Goal: Task Accomplishment & Management: Complete application form

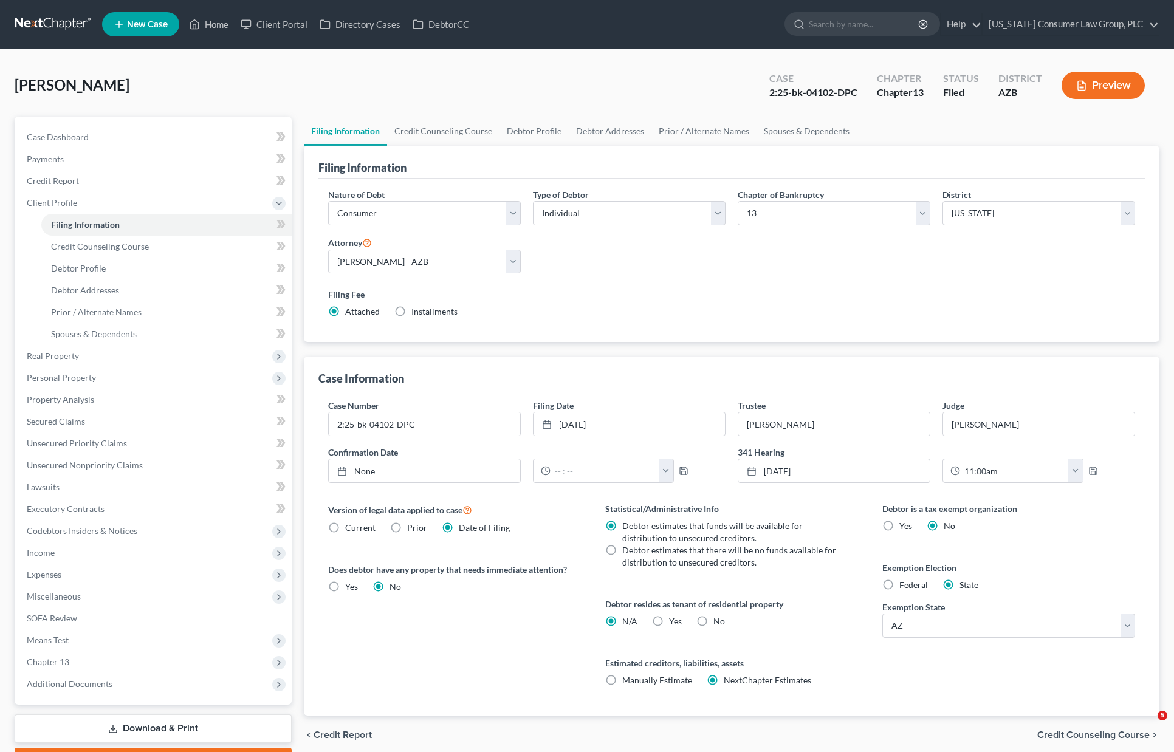
select select "1"
select select "0"
select select "3"
select select "4"
select select "0"
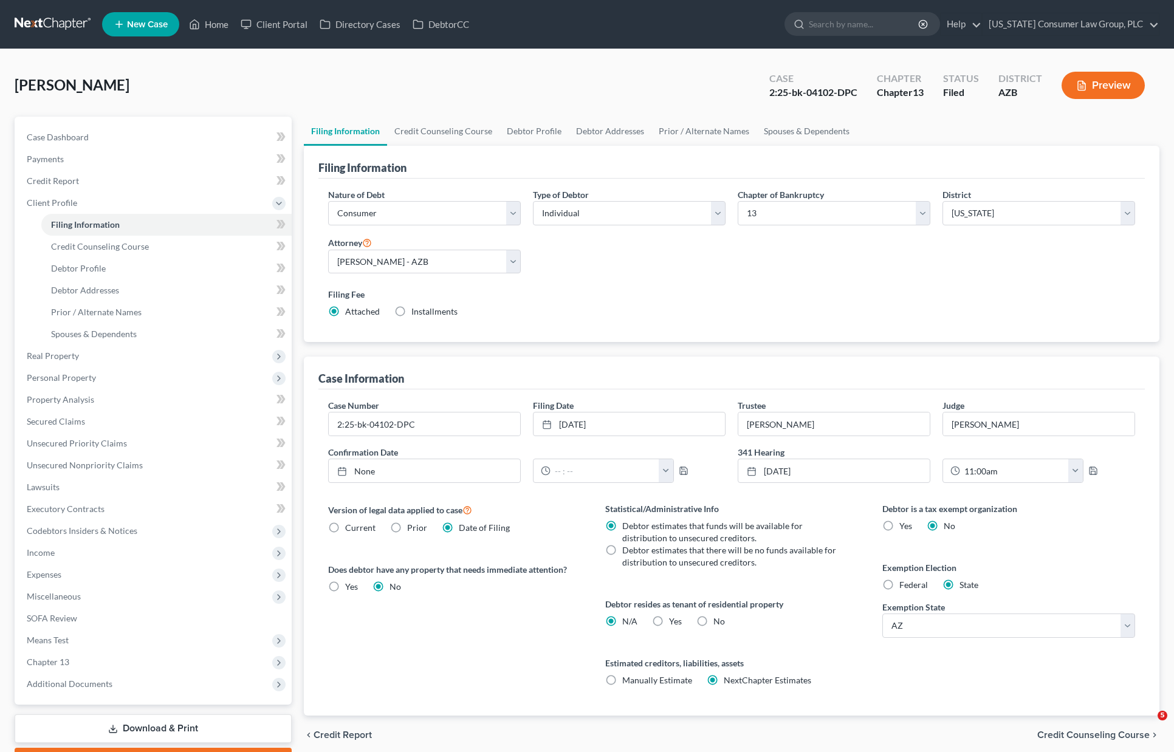
select select "3"
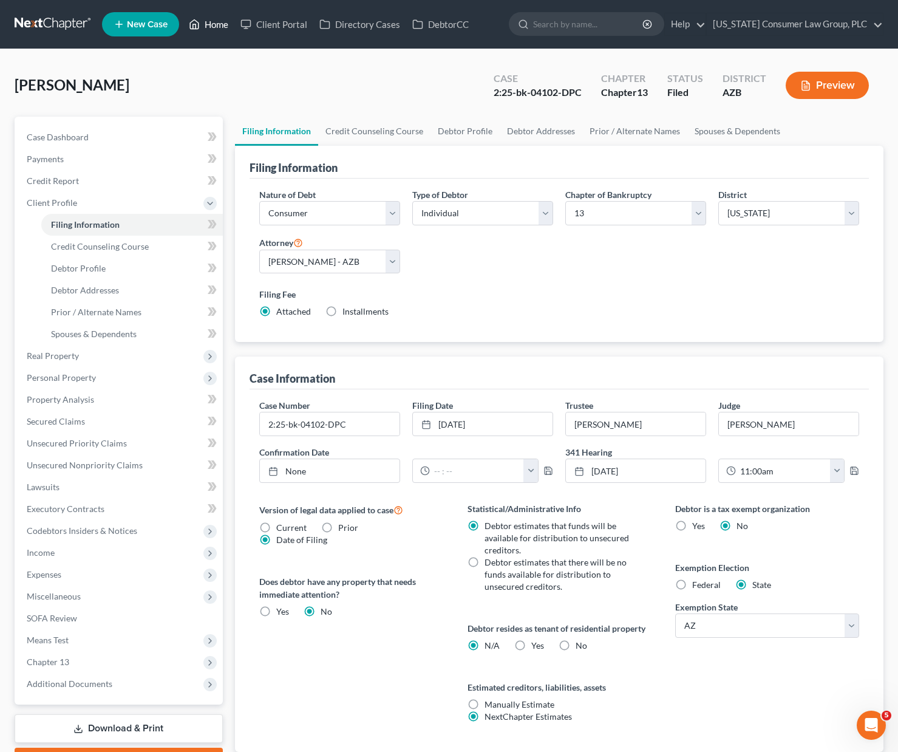
click at [216, 27] on link "Home" at bounding box center [209, 24] width 52 height 22
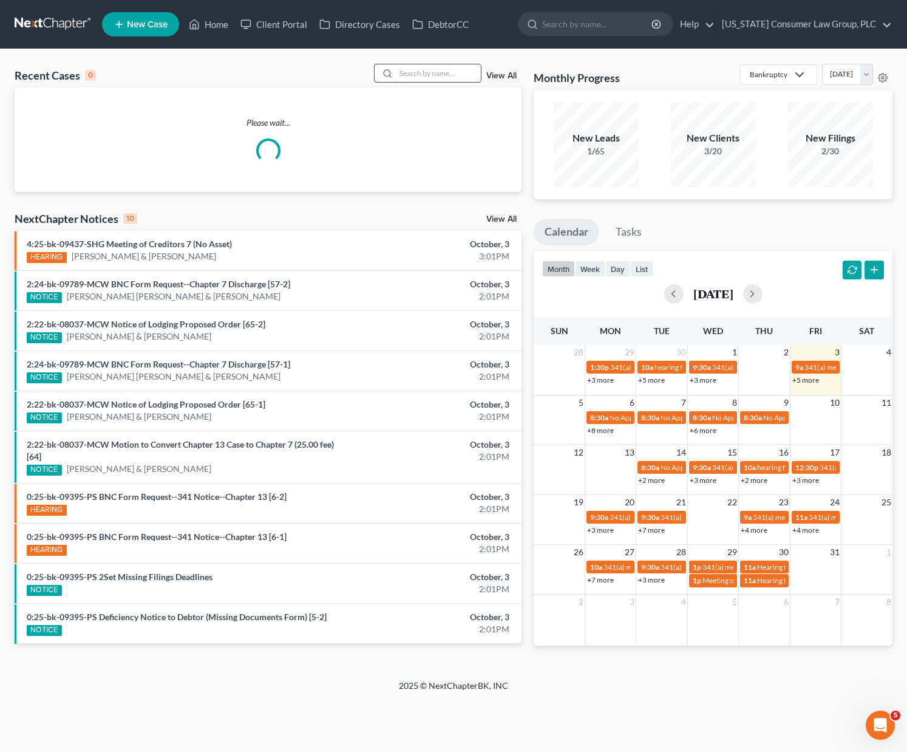
click at [435, 69] on input "search" at bounding box center [438, 73] width 85 height 18
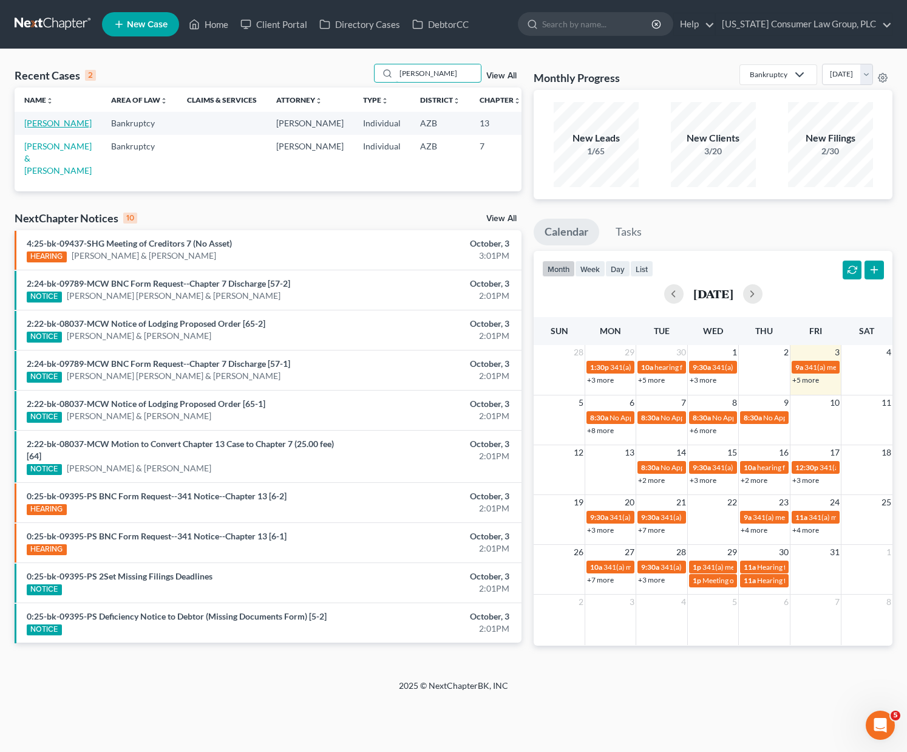
type input "[PERSON_NAME]"
click at [33, 128] on link "[PERSON_NAME]" at bounding box center [57, 123] width 67 height 10
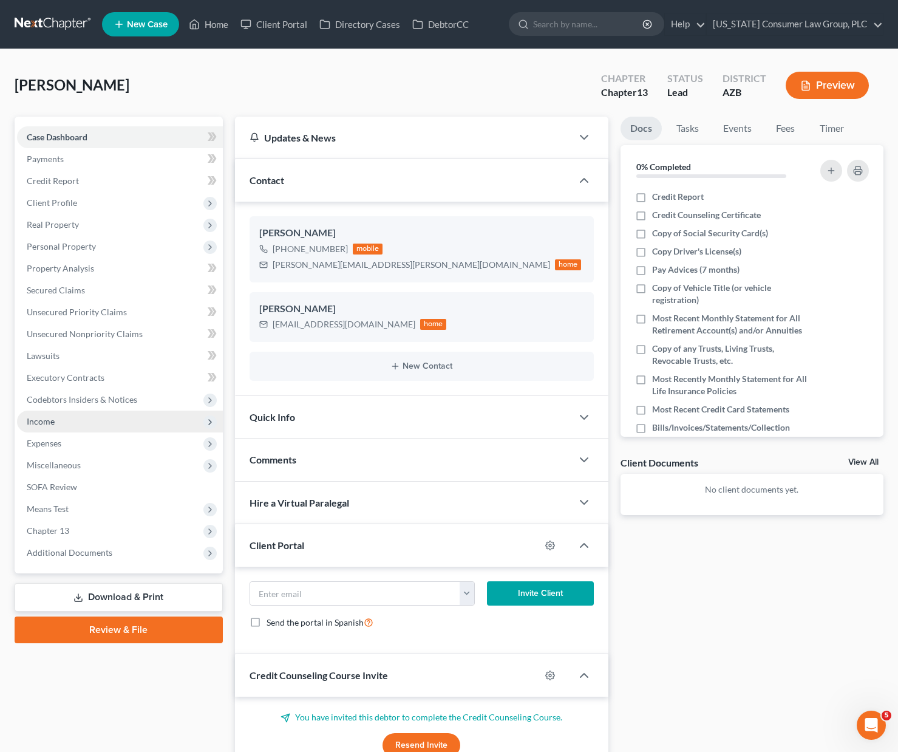
click at [47, 417] on span "Income" at bounding box center [41, 421] width 28 height 10
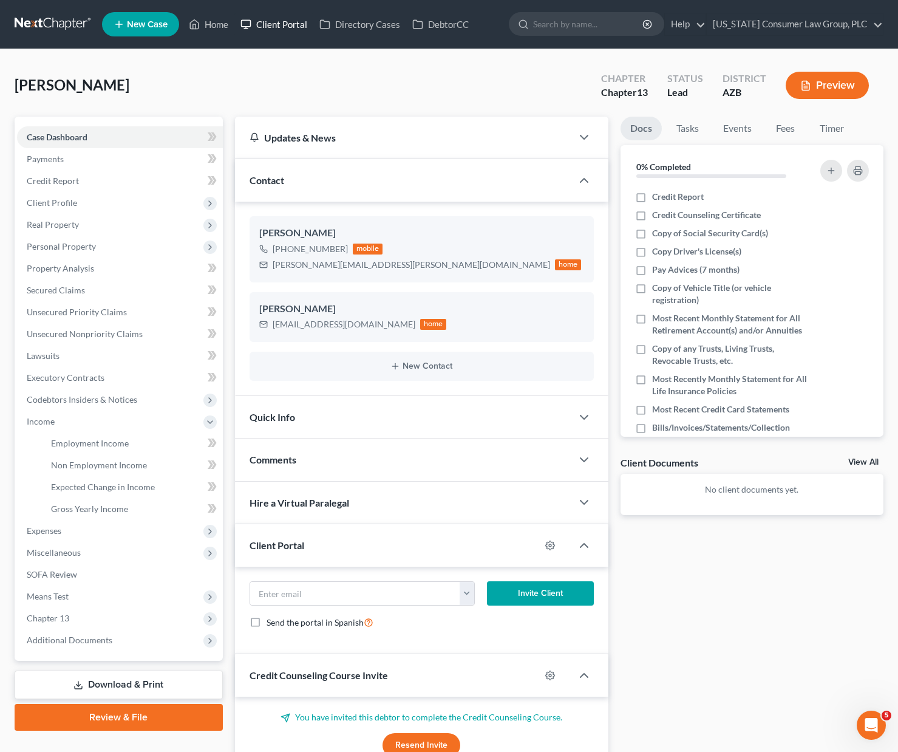
click at [268, 20] on link "Client Portal" at bounding box center [273, 24] width 79 height 22
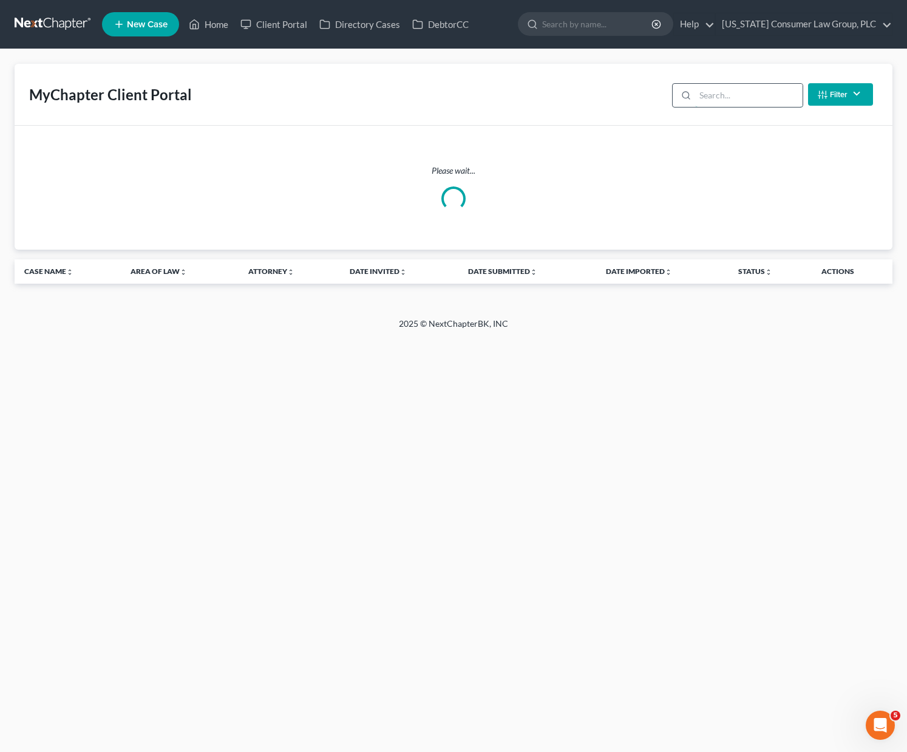
click at [742, 97] on input "search" at bounding box center [749, 95] width 108 height 23
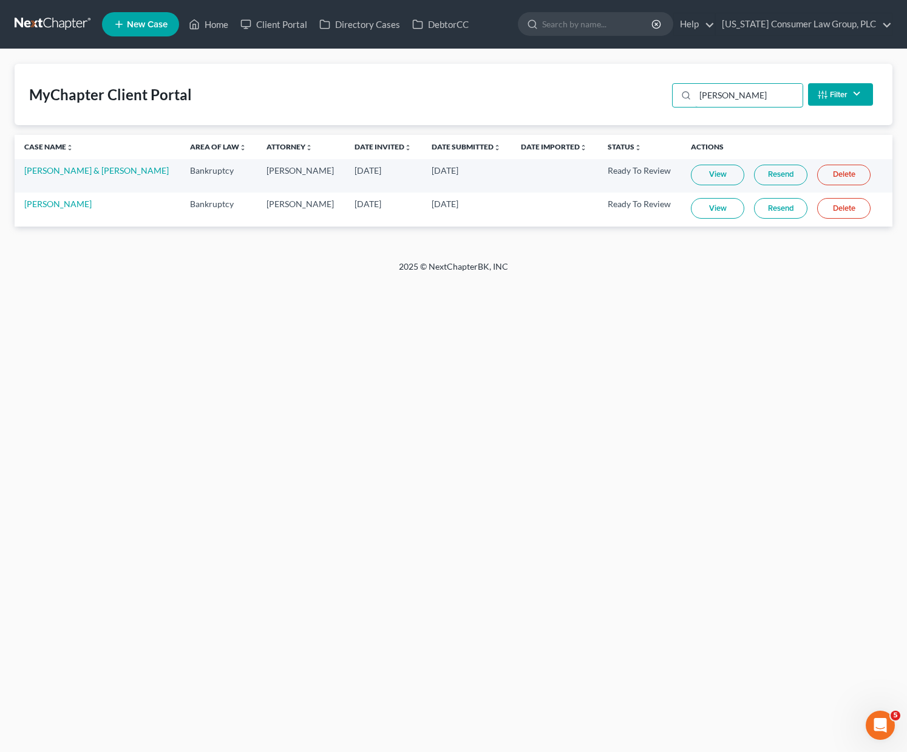
type input "[PERSON_NAME]"
click at [709, 203] on link "View" at bounding box center [717, 208] width 53 height 21
click at [44, 203] on link "[PERSON_NAME]" at bounding box center [57, 204] width 67 height 10
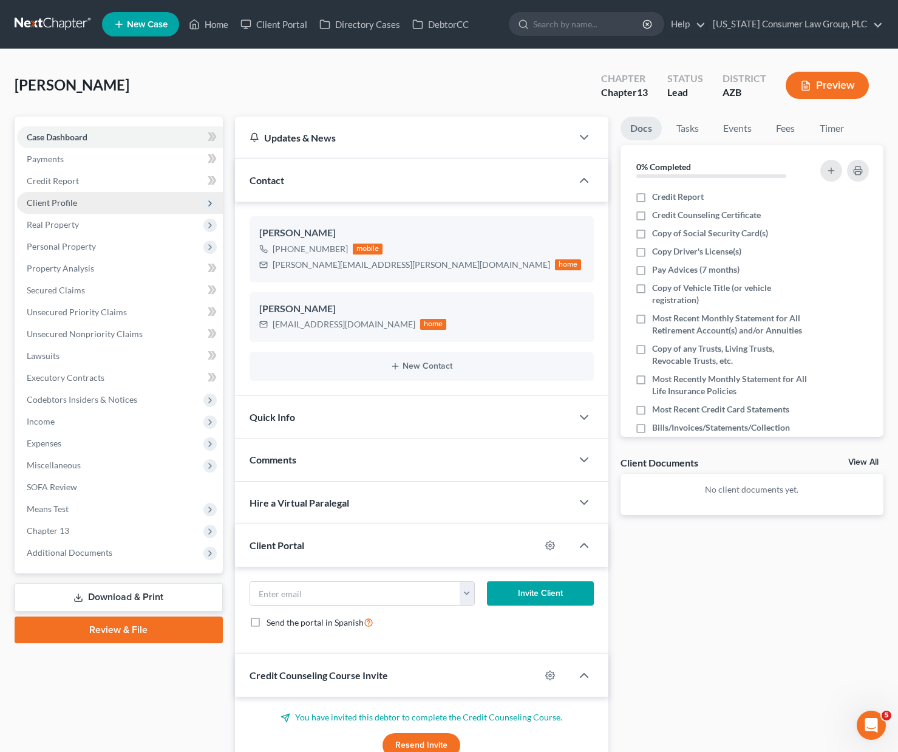
click at [44, 203] on span "Client Profile" at bounding box center [52, 202] width 50 height 10
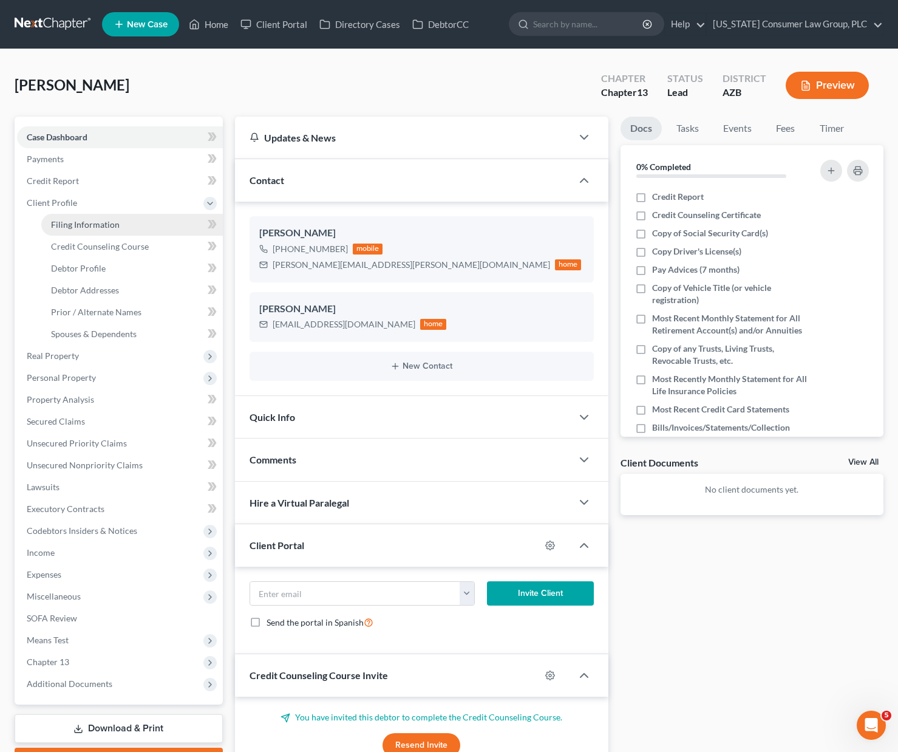
click at [81, 230] on link "Filing Information" at bounding box center [132, 225] width 182 height 22
select select "1"
select select "0"
select select "3"
select select "4"
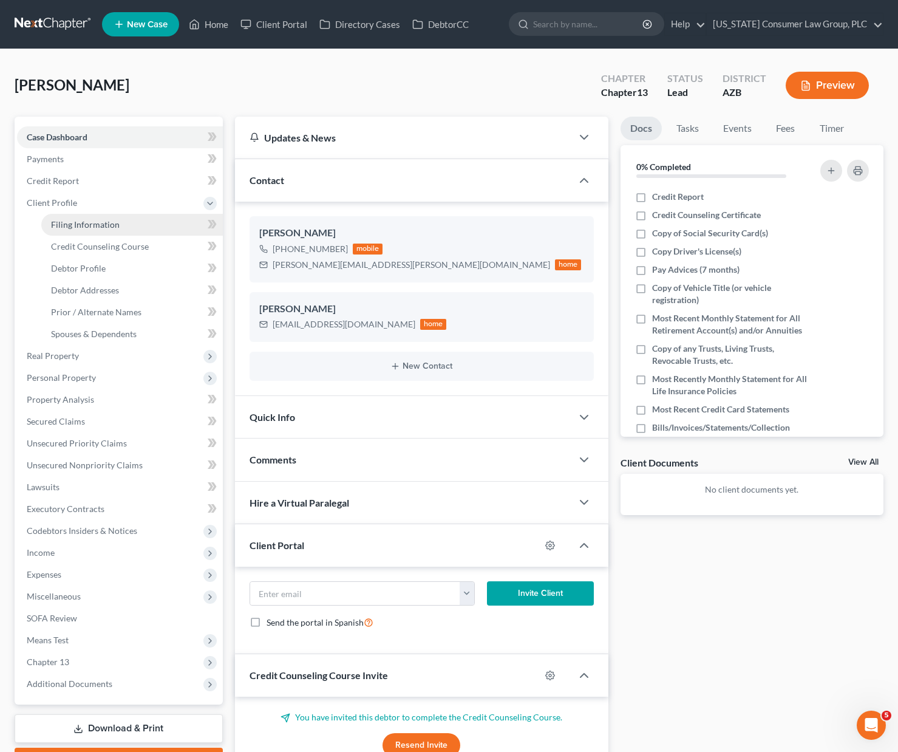
select select "0"
select select "3"
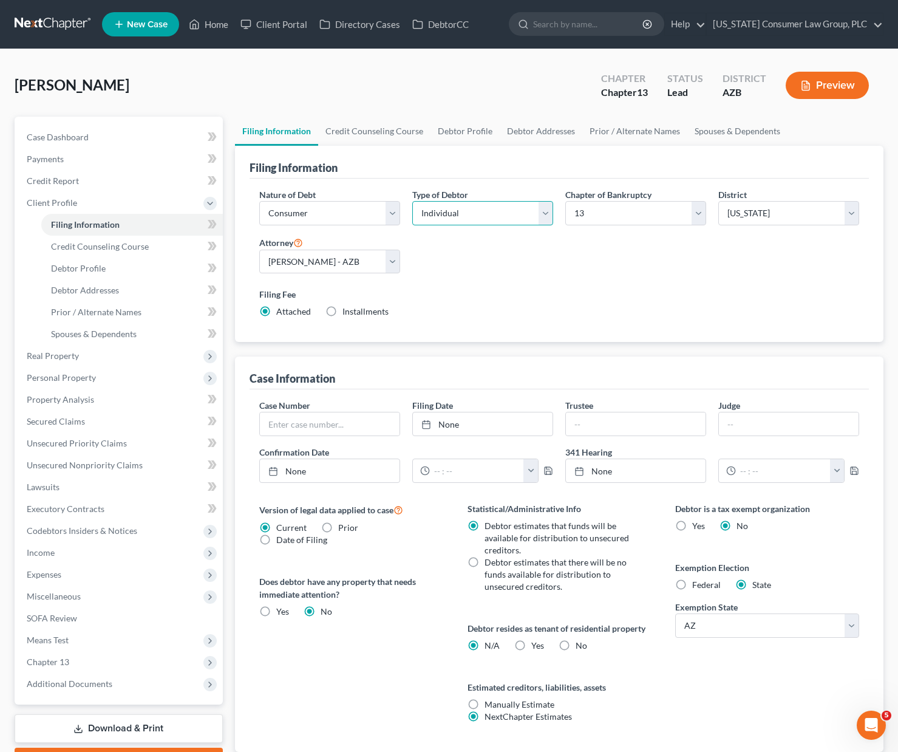
click at [547, 209] on select "Select Individual Joint" at bounding box center [482, 213] width 141 height 24
select select "1"
click at [412, 201] on select "Select Individual Joint" at bounding box center [482, 213] width 141 height 24
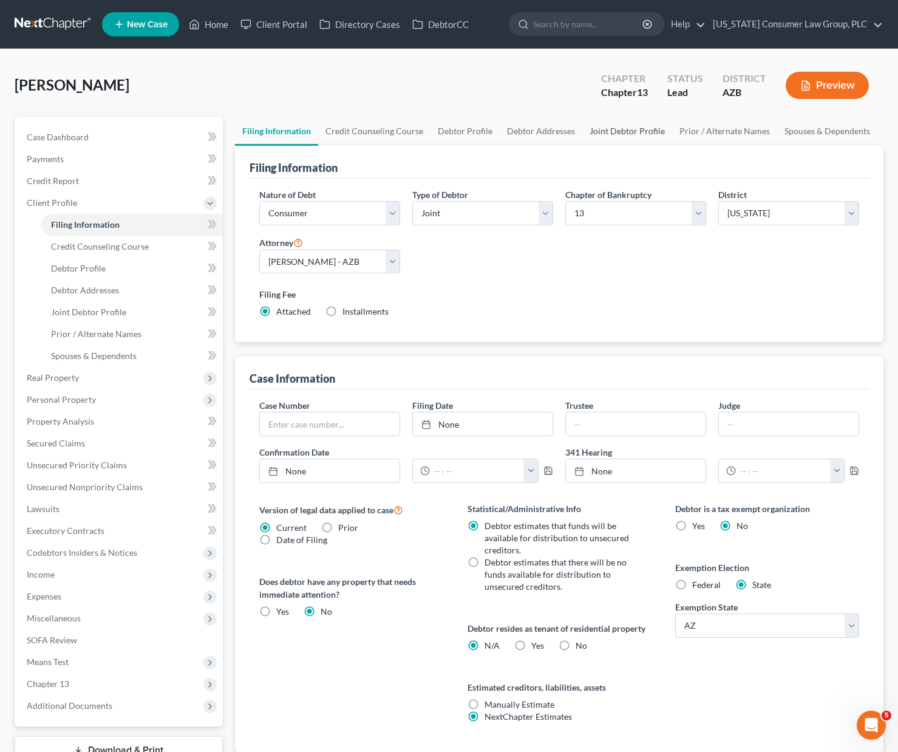
click at [605, 127] on link "Joint Debtor Profile" at bounding box center [628, 131] width 90 height 29
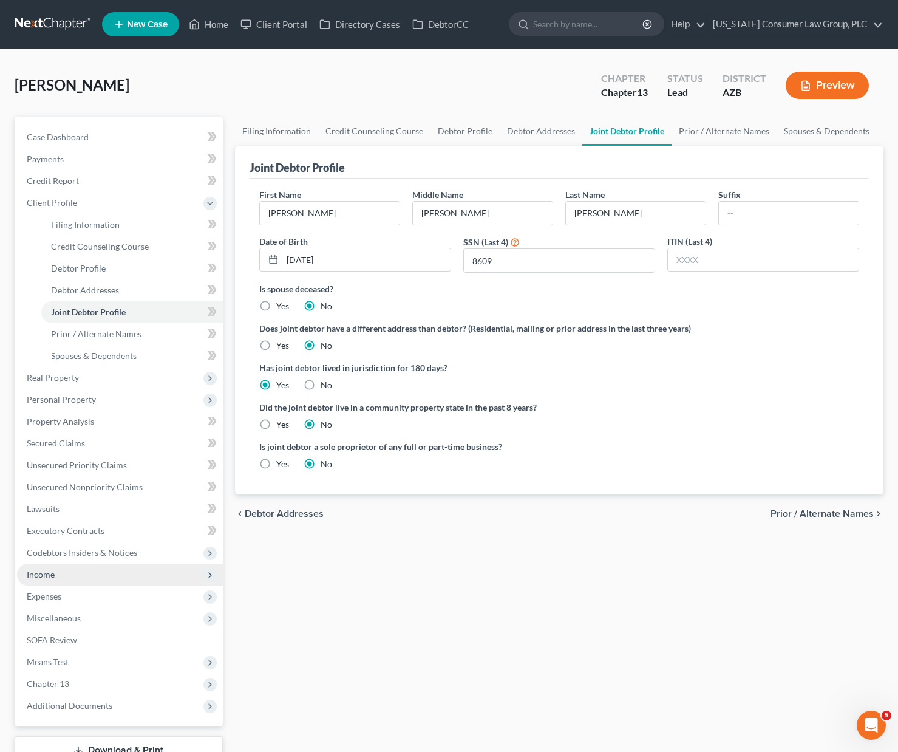
click at [63, 572] on span "Income" at bounding box center [120, 575] width 206 height 22
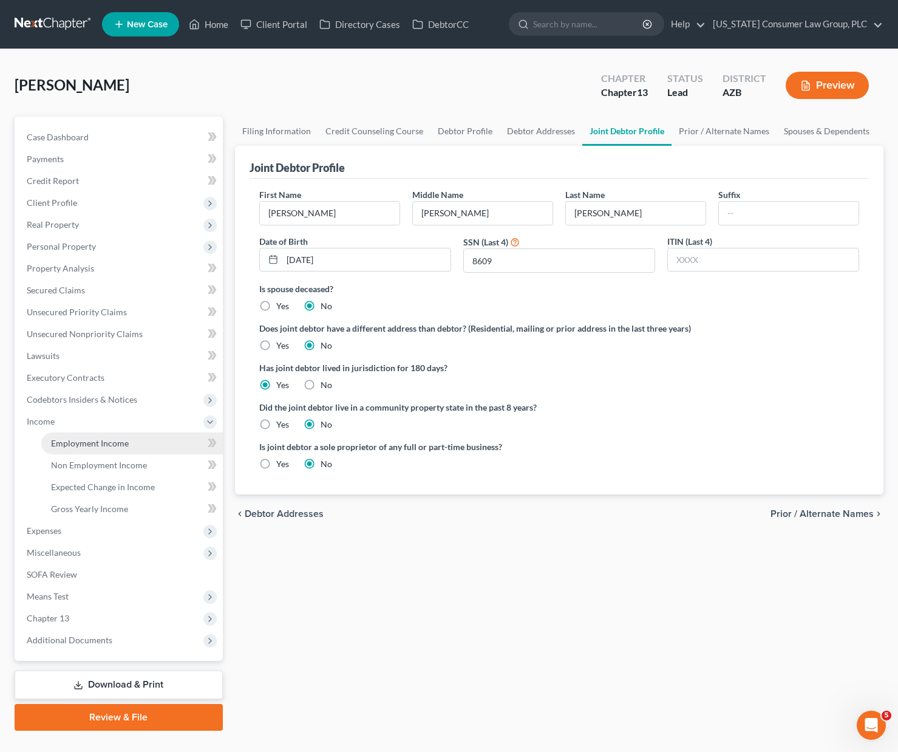
click at [68, 443] on span "Employment Income" at bounding box center [90, 443] width 78 height 10
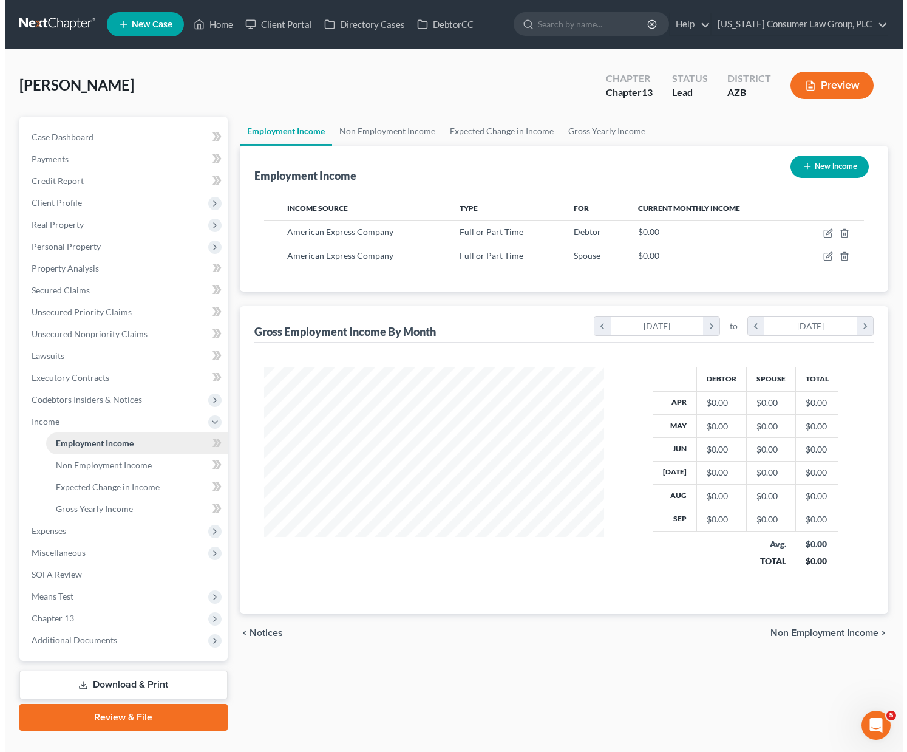
scroll to position [218, 364]
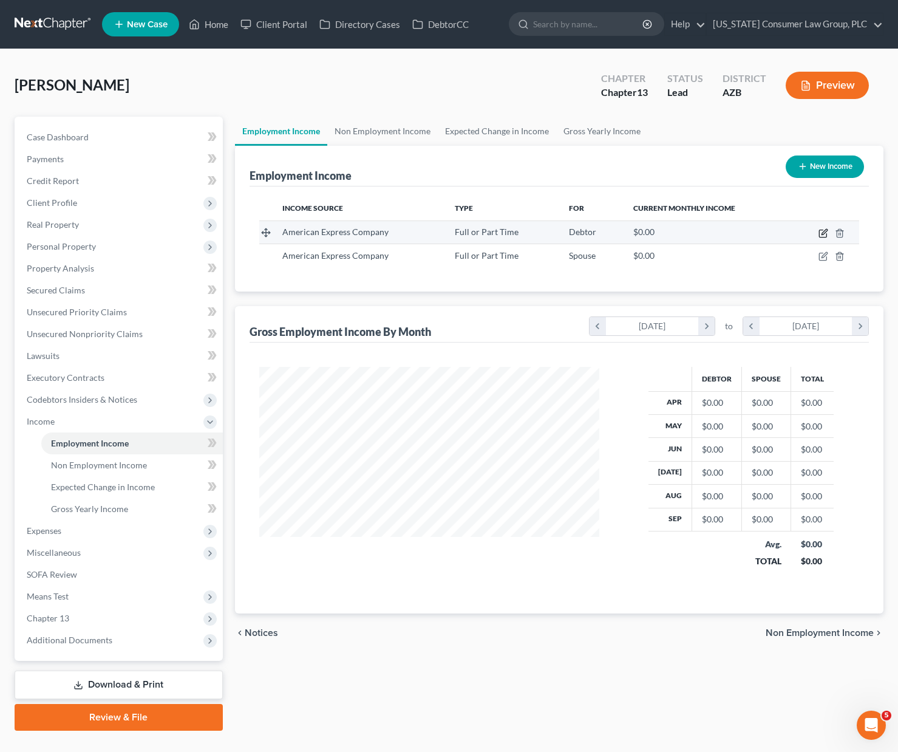
click at [825, 235] on icon "button" at bounding box center [824, 233] width 10 height 10
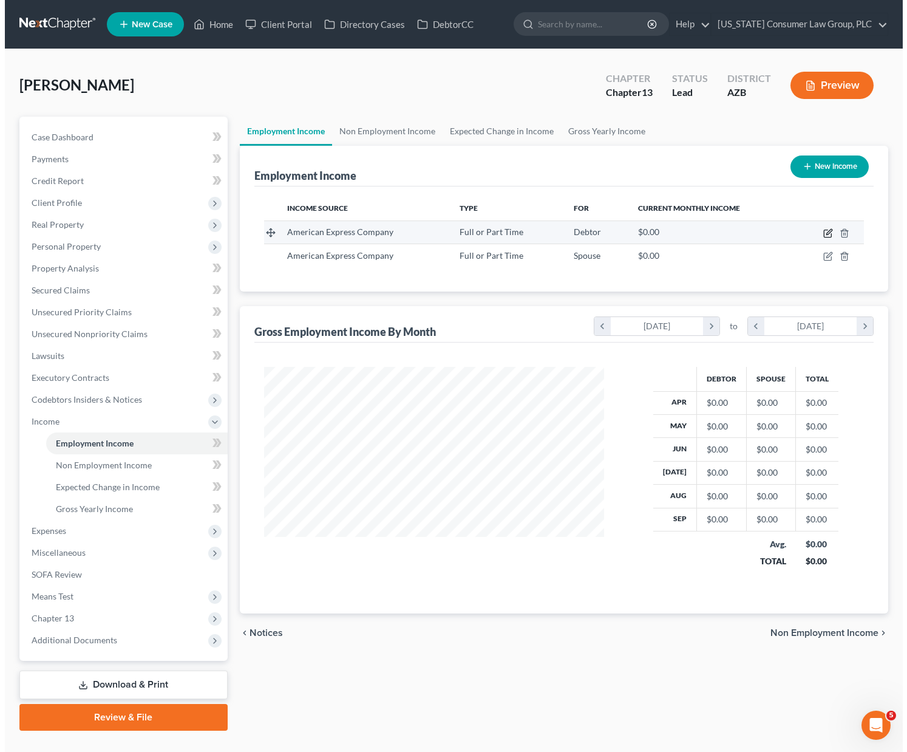
scroll to position [218, 369]
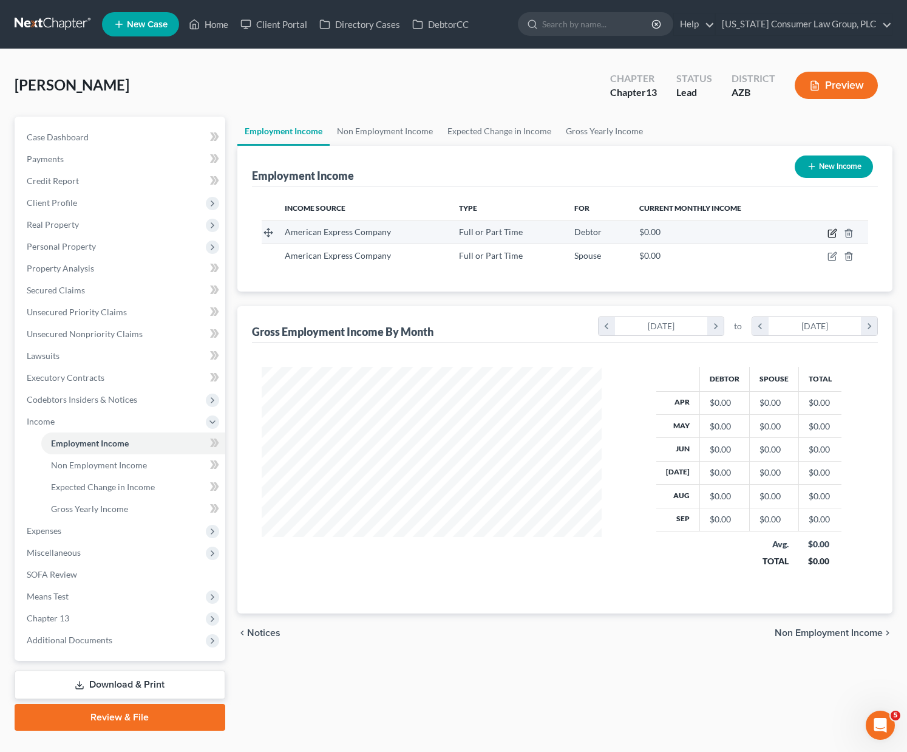
select select "0"
select select "3"
select select "1"
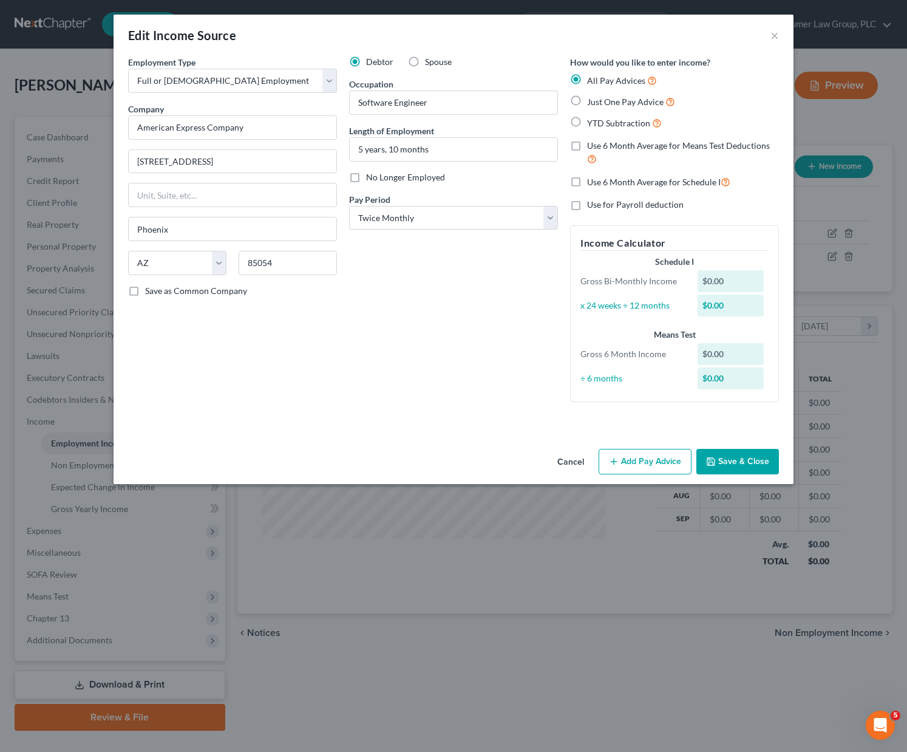
click at [629, 461] on button "Add Pay Advice" at bounding box center [645, 462] width 93 height 26
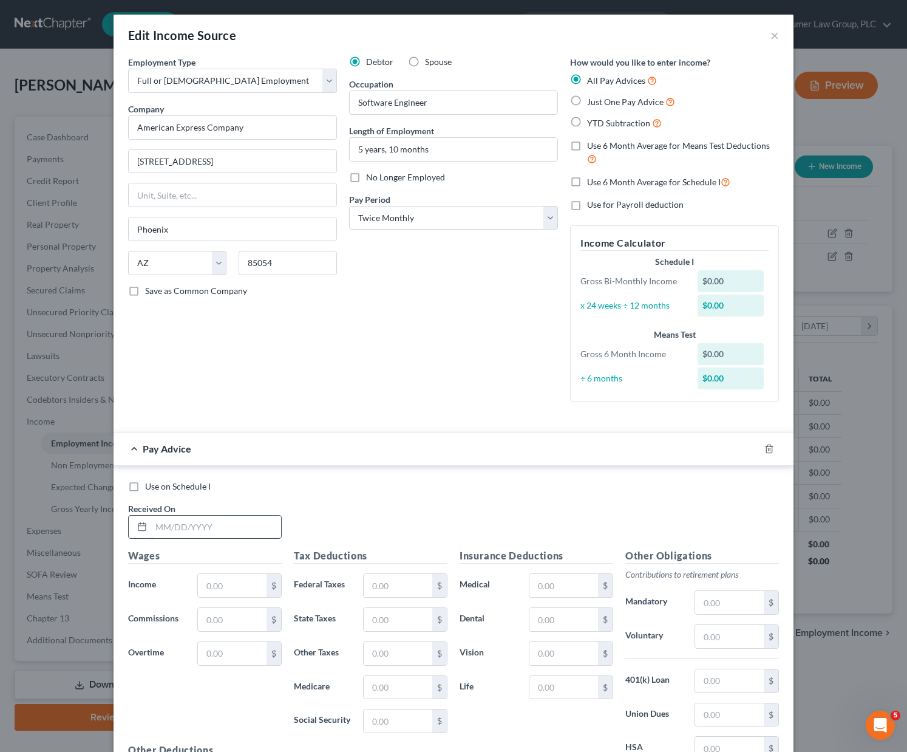
click at [166, 532] on input "text" at bounding box center [216, 527] width 130 height 23
type input "[DATE]"
click at [230, 589] on input "text" at bounding box center [232, 585] width 69 height 23
type input "5,716.26"
click at [389, 587] on input "text" at bounding box center [398, 585] width 69 height 23
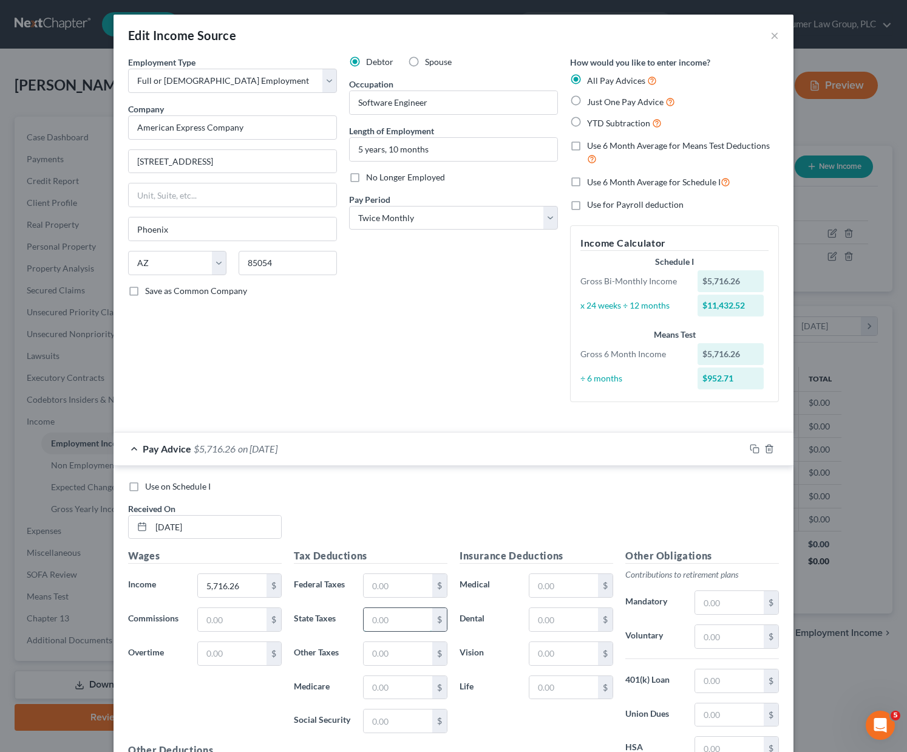
click at [375, 623] on input "text" at bounding box center [398, 619] width 69 height 23
type input "150.05"
click at [383, 685] on input "text" at bounding box center [398, 687] width 69 height 23
type input "5"
type input "80.22"
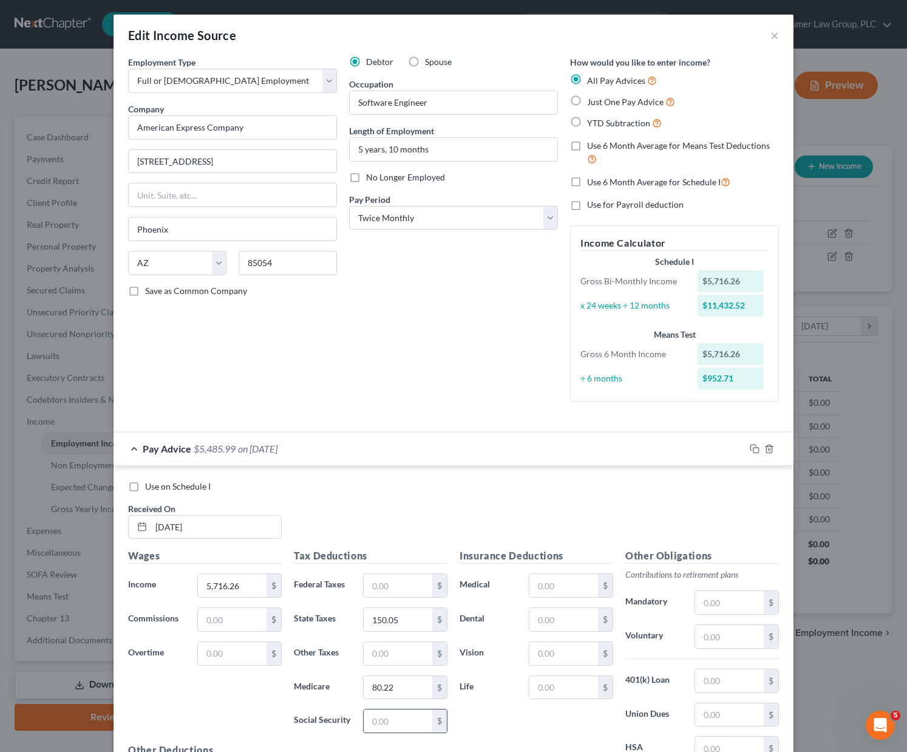
click at [400, 722] on input "text" at bounding box center [398, 720] width 69 height 23
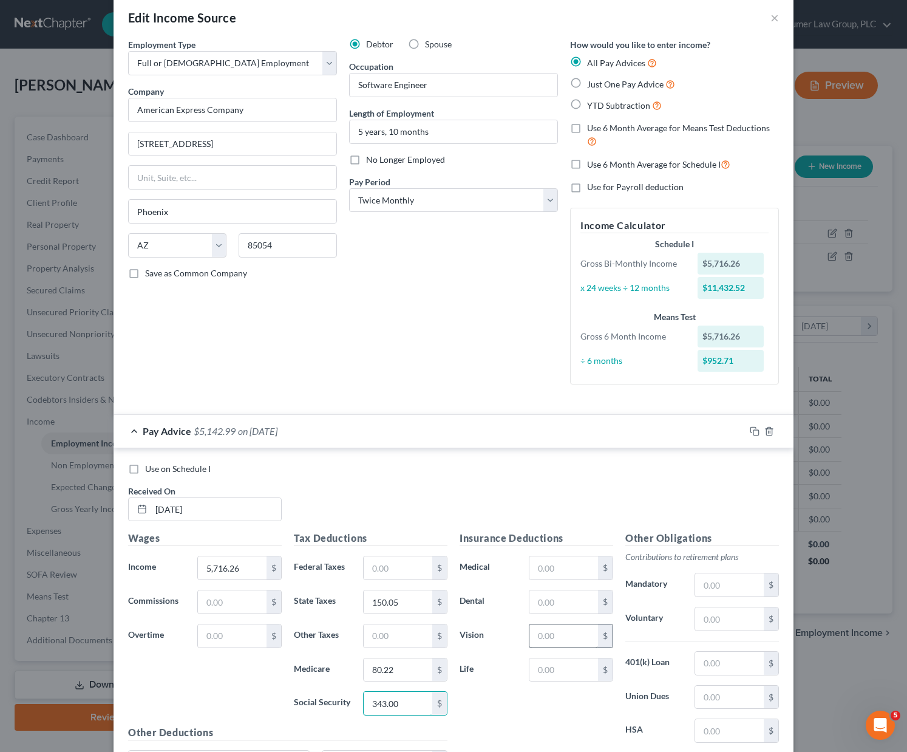
scroll to position [22, 0]
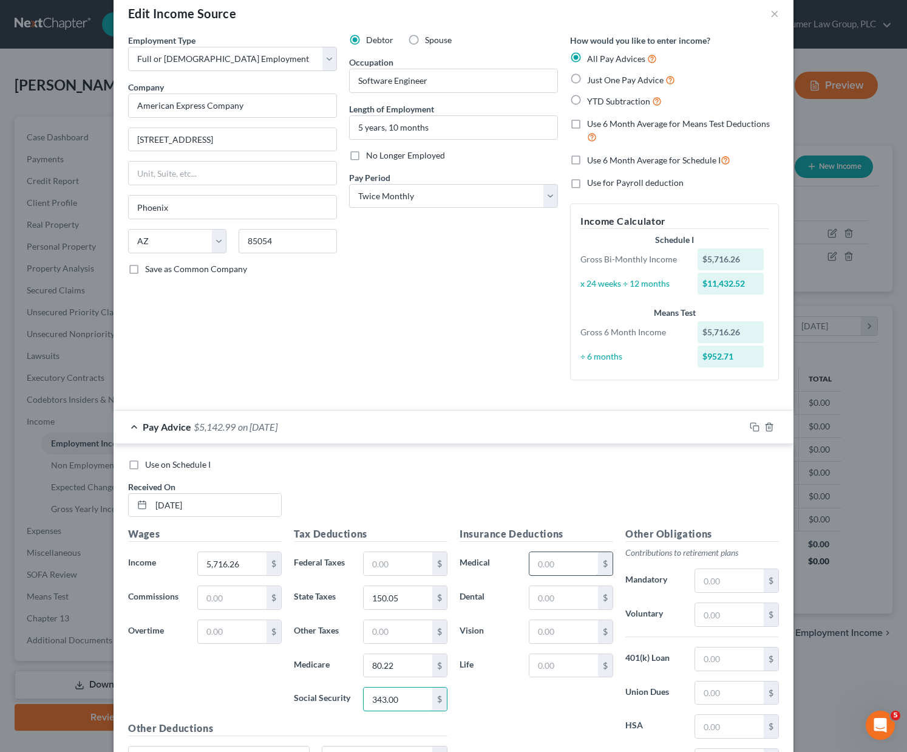
type input "343.00"
click at [550, 566] on input "text" at bounding box center [564, 563] width 69 height 23
type input "69.50"
click at [545, 595] on input "text" at bounding box center [564, 597] width 69 height 23
type input "10.83"
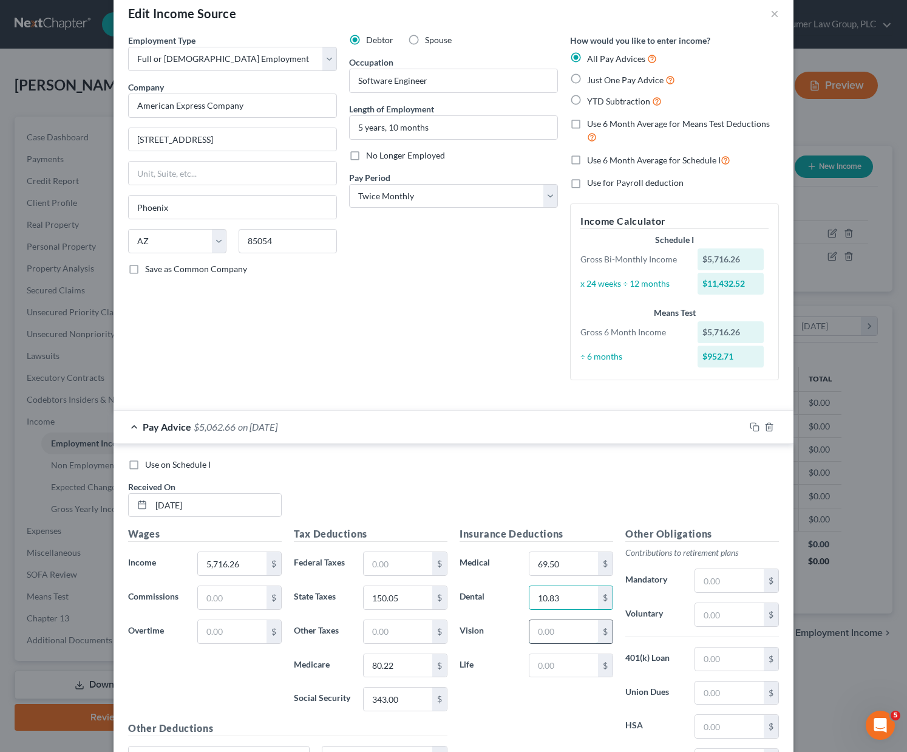
click at [542, 631] on input "text" at bounding box center [564, 631] width 69 height 23
type input "4"
click at [539, 664] on input "text" at bounding box center [564, 665] width 69 height 23
click at [715, 615] on input "text" at bounding box center [729, 614] width 69 height 23
drag, startPoint x: 576, startPoint y: 663, endPoint x: 561, endPoint y: 662, distance: 15.2
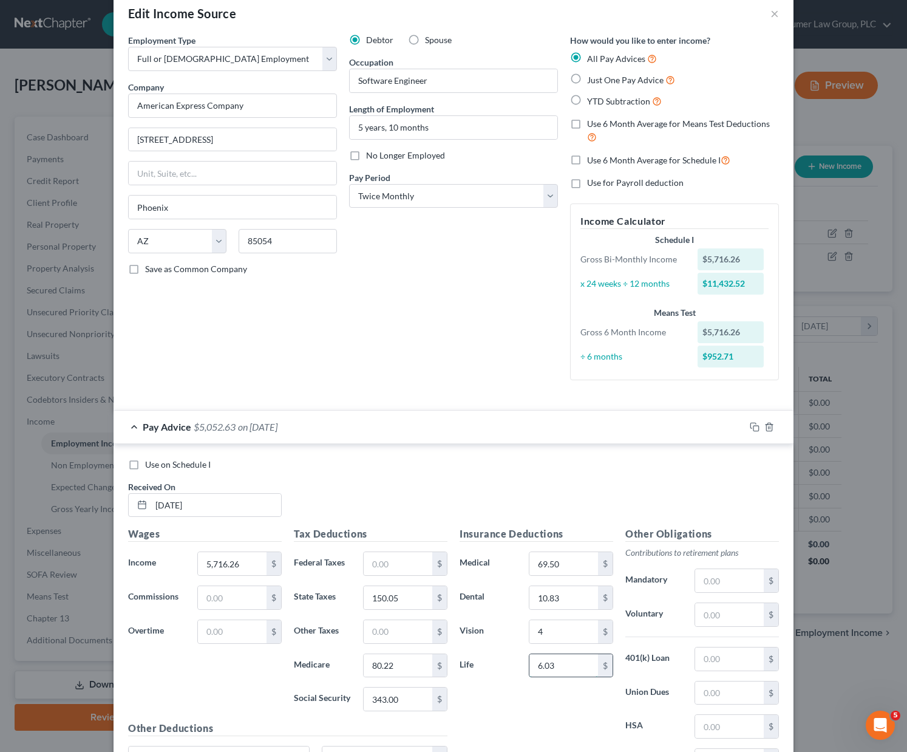
click at [561, 662] on input "6.03" at bounding box center [564, 665] width 69 height 23
drag, startPoint x: 561, startPoint y: 662, endPoint x: 527, endPoint y: 665, distance: 34.2
click at [530, 665] on input "6.03" at bounding box center [564, 665] width 69 height 23
type input "22.32"
click at [725, 617] on input "text" at bounding box center [729, 614] width 69 height 23
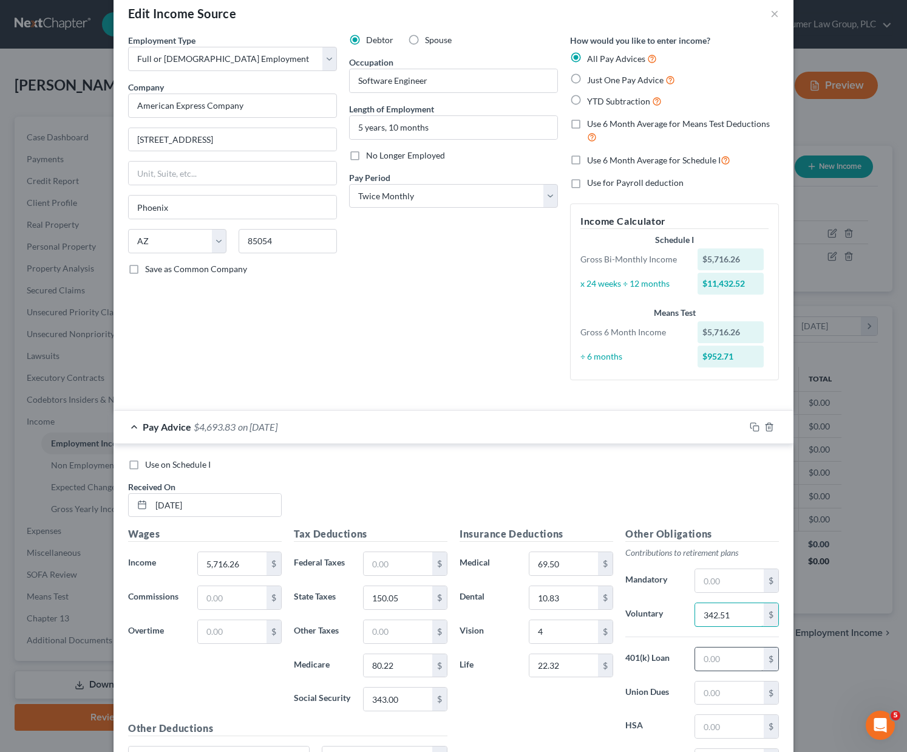
type input "342.51"
click at [709, 657] on input "text" at bounding box center [729, 659] width 69 height 23
type input "342.51"
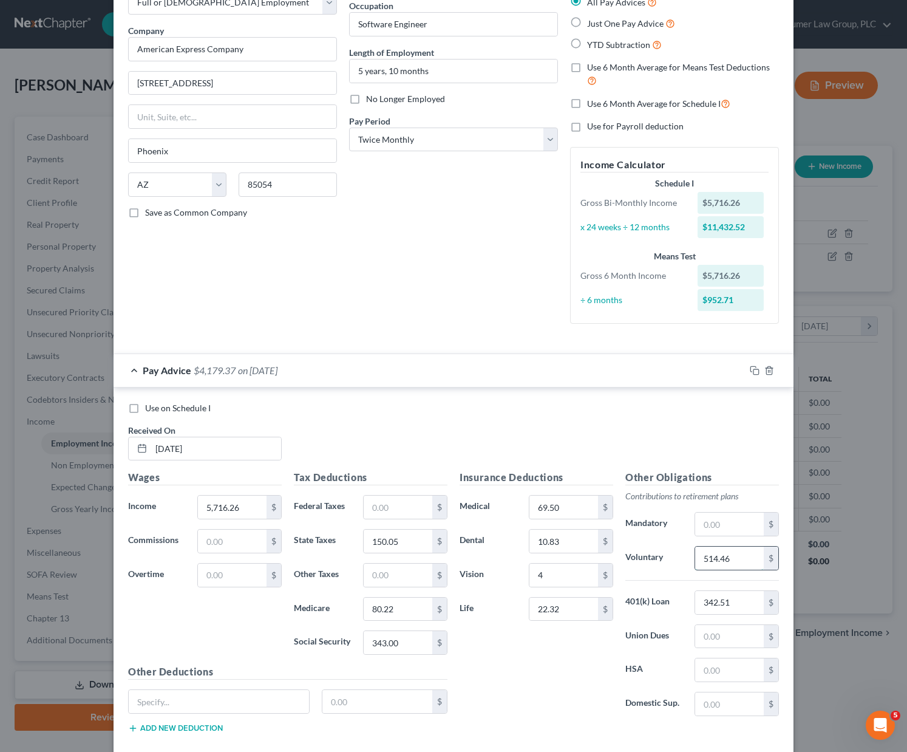
scroll to position [146, 0]
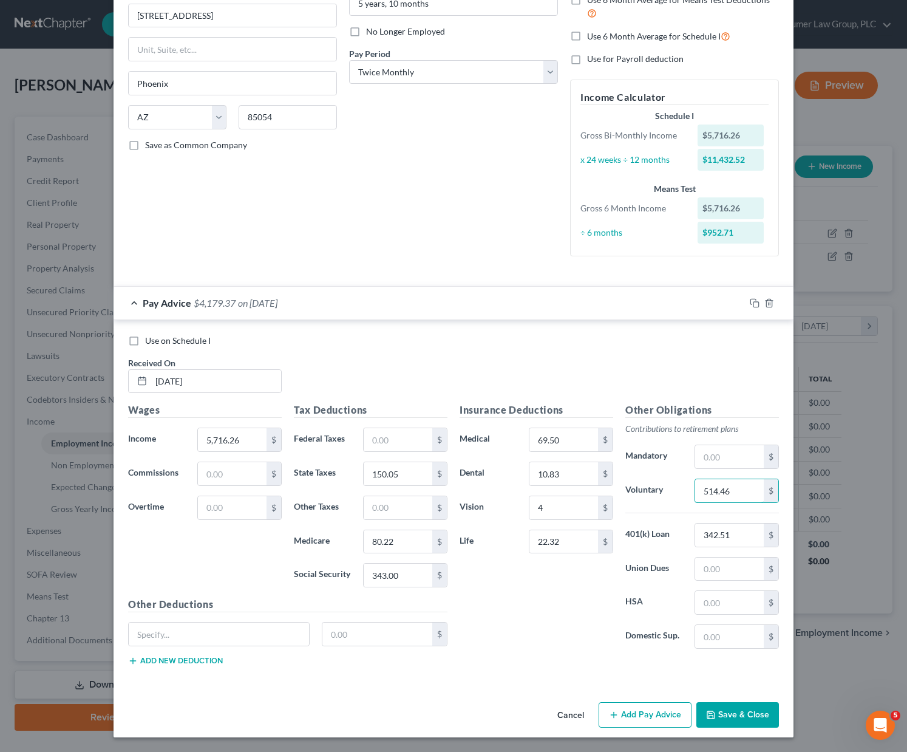
type input "514.46"
drag, startPoint x: 726, startPoint y: 613, endPoint x: 575, endPoint y: 22, distance: 609.5
click at [170, 637] on input "text" at bounding box center [219, 634] width 180 height 23
type input "Critical illness"
click at [351, 634] on input "text" at bounding box center [378, 634] width 111 height 23
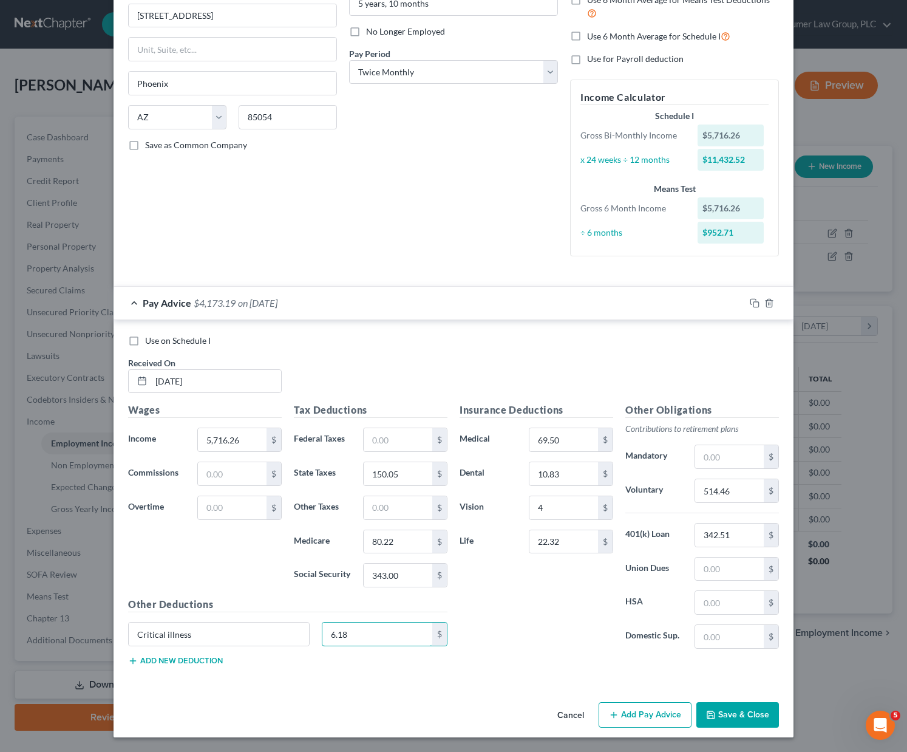
type input "6.18"
click at [485, 601] on div "Insurance Deductions Medical 69.50 $ Dental 10.83 $ Vision 4 $ Life 22.32 $" at bounding box center [537, 531] width 166 height 256
click at [211, 657] on button "Add new deduction" at bounding box center [175, 661] width 95 height 10
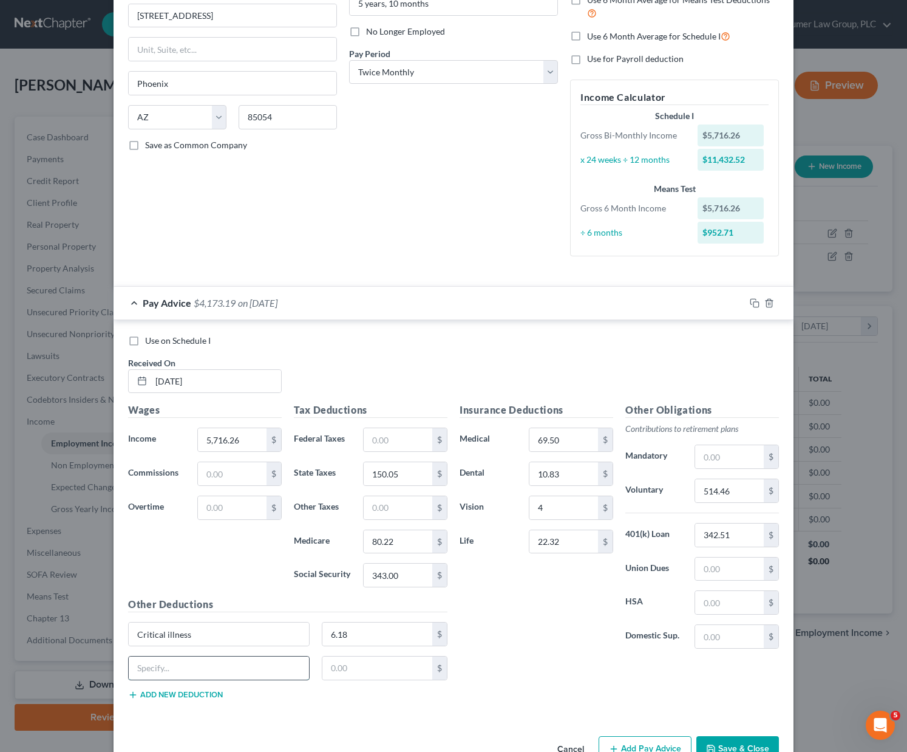
click at [193, 668] on input "text" at bounding box center [219, 668] width 180 height 23
type input "Vacation Buy"
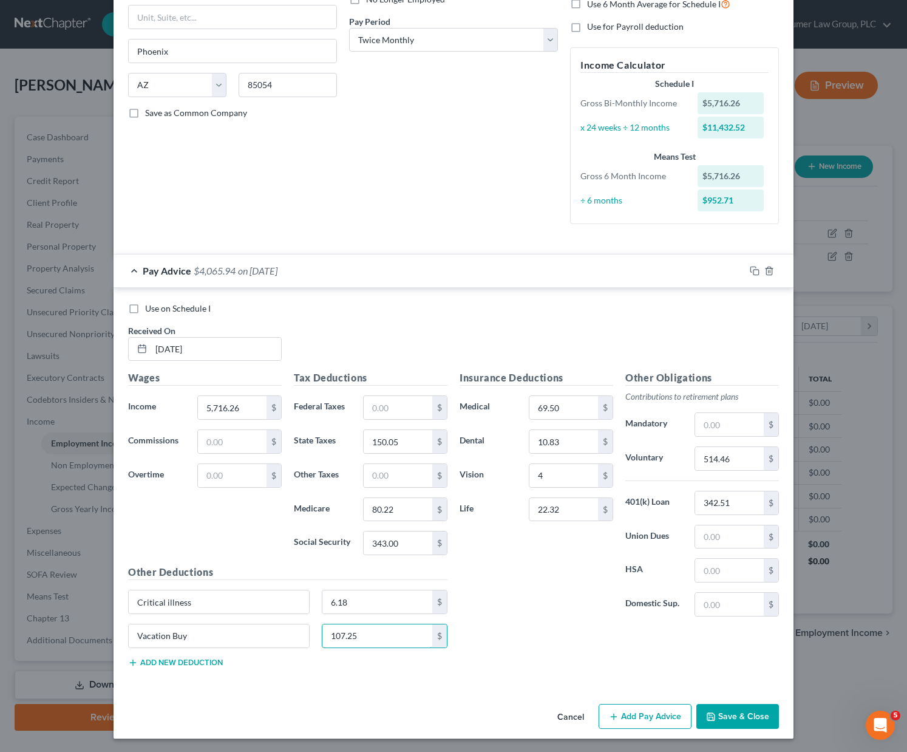
scroll to position [179, 0]
type input "107.25"
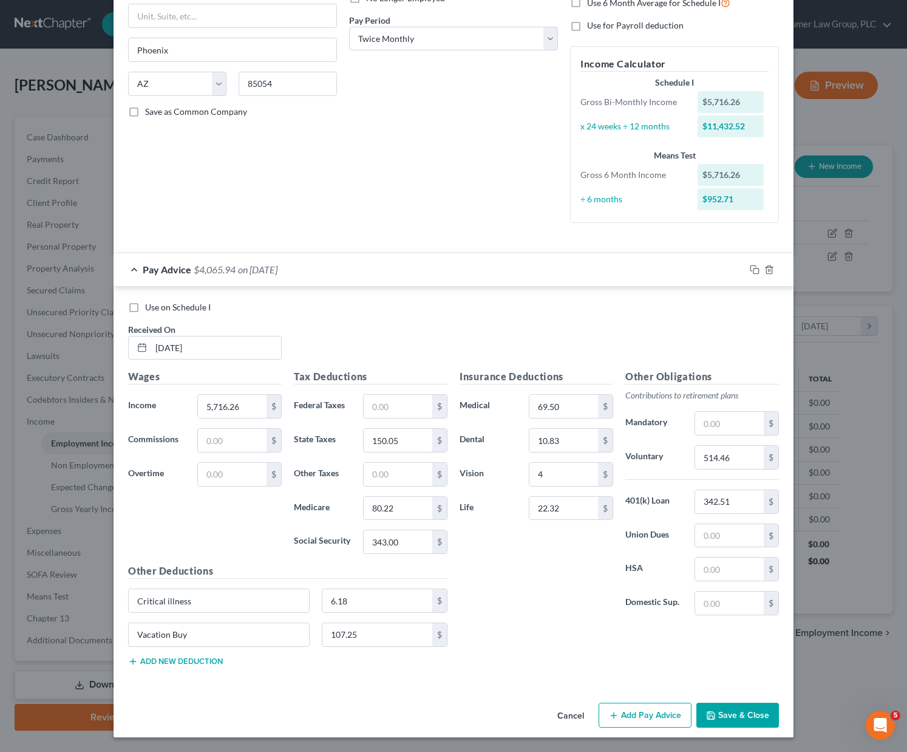
click at [623, 716] on button "Add Pay Advice" at bounding box center [645, 716] width 93 height 26
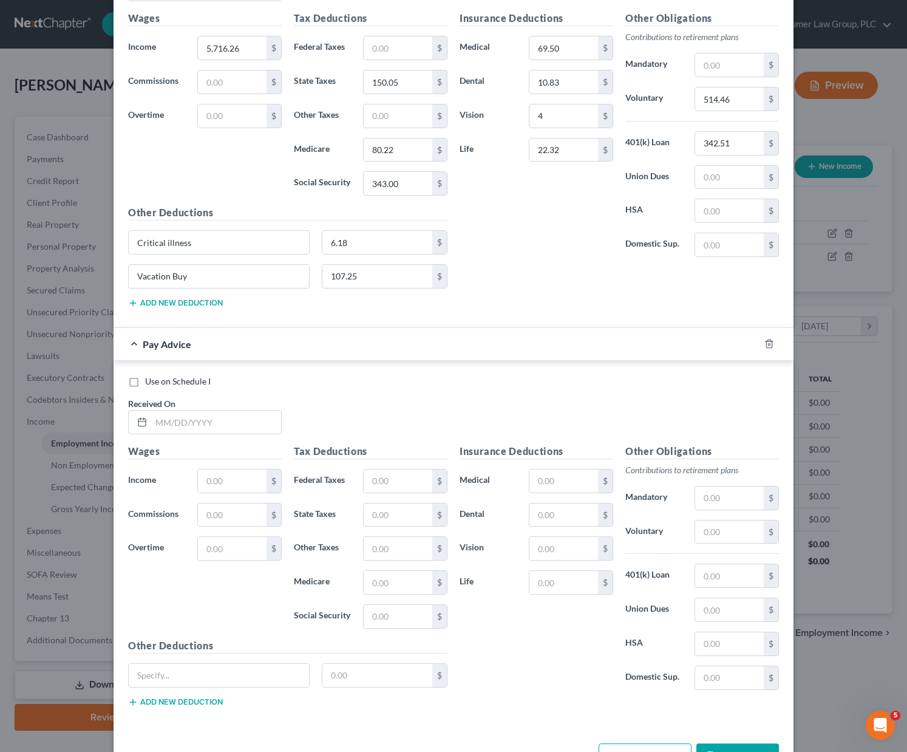
scroll to position [578, 0]
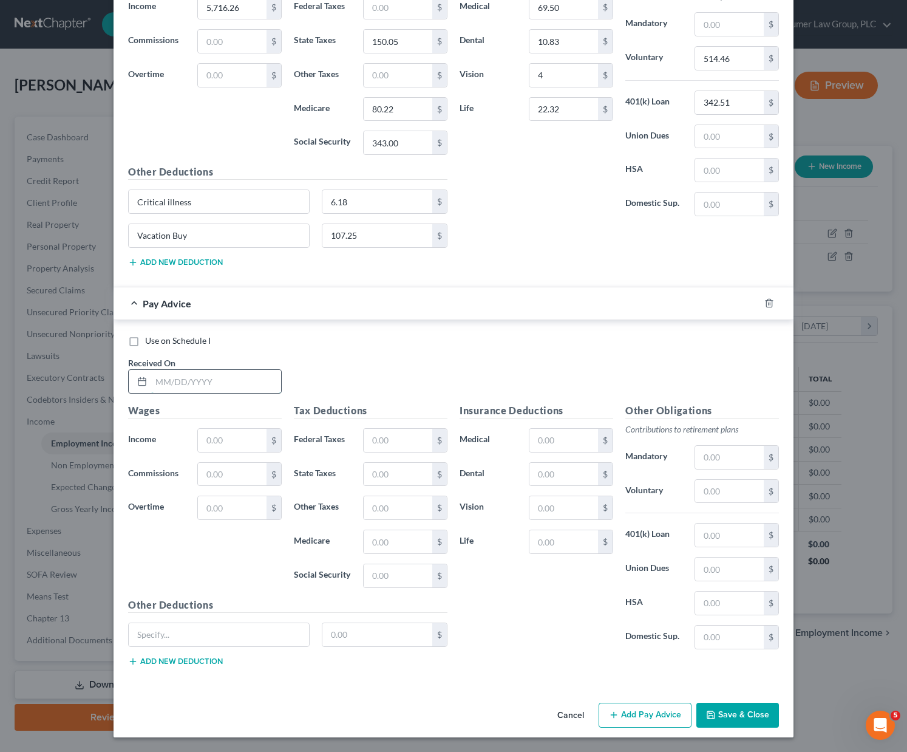
click at [179, 380] on input "text" at bounding box center [216, 381] width 130 height 23
type input "[DATE]"
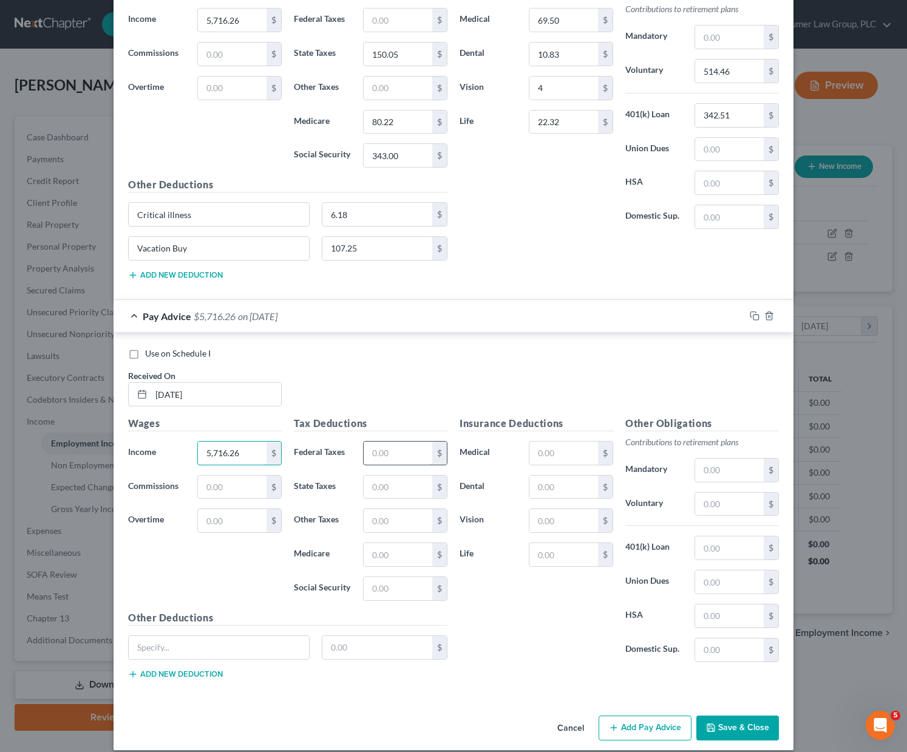
scroll to position [550, 0]
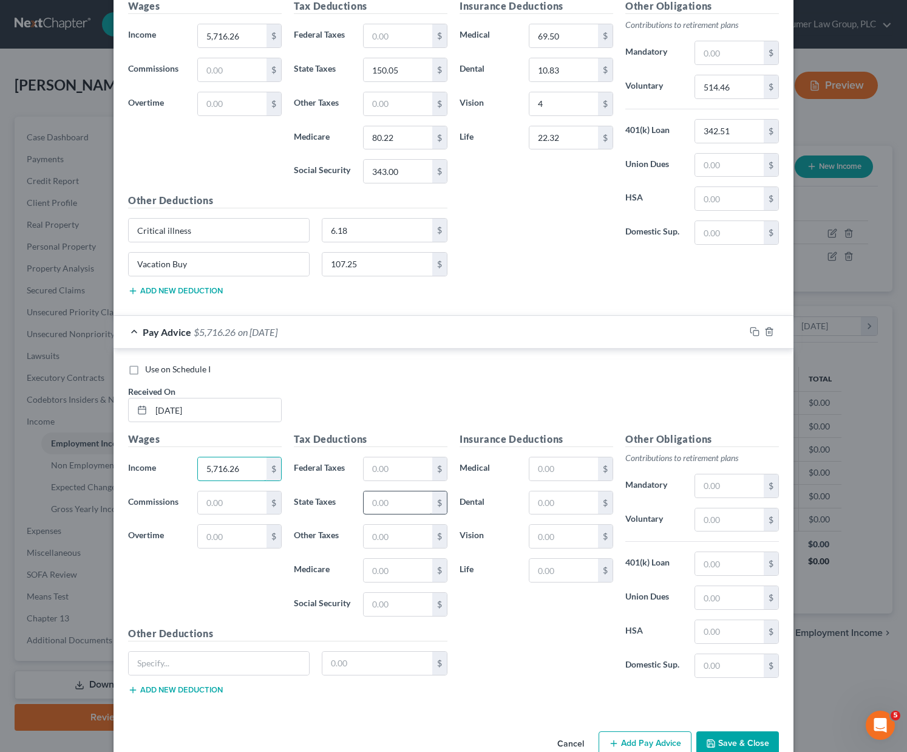
type input "5,716.26"
click at [375, 502] on input "text" at bounding box center [398, 502] width 69 height 23
type input "150.05"
click at [372, 578] on input "text" at bounding box center [398, 570] width 69 height 23
type input "80.22"
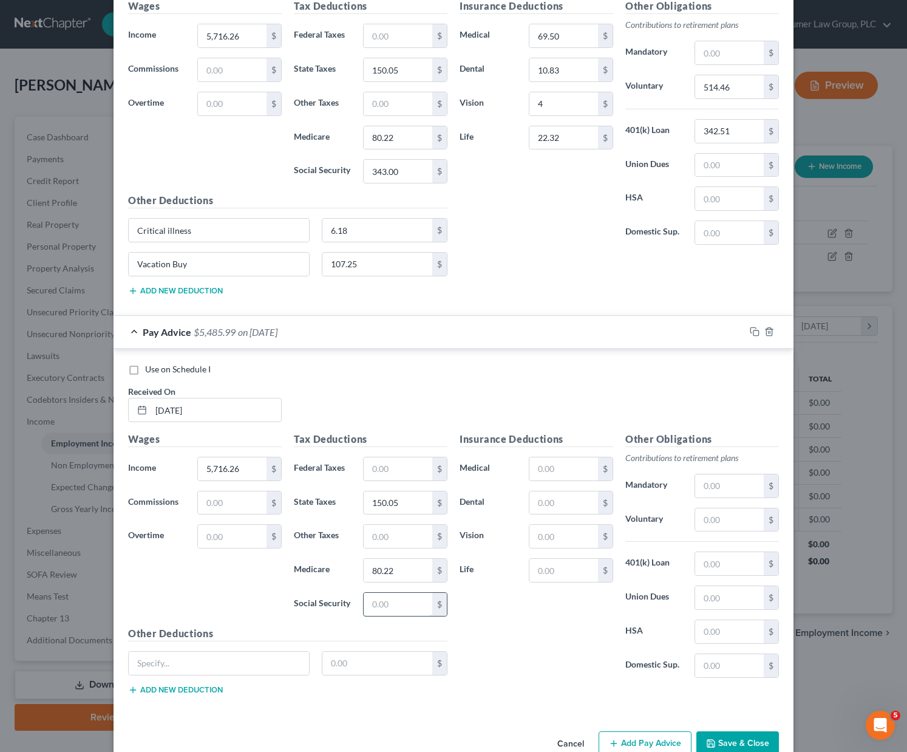
click at [381, 604] on input "text" at bounding box center [398, 604] width 69 height 23
type input "343.00"
click at [538, 467] on input "text" at bounding box center [564, 468] width 69 height 23
drag, startPoint x: 559, startPoint y: 470, endPoint x: 570, endPoint y: 465, distance: 12.5
click at [570, 465] on input "59.60" at bounding box center [564, 468] width 69 height 23
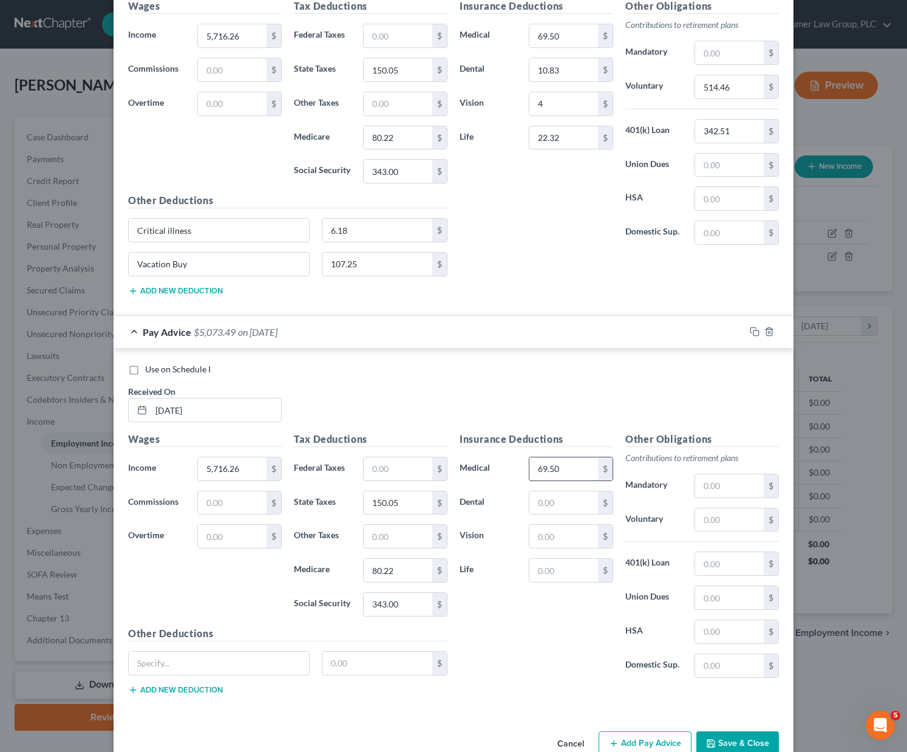
type input "69.50"
type input "10.83"
type input "4"
type input "22.32"
click at [709, 484] on input "text" at bounding box center [729, 485] width 69 height 23
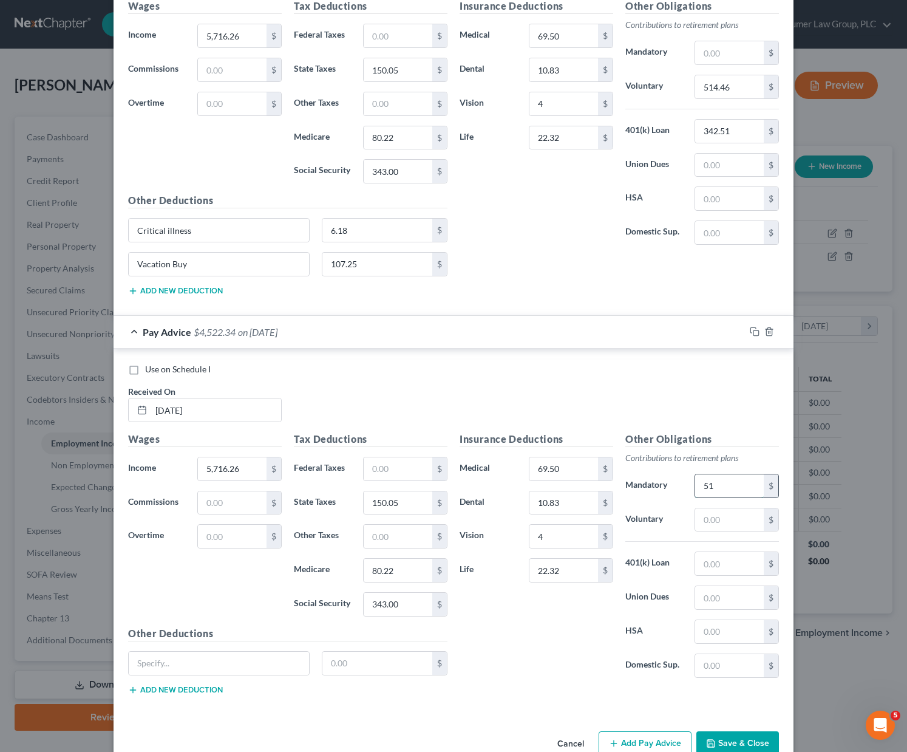
type input "5"
type input "514.46"
type input "342.51"
click at [212, 651] on div at bounding box center [219, 663] width 182 height 24
click at [205, 658] on input "text" at bounding box center [219, 663] width 180 height 23
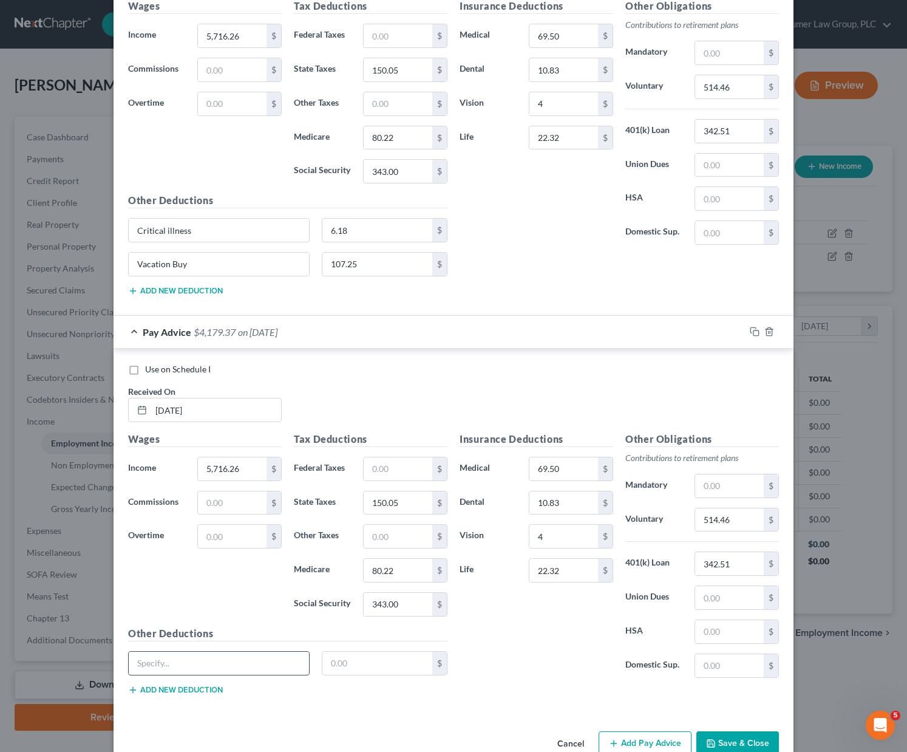
type input "Critical illness"
click at [341, 657] on input "text" at bounding box center [378, 663] width 111 height 23
type input "6.18"
click at [182, 688] on button "Add new deduction" at bounding box center [175, 690] width 95 height 10
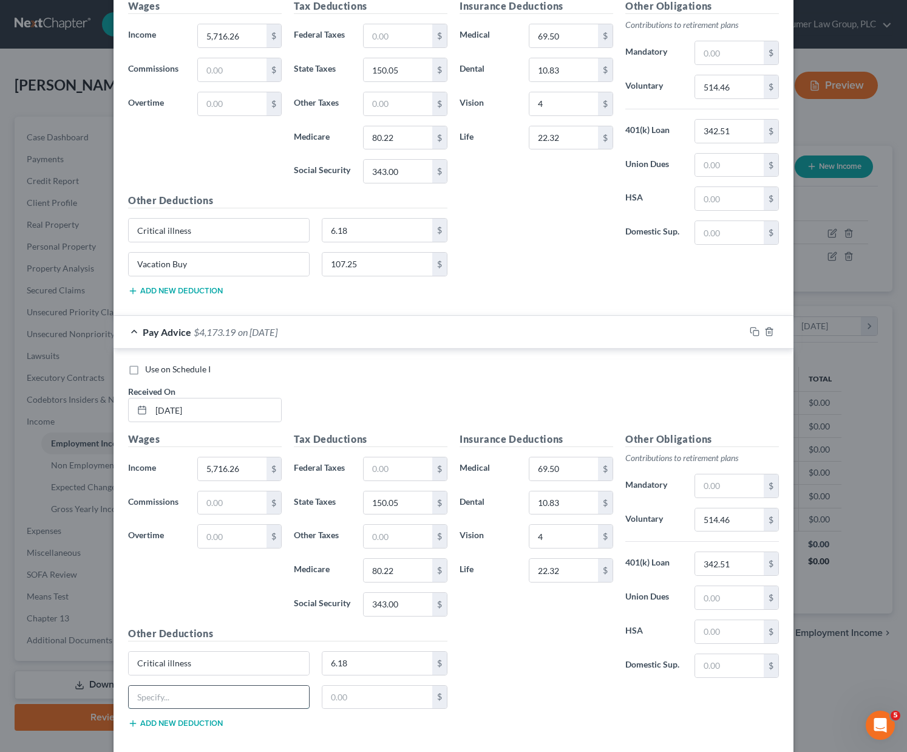
click at [175, 695] on input "text" at bounding box center [219, 697] width 180 height 23
type input "v"
type input "Vacation Buy"
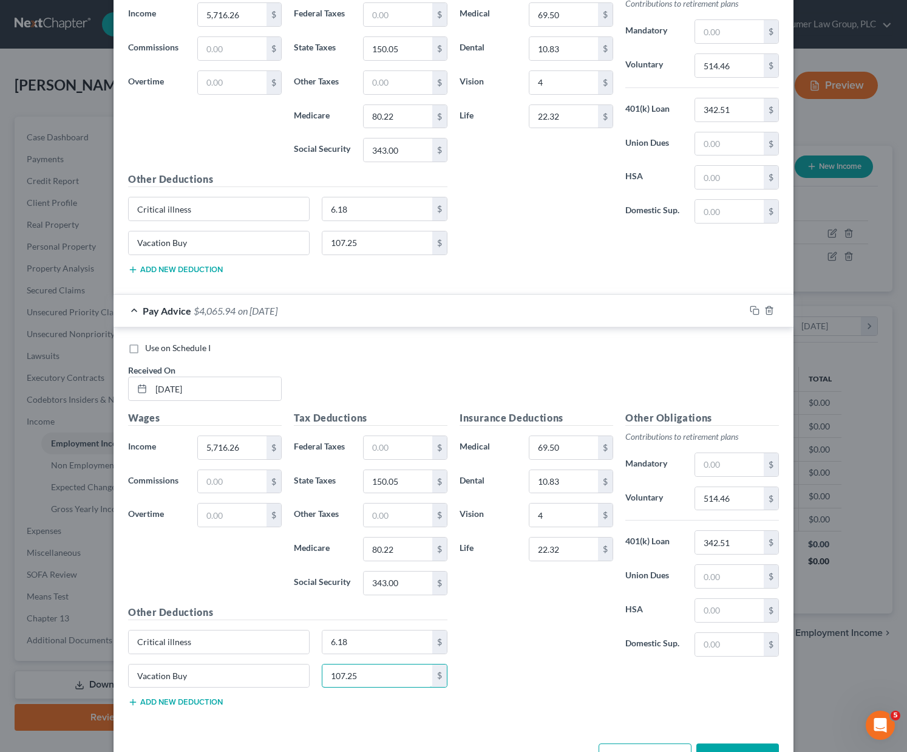
scroll to position [612, 0]
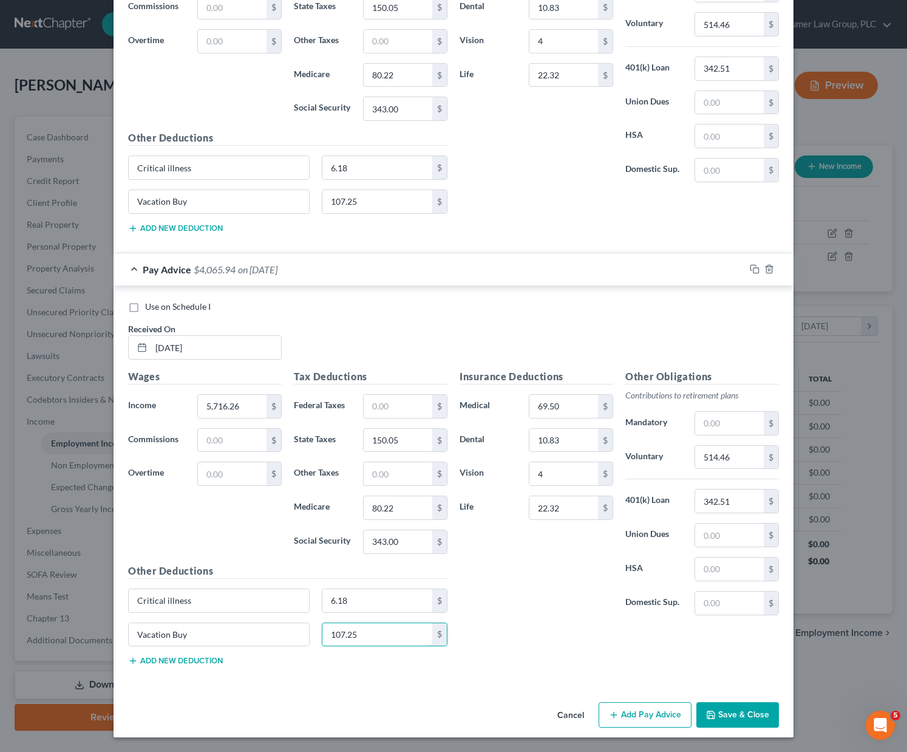
type input "107.25"
click at [649, 714] on button "Add Pay Advice" at bounding box center [645, 715] width 93 height 26
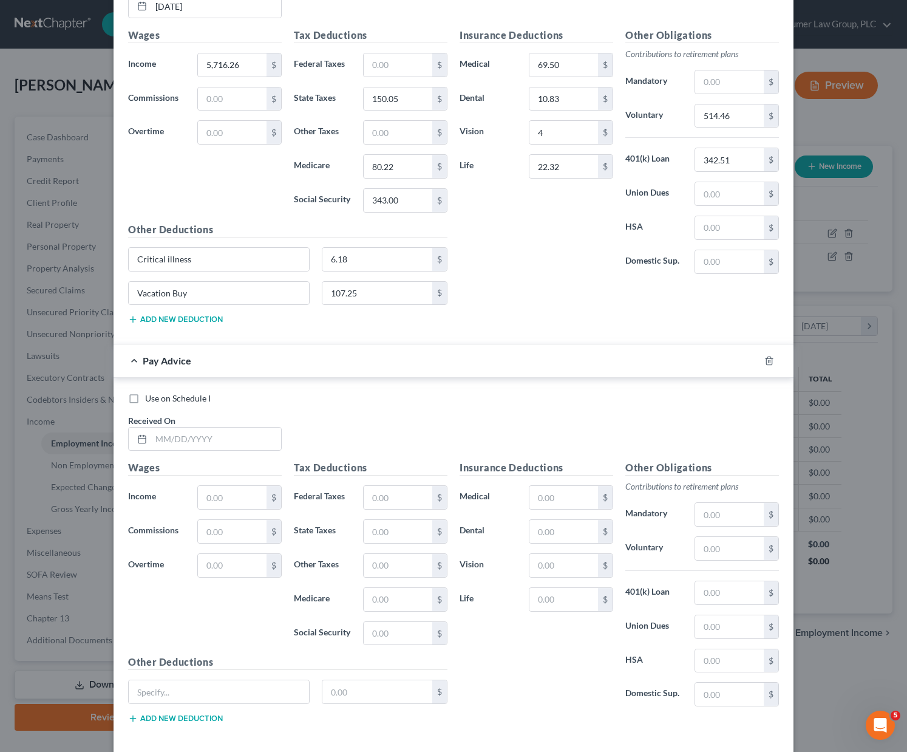
scroll to position [954, 0]
click at [166, 440] on input "text" at bounding box center [216, 438] width 130 height 23
type input "[DATE]"
type input "5,716.26"
click at [381, 497] on input "text" at bounding box center [398, 496] width 69 height 23
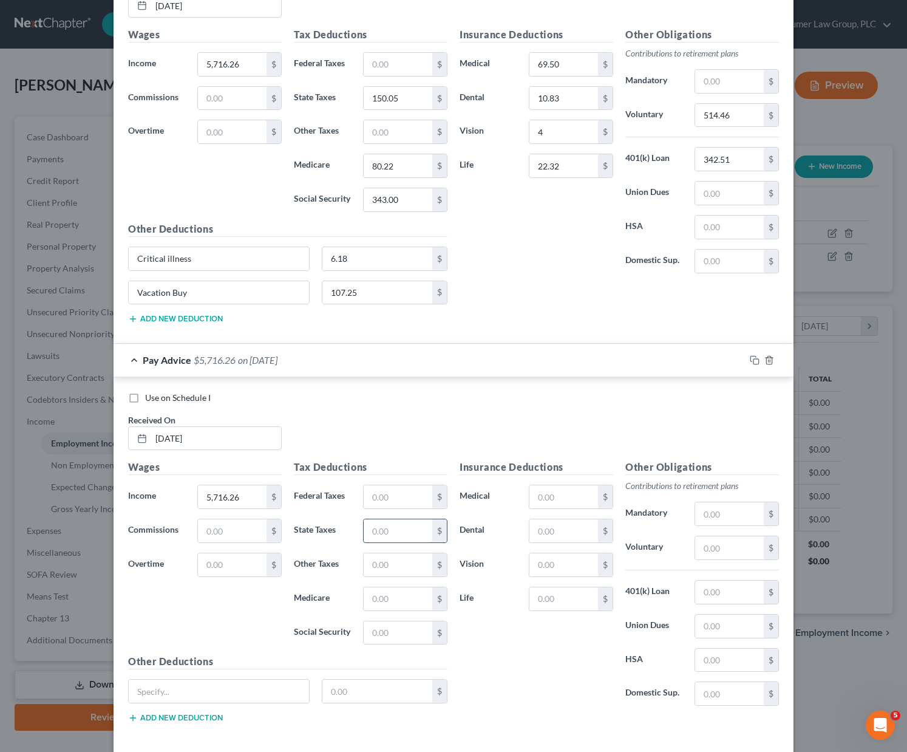
click at [369, 535] on input "text" at bounding box center [398, 530] width 69 height 23
type input "150.05"
type input "80.22"
type input "343.00"
click at [542, 497] on input "text" at bounding box center [564, 496] width 69 height 23
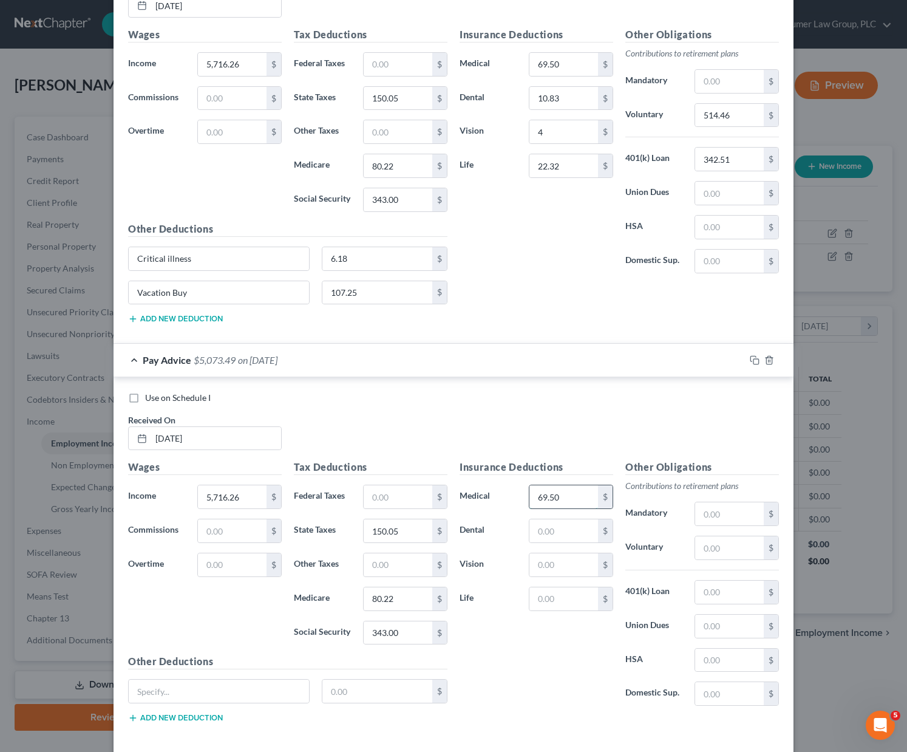
type input "69.50"
type input "10.83"
type input "4"
type input "22.32"
click at [728, 551] on input "text" at bounding box center [729, 547] width 69 height 23
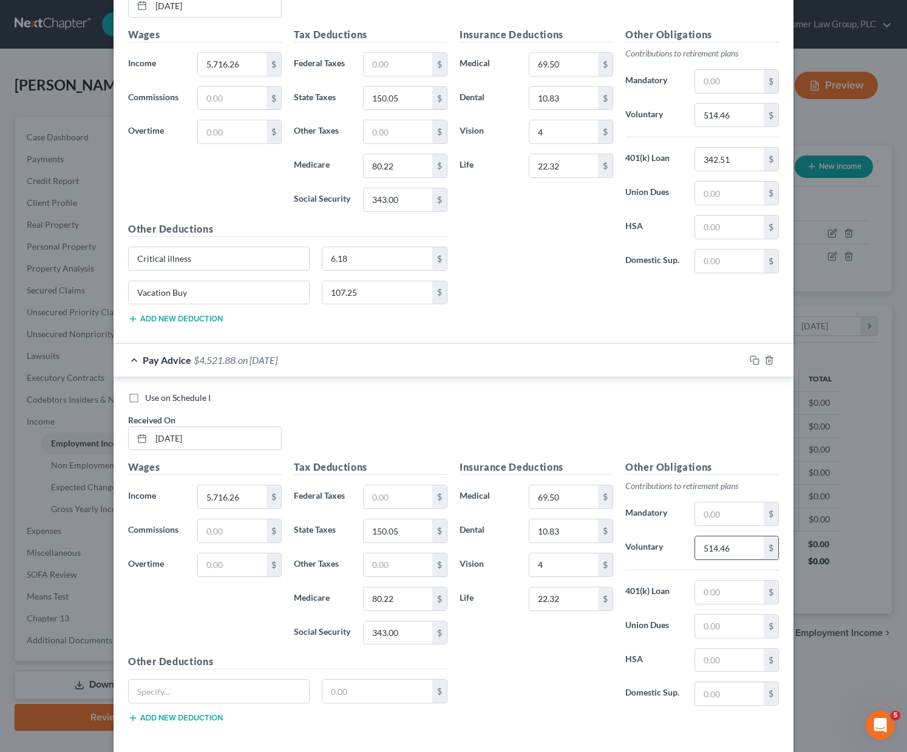
type input "514.46"
type input "342.51"
click at [187, 695] on input "text" at bounding box center [219, 691] width 180 height 23
type input "Critical illness"
click at [357, 677] on div "Other Deductions Critical illness $ Add new deduction" at bounding box center [288, 693] width 332 height 78
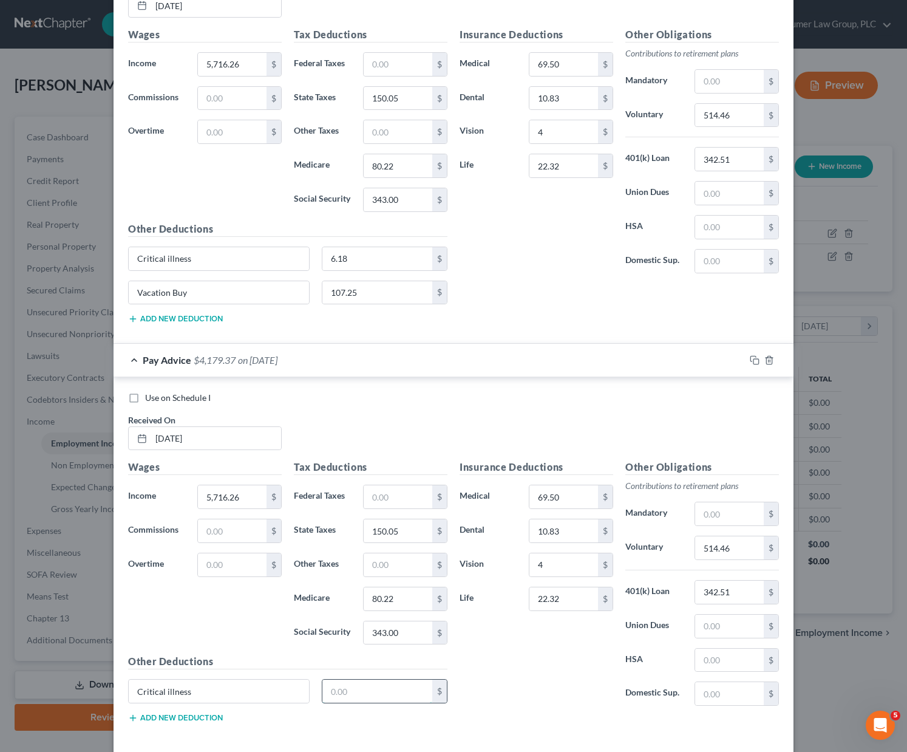
click at [351, 683] on input "text" at bounding box center [378, 691] width 111 height 23
type input "6.18"
click at [169, 716] on button "Add new deduction" at bounding box center [175, 718] width 95 height 10
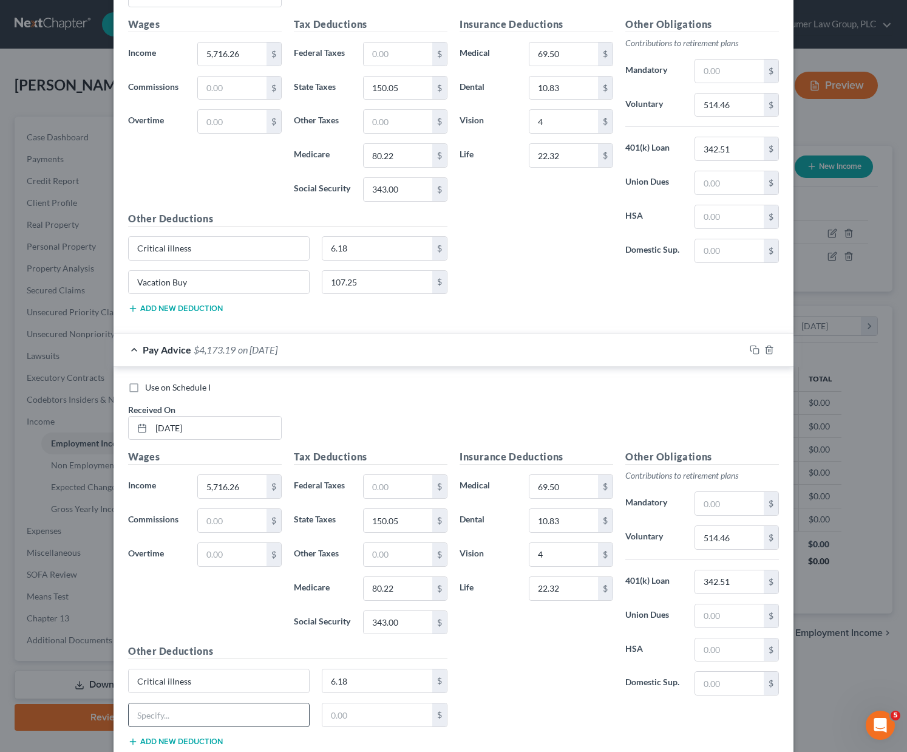
scroll to position [973, 0]
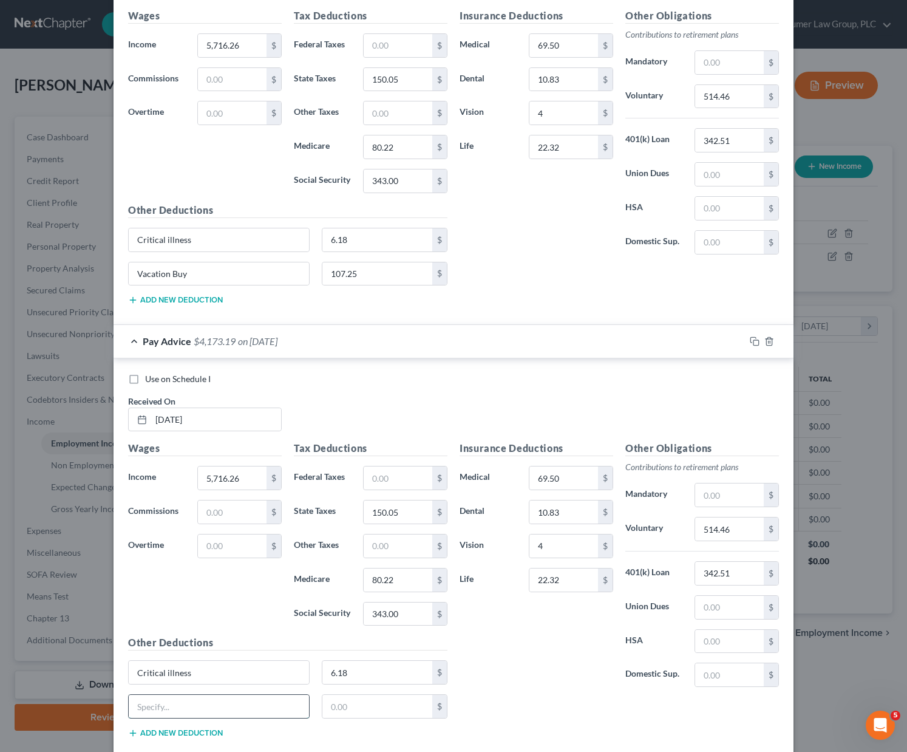
click at [149, 705] on input "text" at bounding box center [219, 706] width 180 height 23
type input "Vacation Buy"
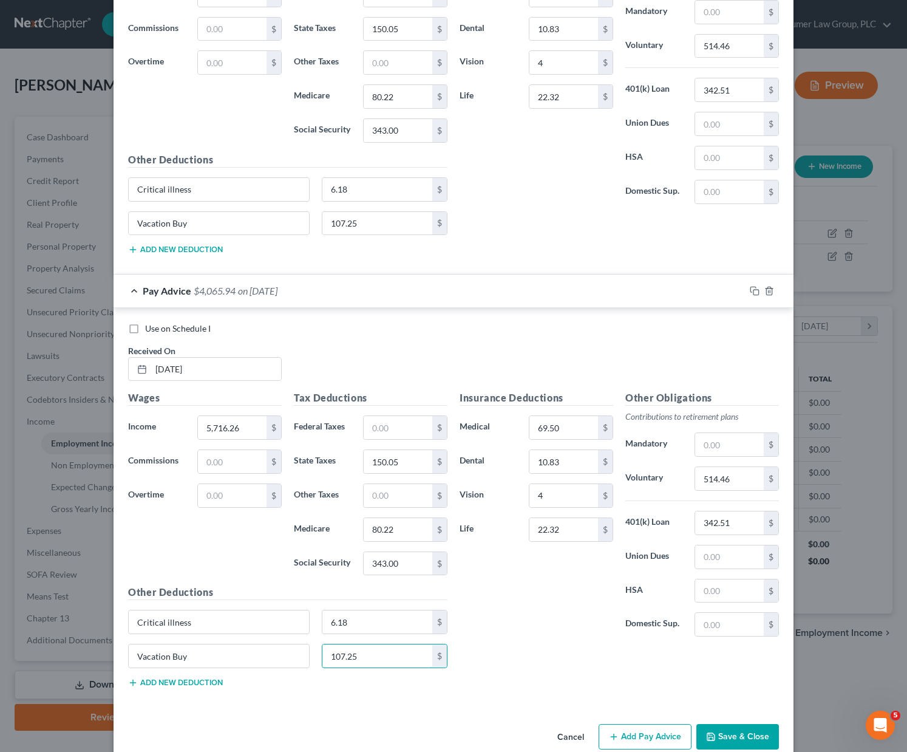
scroll to position [1045, 0]
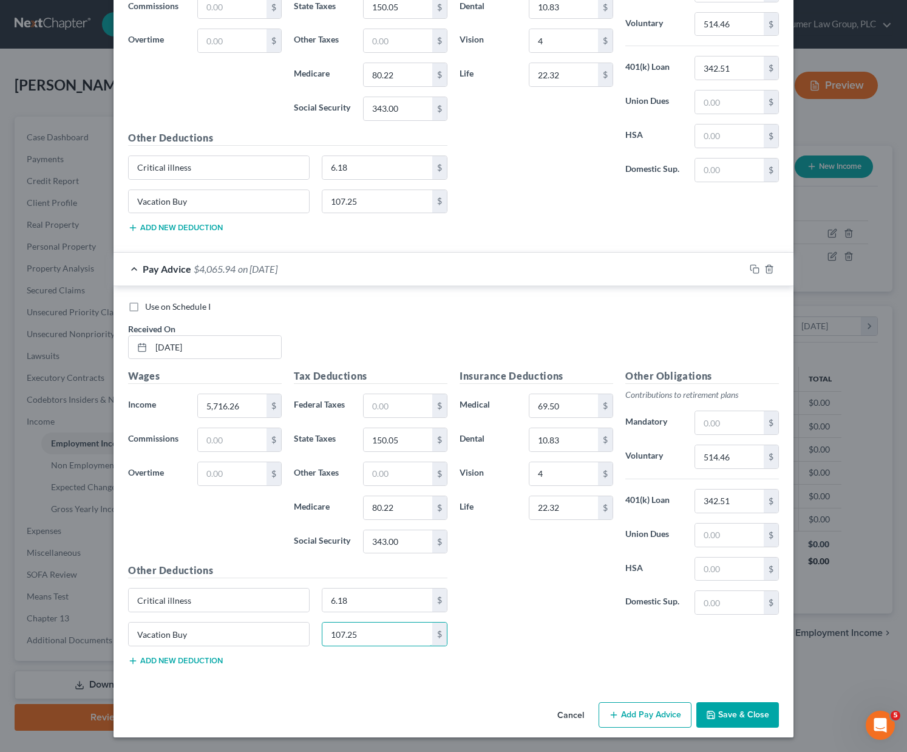
type input "107.25"
click at [630, 714] on button "Add Pay Advice" at bounding box center [645, 715] width 93 height 26
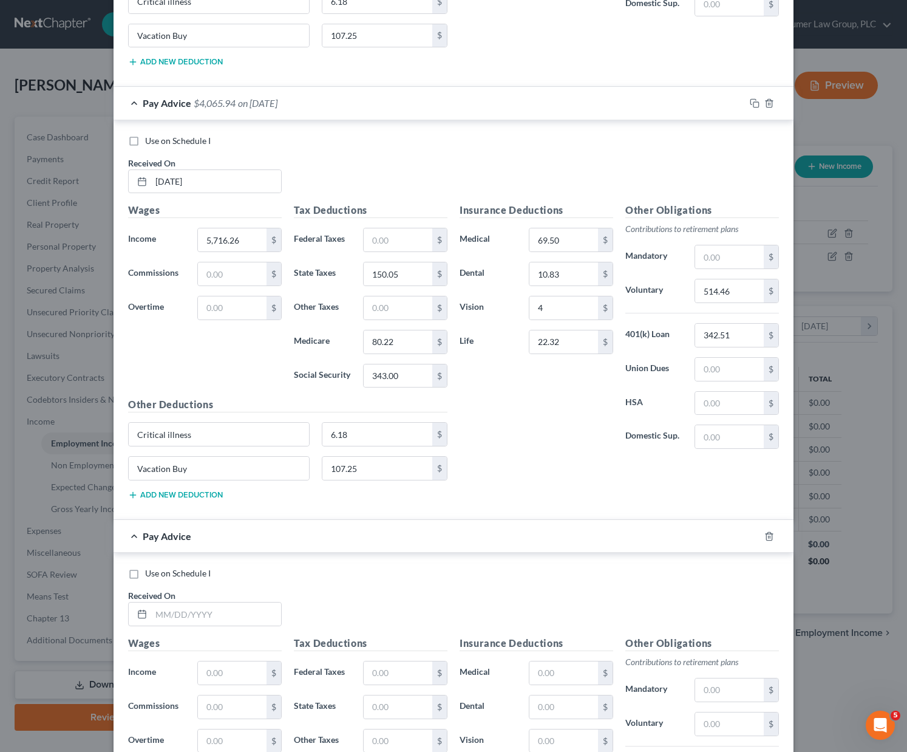
scroll to position [1216, 0]
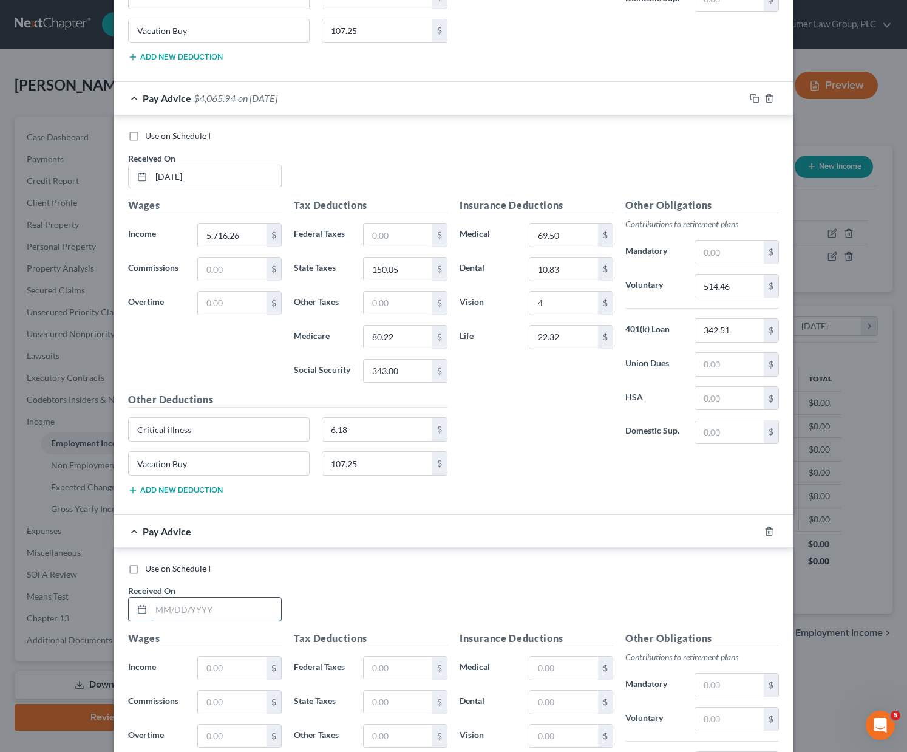
click at [182, 609] on input "text" at bounding box center [216, 609] width 130 height 23
type input "[DATE]"
type input "5,716.26"
click at [377, 698] on input "text" at bounding box center [398, 702] width 69 height 23
type input "150.05"
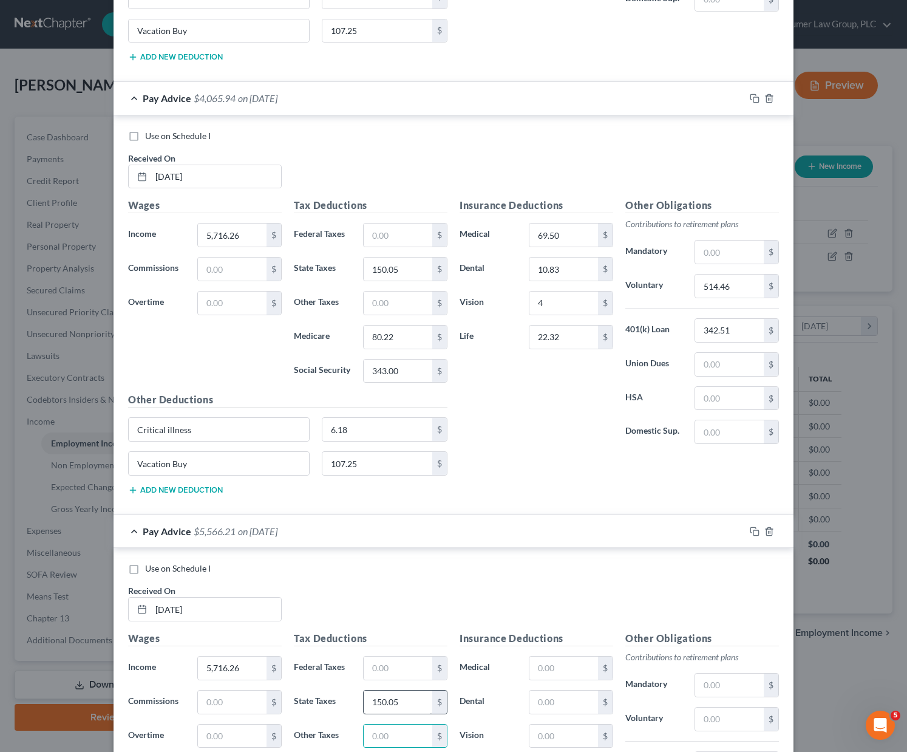
scroll to position [1444, 0]
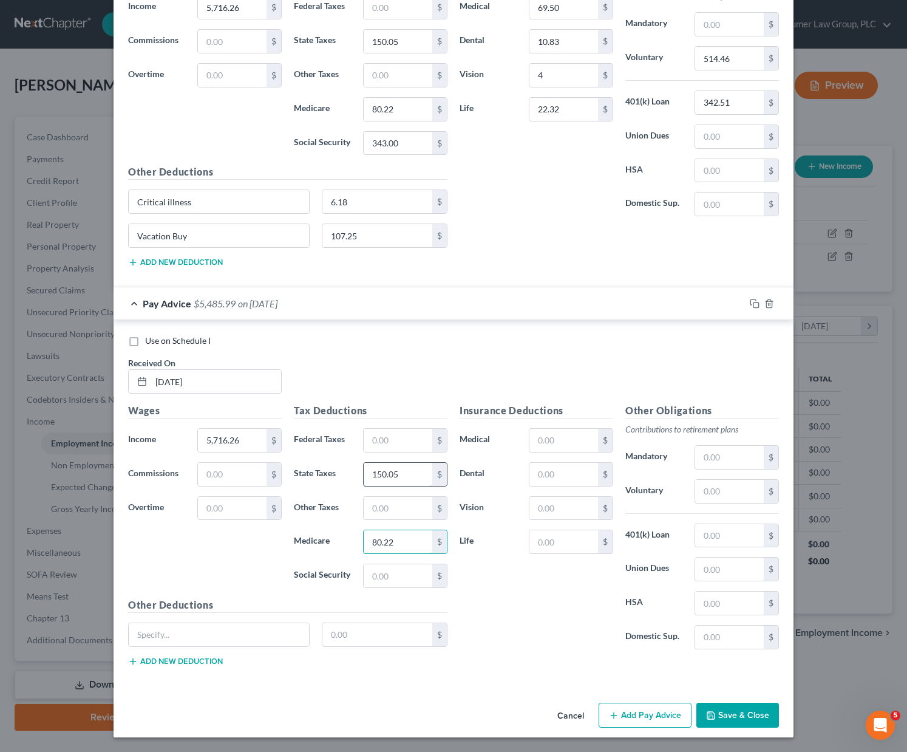
type input "80.22"
type input "343"
click at [538, 440] on input "text" at bounding box center [564, 440] width 69 height 23
type input "69.50"
type input "10.83"
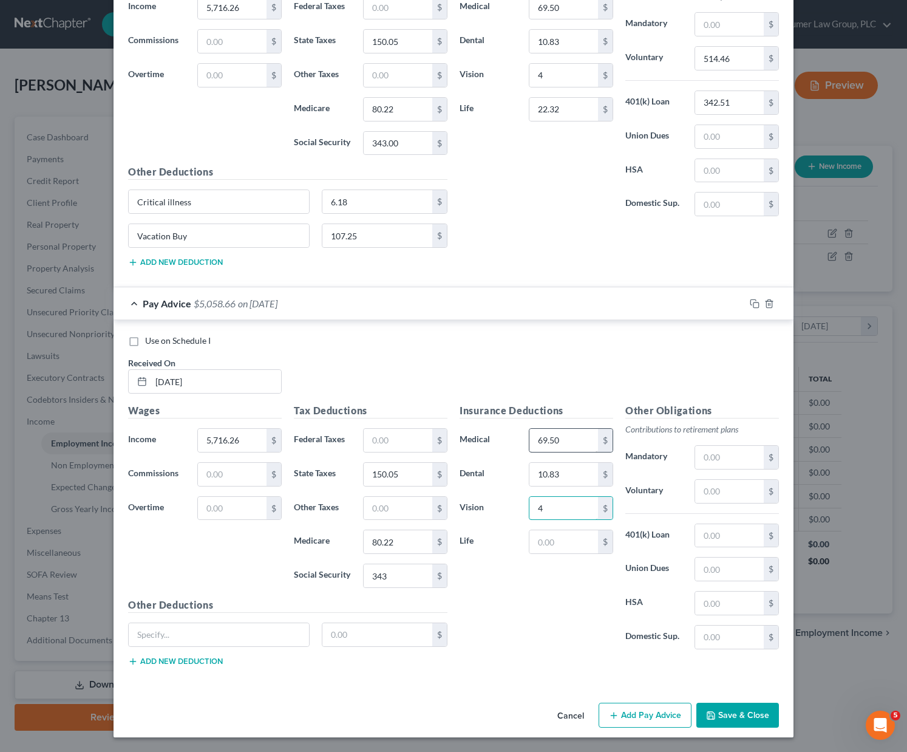
type input "4"
type input "22.32"
click at [705, 496] on input "text" at bounding box center [729, 491] width 69 height 23
type input "514.46"
type input "342.51"
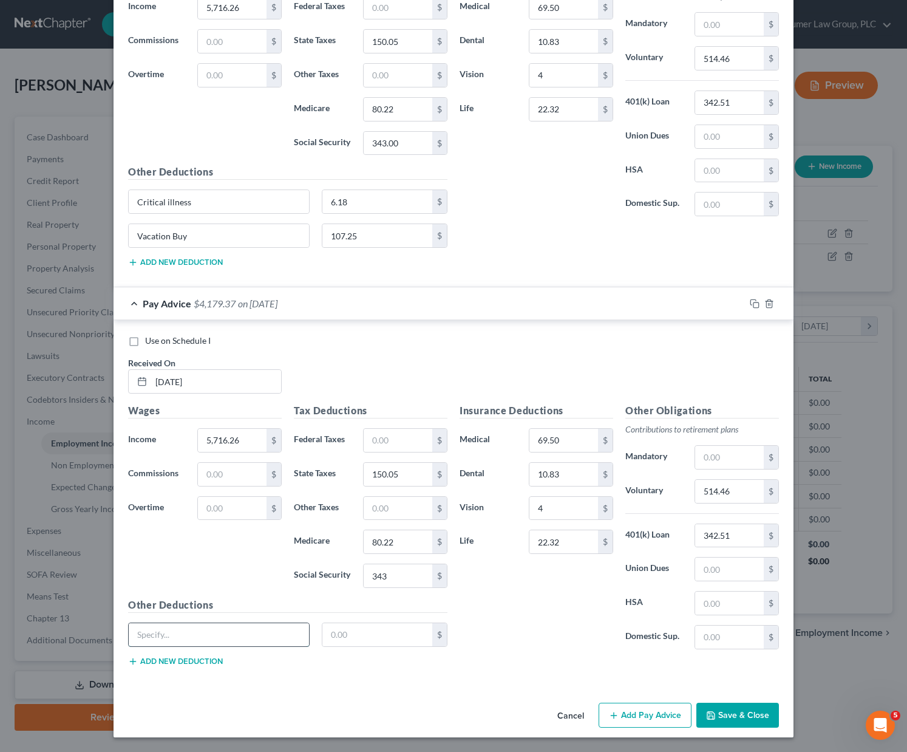
click at [218, 632] on input "text" at bounding box center [219, 634] width 180 height 23
type input "Critical illness"
click at [332, 628] on input "text" at bounding box center [378, 634] width 111 height 23
type input "6.18"
click at [167, 663] on button "Add new deduction" at bounding box center [175, 662] width 95 height 10
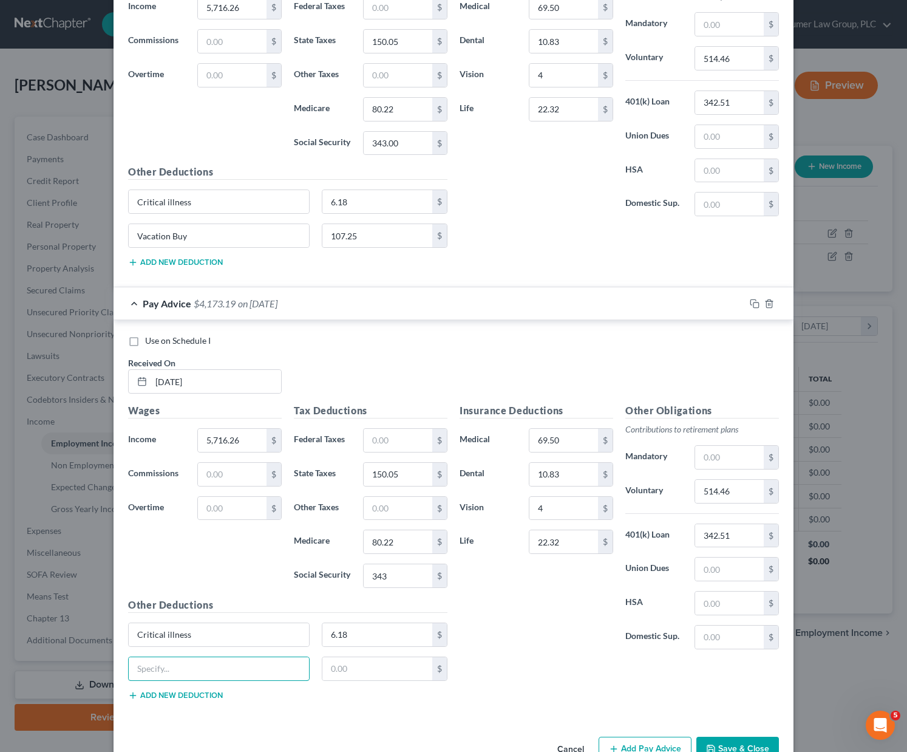
click at [167, 663] on input "text" at bounding box center [219, 668] width 180 height 23
type input "v"
type input "Vacation Buy"
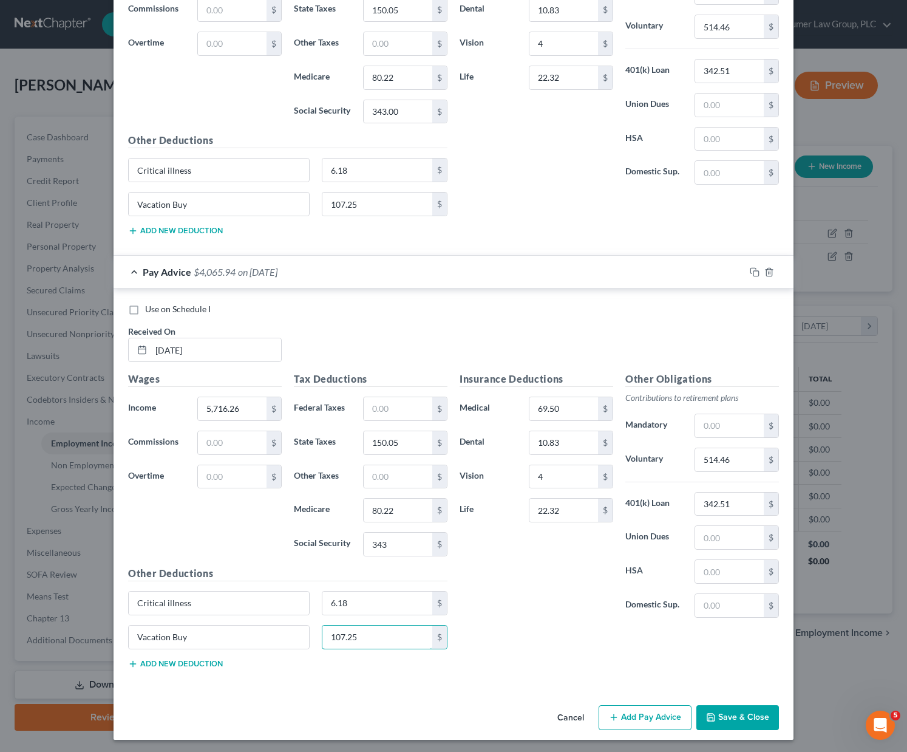
scroll to position [1478, 0]
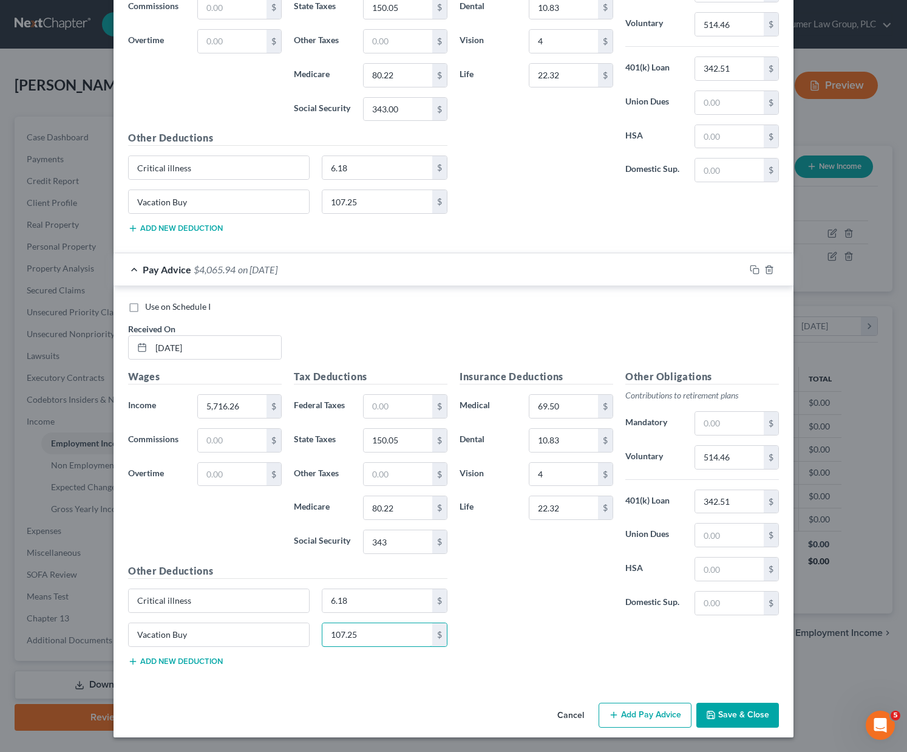
type input "107.25"
click at [628, 711] on button "Add Pay Advice" at bounding box center [645, 716] width 93 height 26
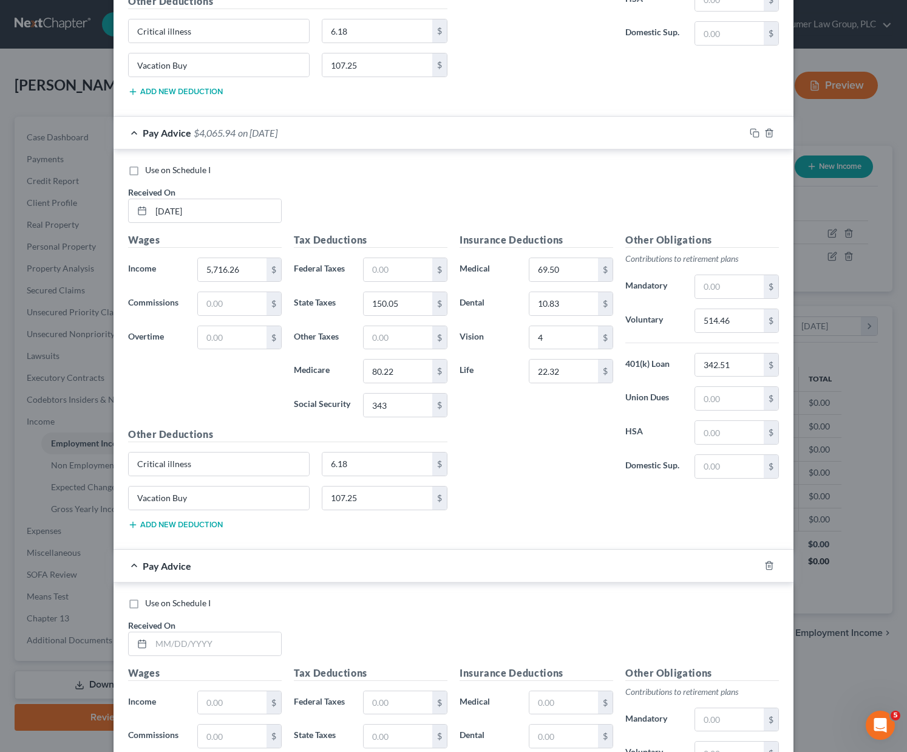
scroll to position [1636, 0]
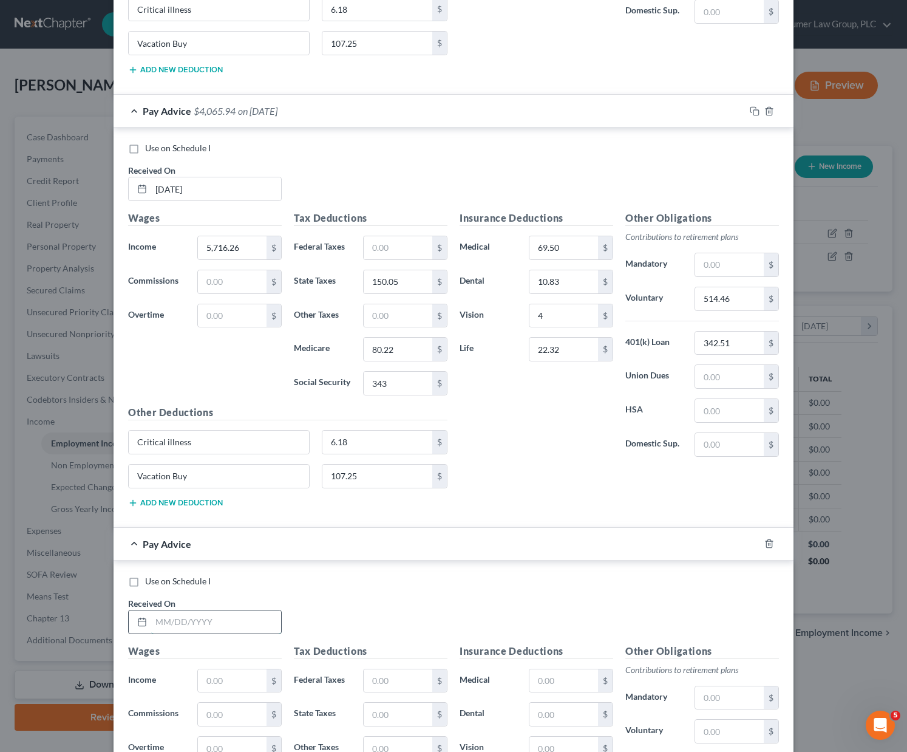
click at [176, 621] on input "text" at bounding box center [216, 621] width 130 height 23
type input "[DATE]"
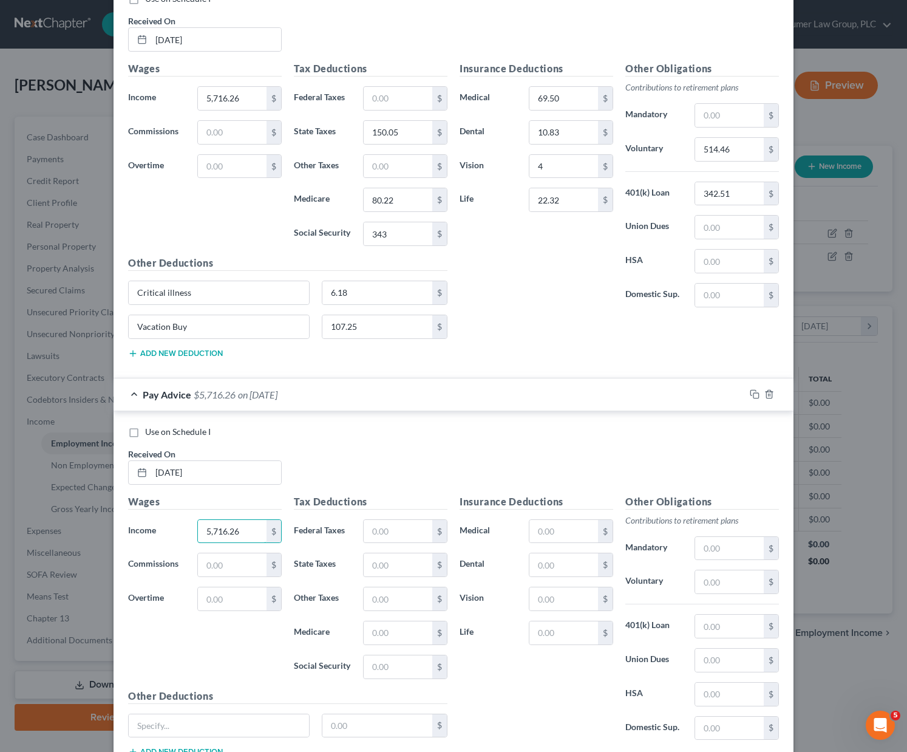
scroll to position [1877, 0]
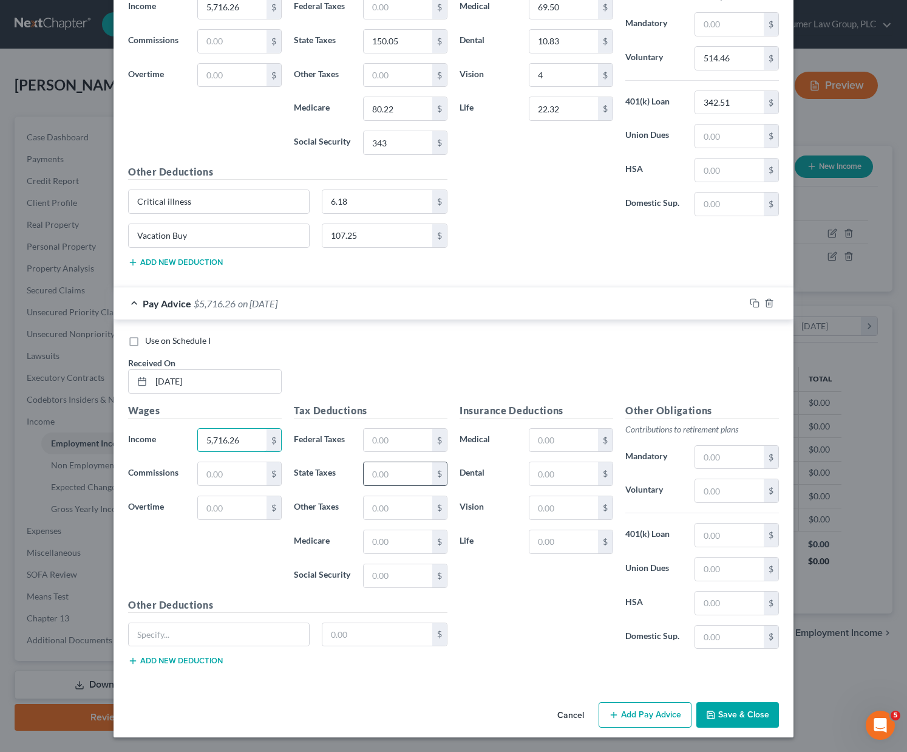
type input "5,716.26"
click at [388, 471] on input "text" at bounding box center [398, 473] width 69 height 23
type input "150.05"
type input "80.22"
type input "343"
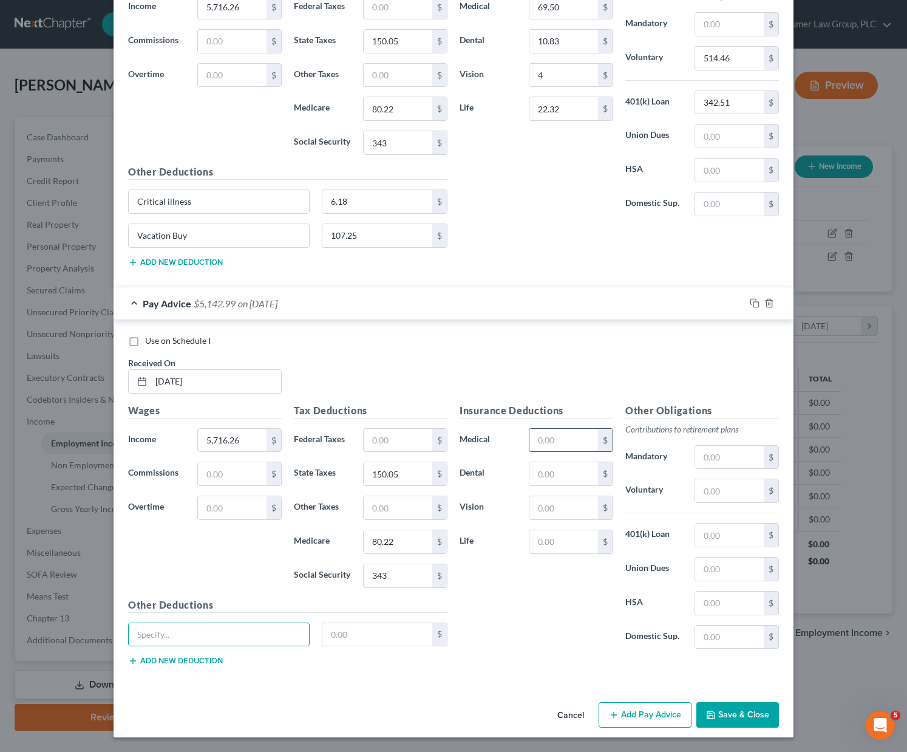
click at [552, 440] on input "text" at bounding box center [564, 440] width 69 height 23
type input "69.50"
type input "10.83"
type input "4"
type input "22.32"
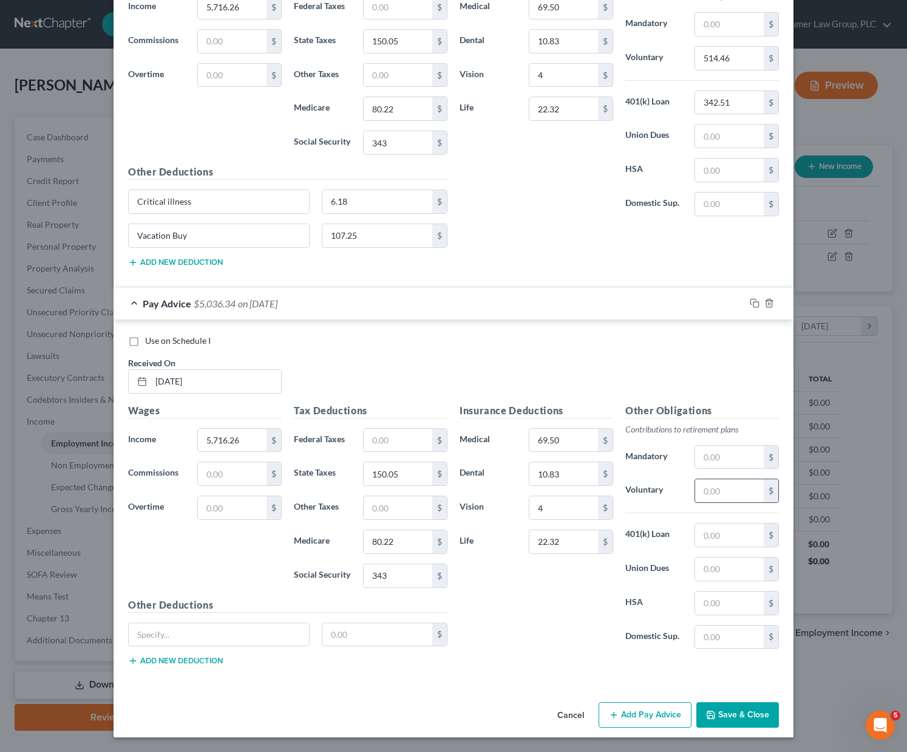
click at [711, 490] on input "text" at bounding box center [729, 490] width 69 height 23
type input "514.46"
type input "342.51"
click at [211, 645] on input "text" at bounding box center [219, 634] width 180 height 23
type input "Critical illness"
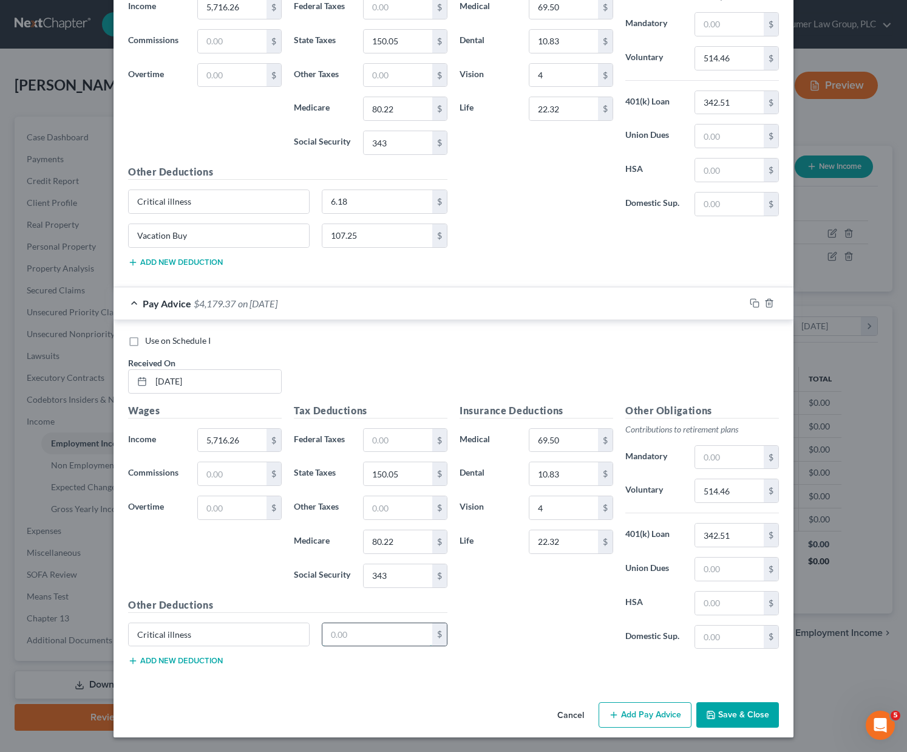
click at [358, 632] on input "text" at bounding box center [378, 634] width 111 height 23
type input "6.18"
click at [158, 655] on div "Critical illness 6.18 $" at bounding box center [288, 640] width 332 height 34
click at [157, 658] on button "Add new deduction" at bounding box center [175, 661] width 95 height 10
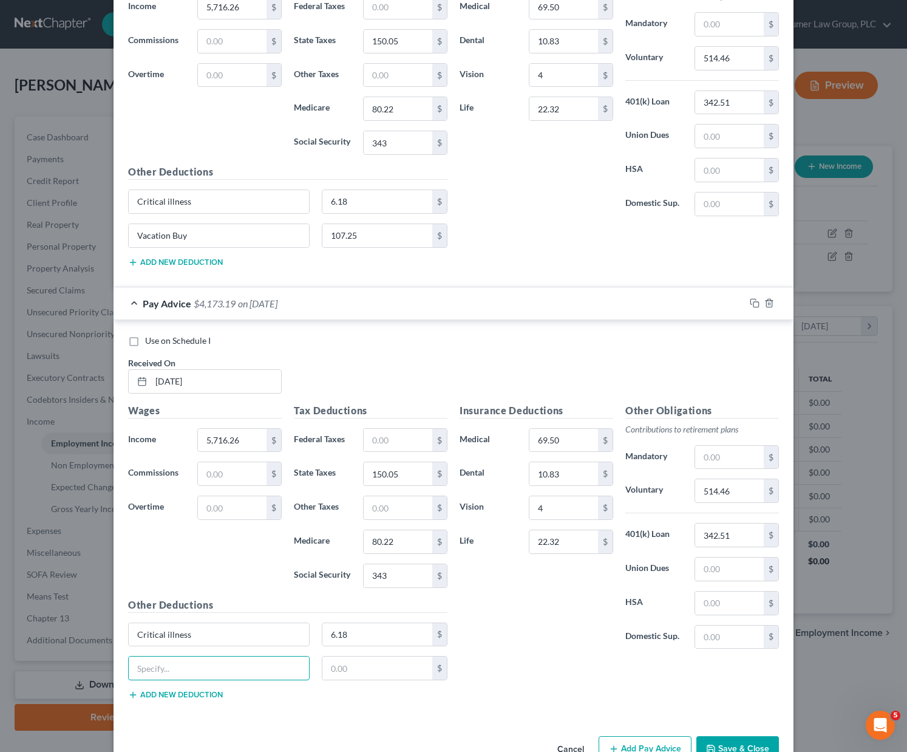
click at [157, 658] on input "text" at bounding box center [219, 668] width 180 height 23
type input "Vacation Buy"
type input "107.25"
click at [176, 693] on button "Add new deduction" at bounding box center [175, 695] width 95 height 10
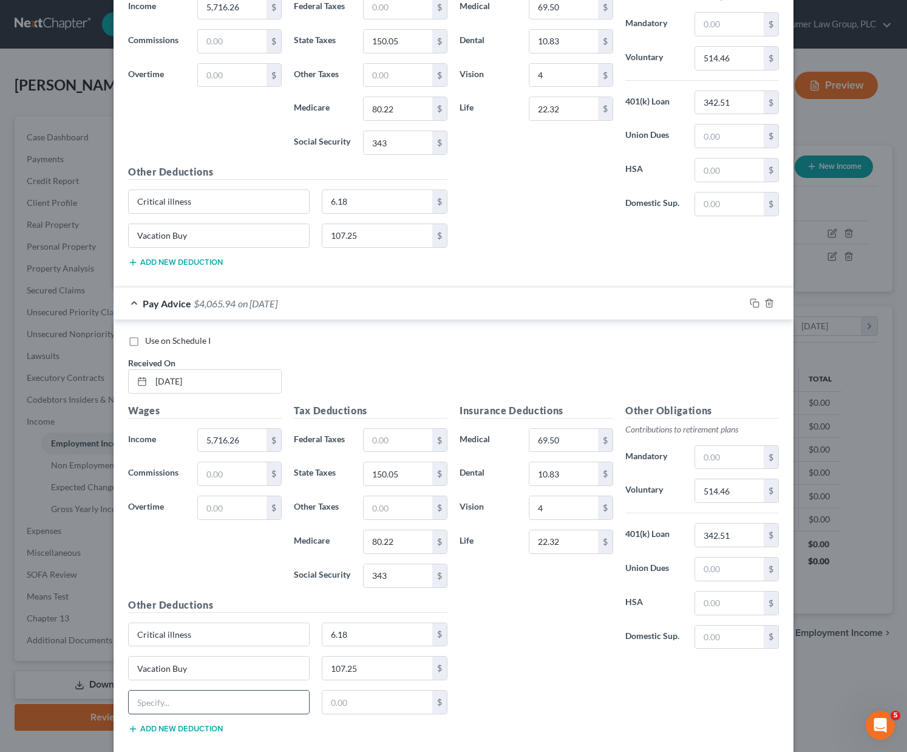
click at [172, 702] on input "text" at bounding box center [219, 702] width 180 height 23
type input "l"
type input "Legal Plan"
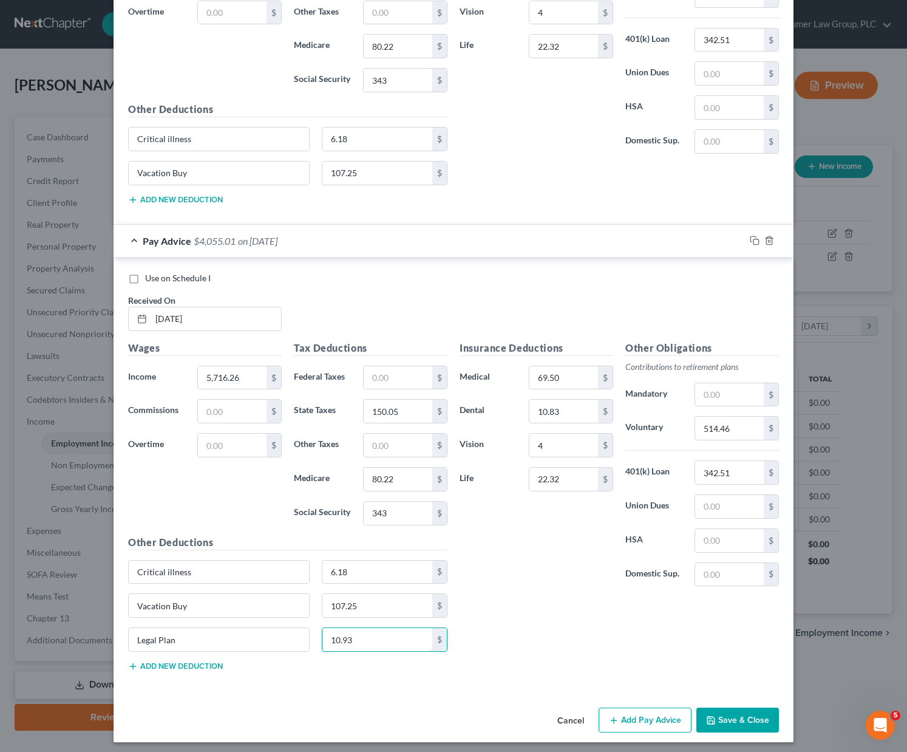
scroll to position [1944, 0]
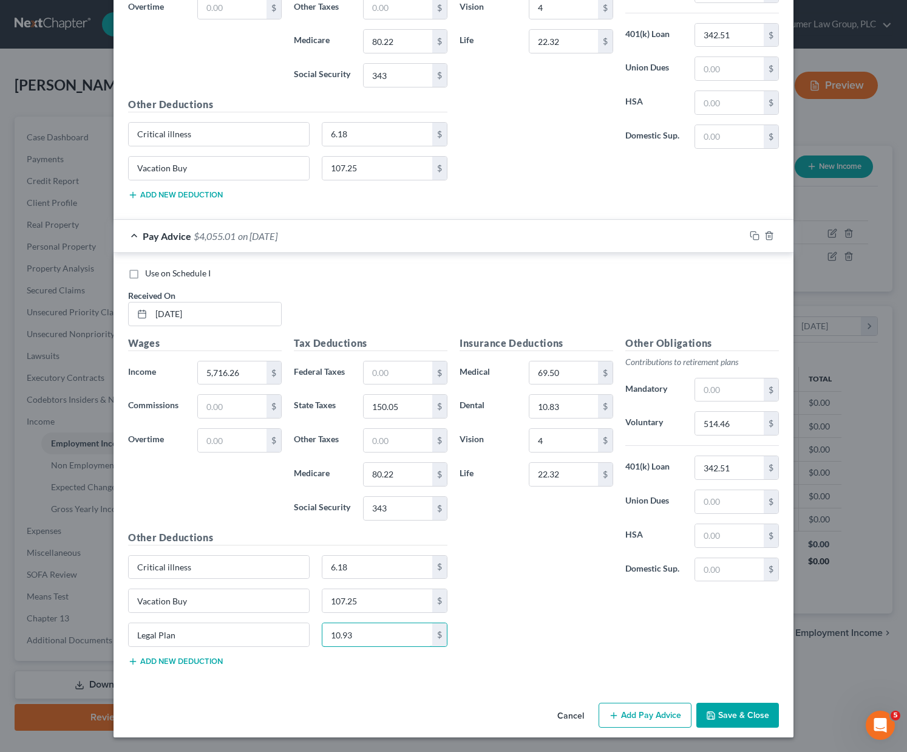
type input "10.93"
click at [658, 717] on button "Add Pay Advice" at bounding box center [645, 716] width 93 height 26
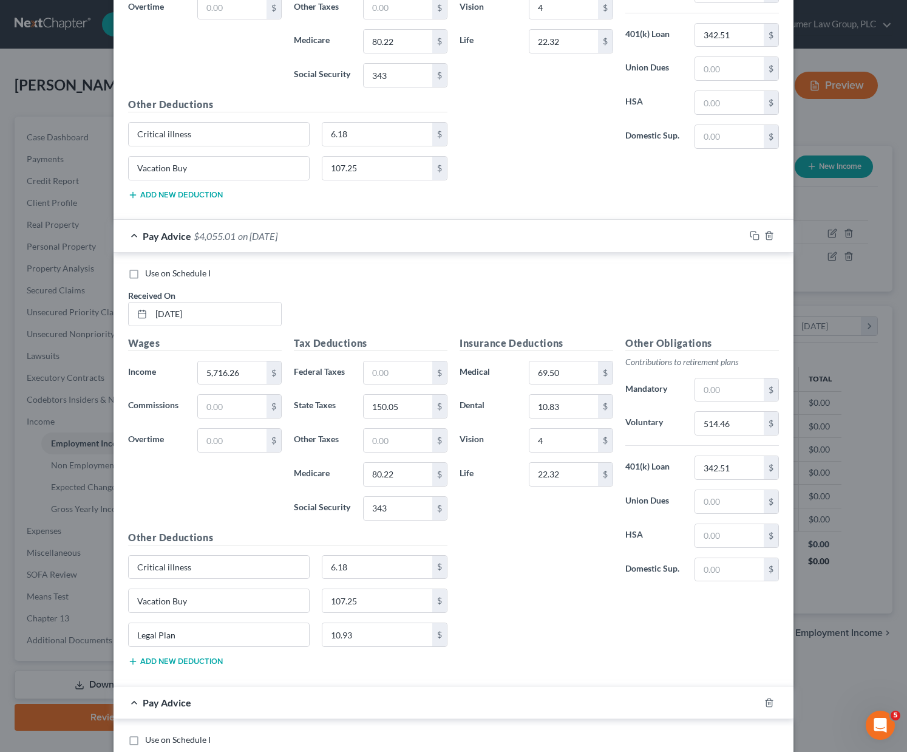
click at [180, 193] on button "Add new deduction" at bounding box center [175, 195] width 95 height 10
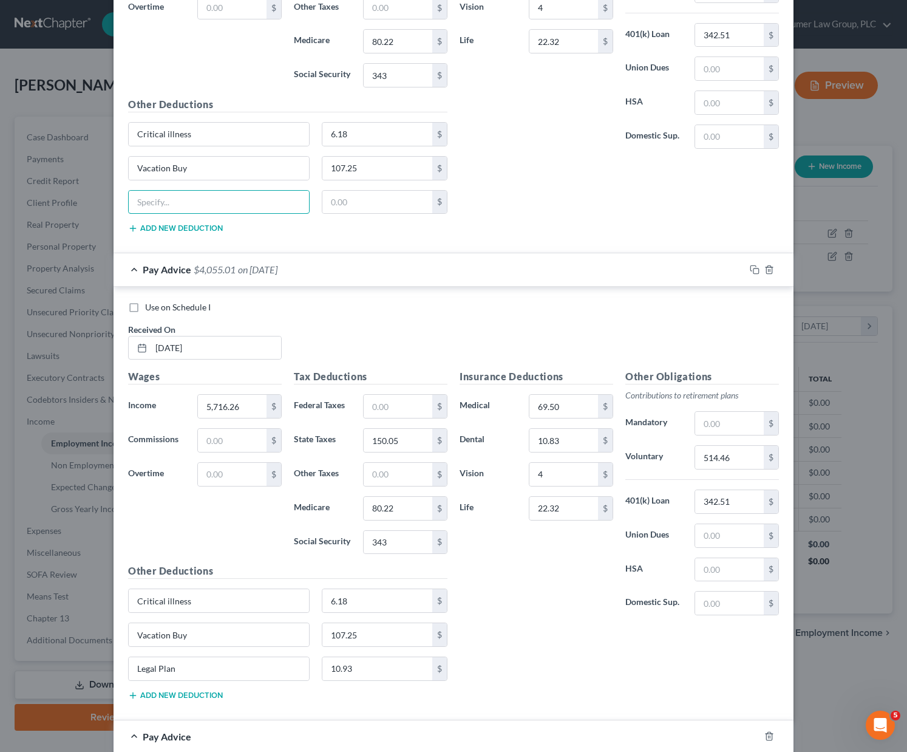
click at [180, 193] on input "text" at bounding box center [219, 202] width 180 height 23
type input "Legal Plan"
click at [332, 205] on input "text" at bounding box center [378, 202] width 111 height 23
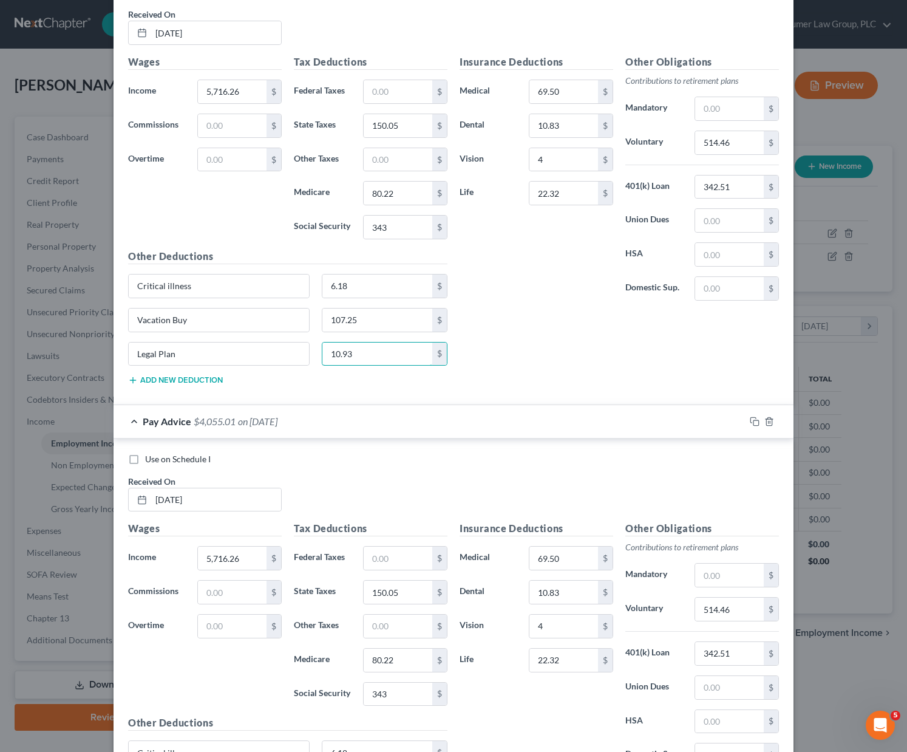
scroll to position [1788, 0]
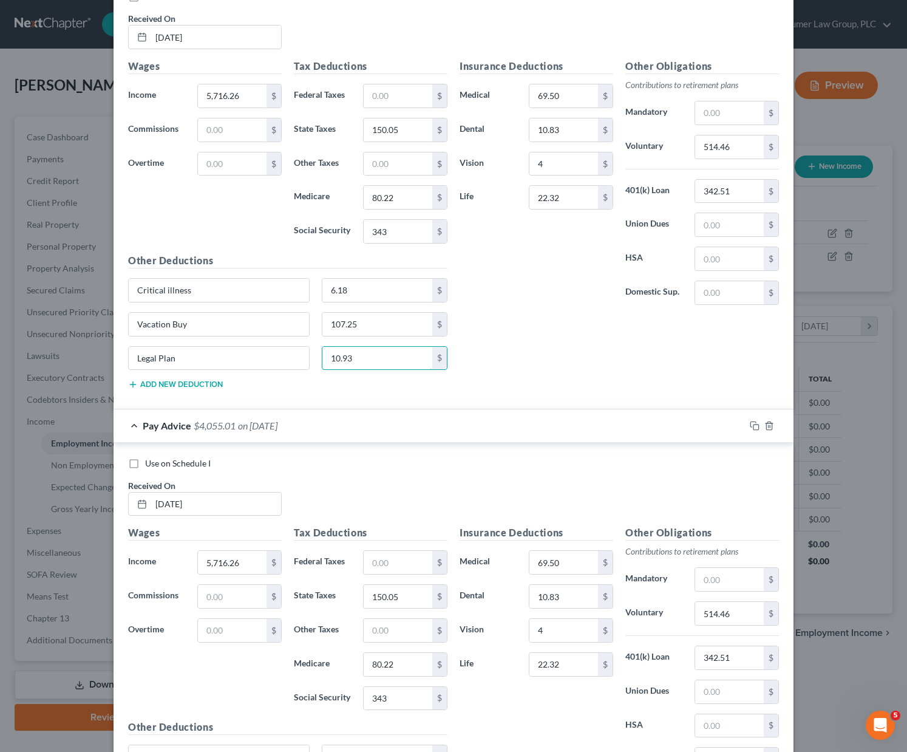
type input "10.93"
click at [569, 349] on div "Insurance Deductions Medical 69.50 $ Dental 10.83 $ Vision 4 $ Life 22.32 $ Oth…" at bounding box center [620, 229] width 332 height 340
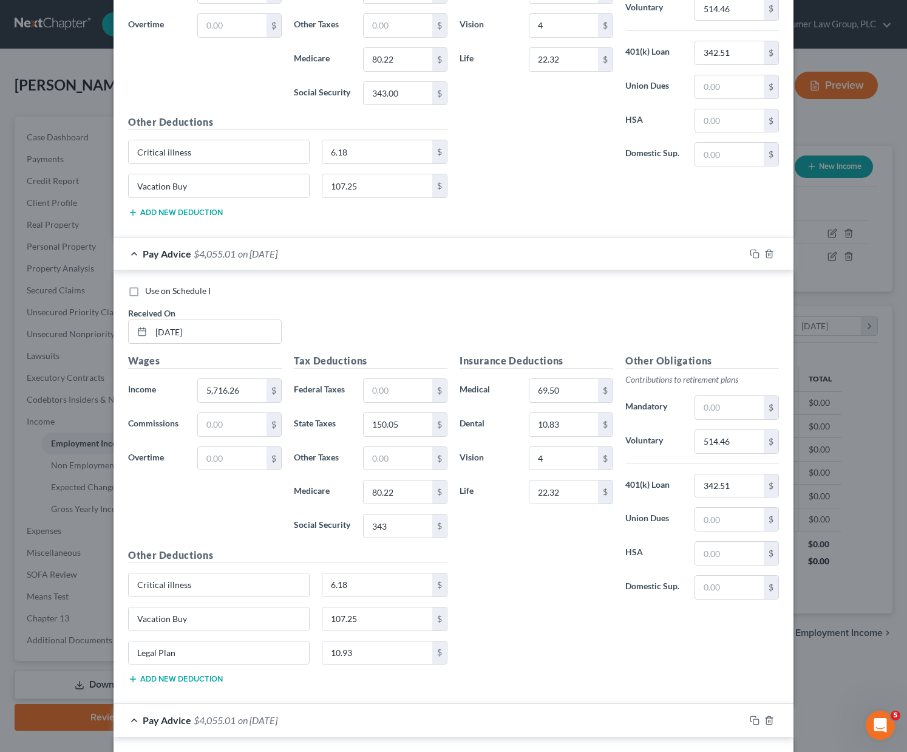
scroll to position [1493, 0]
click at [164, 213] on button "Add new deduction" at bounding box center [175, 213] width 95 height 10
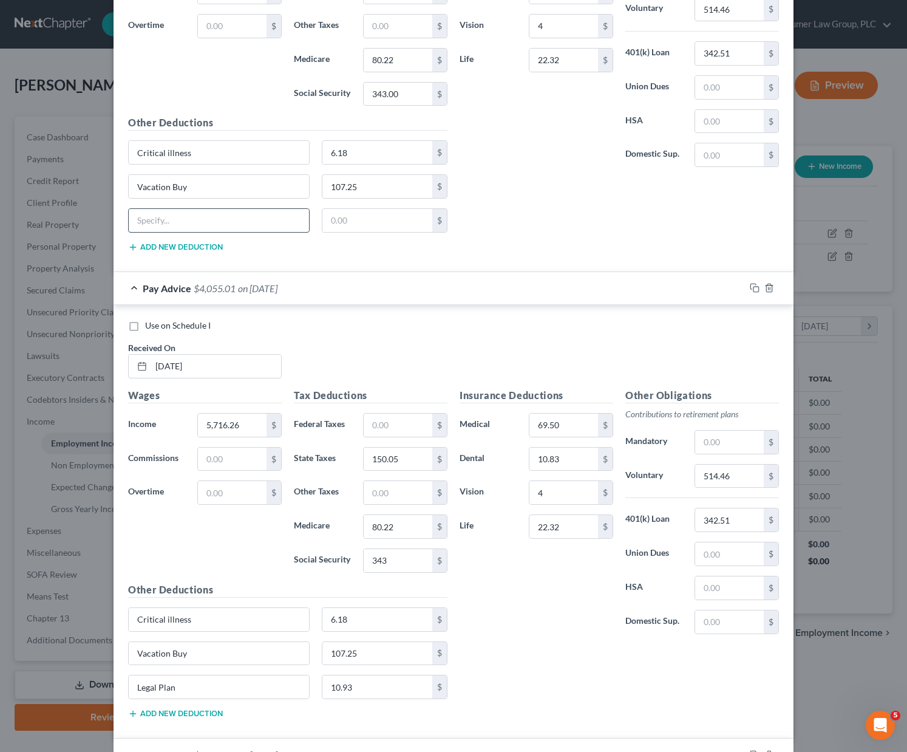
click at [164, 227] on input "text" at bounding box center [219, 220] width 180 height 23
type input "Legal Plan"
click at [347, 224] on input "text" at bounding box center [378, 220] width 111 height 23
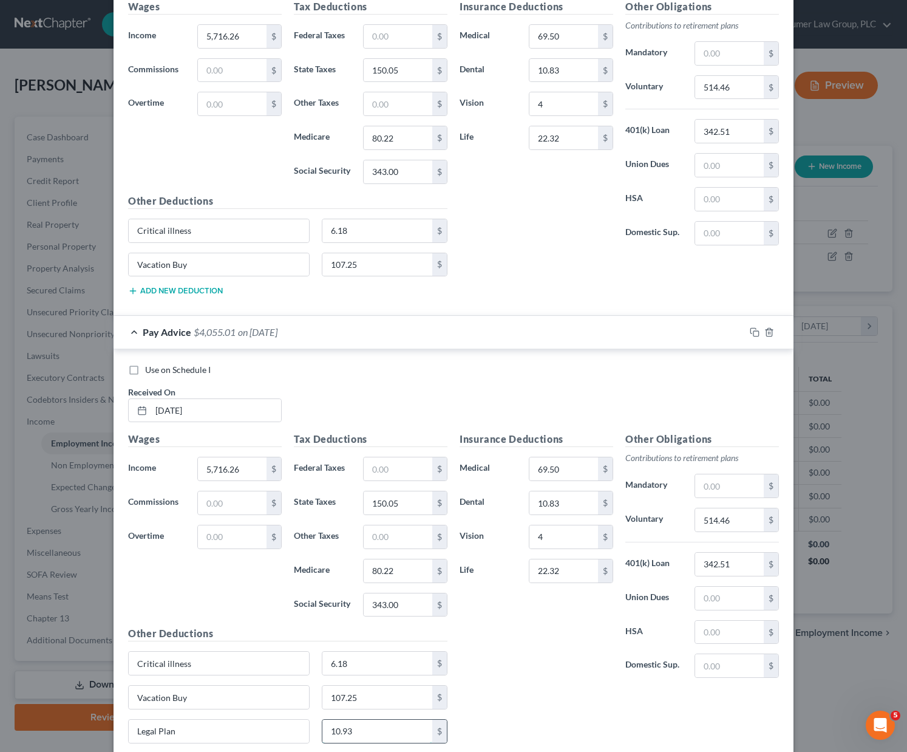
scroll to position [980, 0]
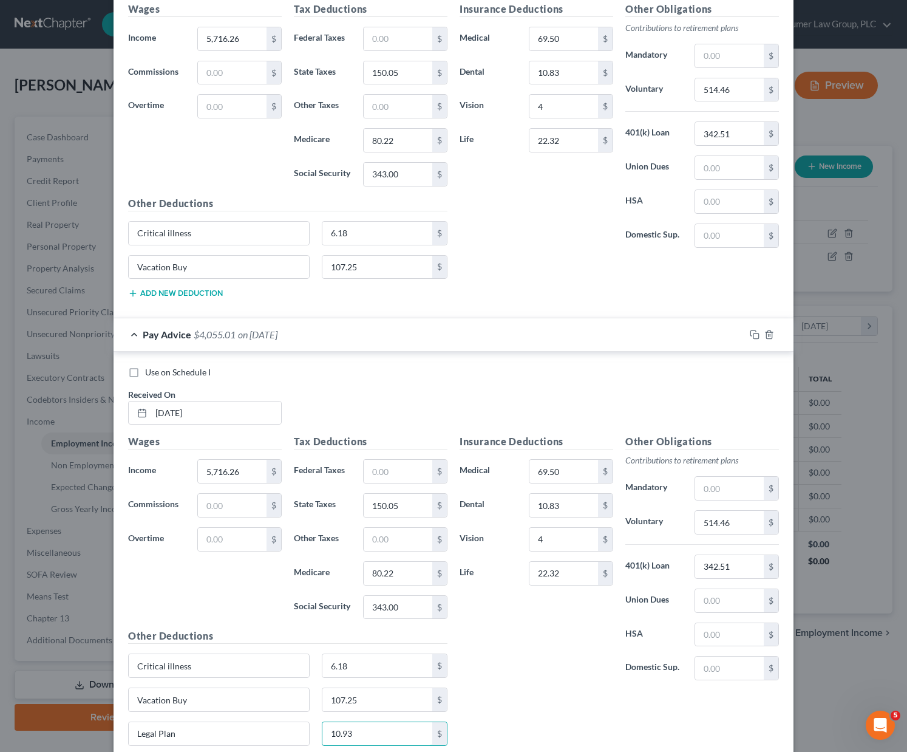
type input "10.93"
click at [173, 293] on button "Add new deduction" at bounding box center [175, 294] width 95 height 10
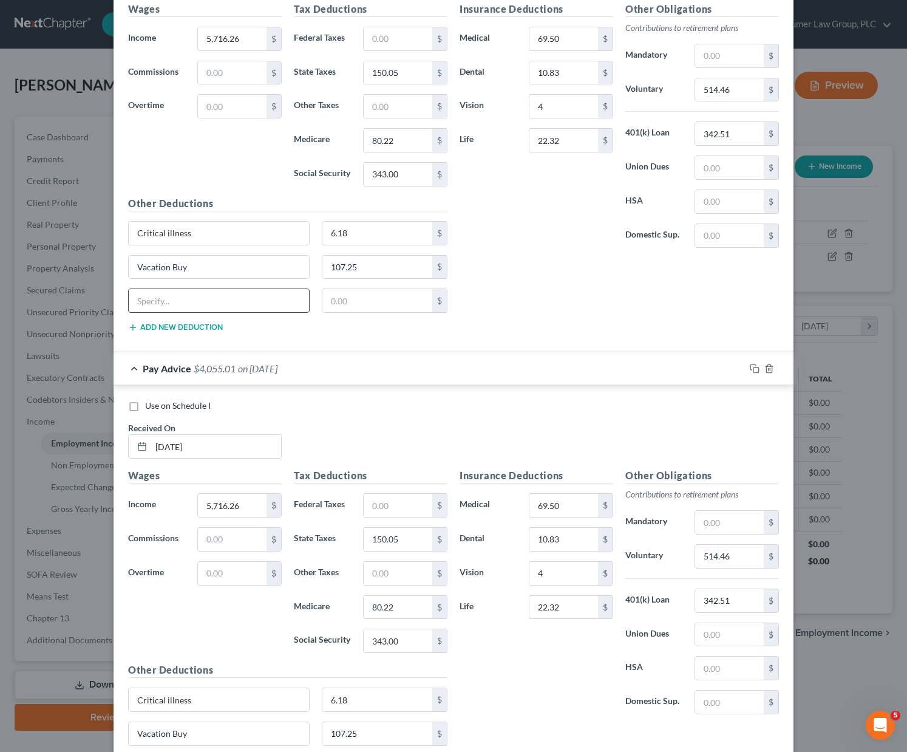
click at [218, 307] on input "text" at bounding box center [219, 300] width 180 height 23
type input "Legal Plan"
click at [357, 300] on input "text" at bounding box center [378, 300] width 111 height 23
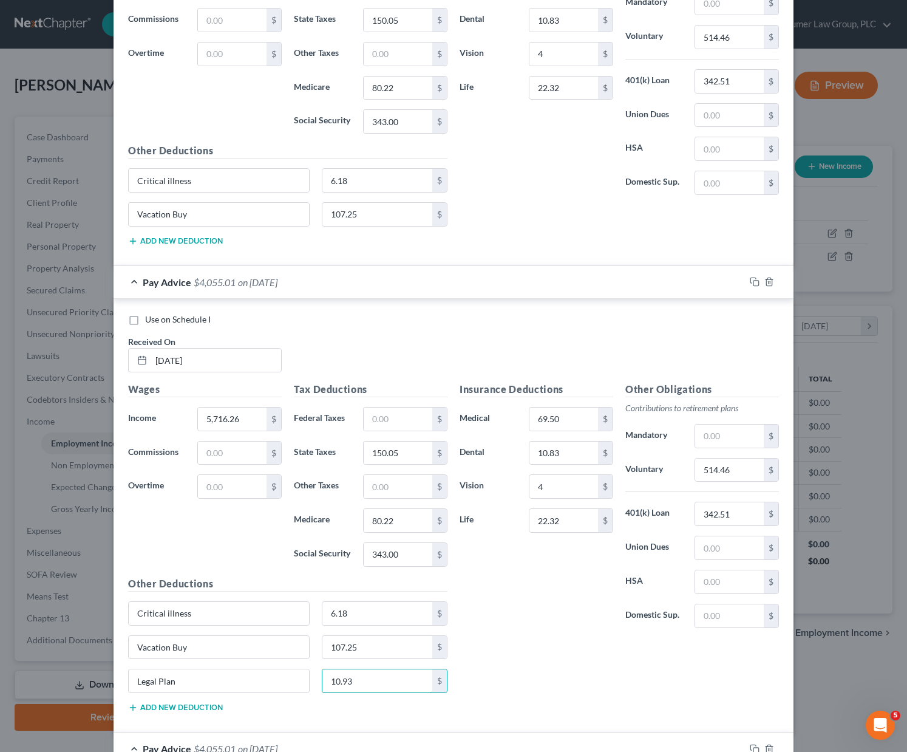
scroll to position [599, 0]
type input "10.93"
click at [195, 242] on button "Add new deduction" at bounding box center [175, 242] width 95 height 10
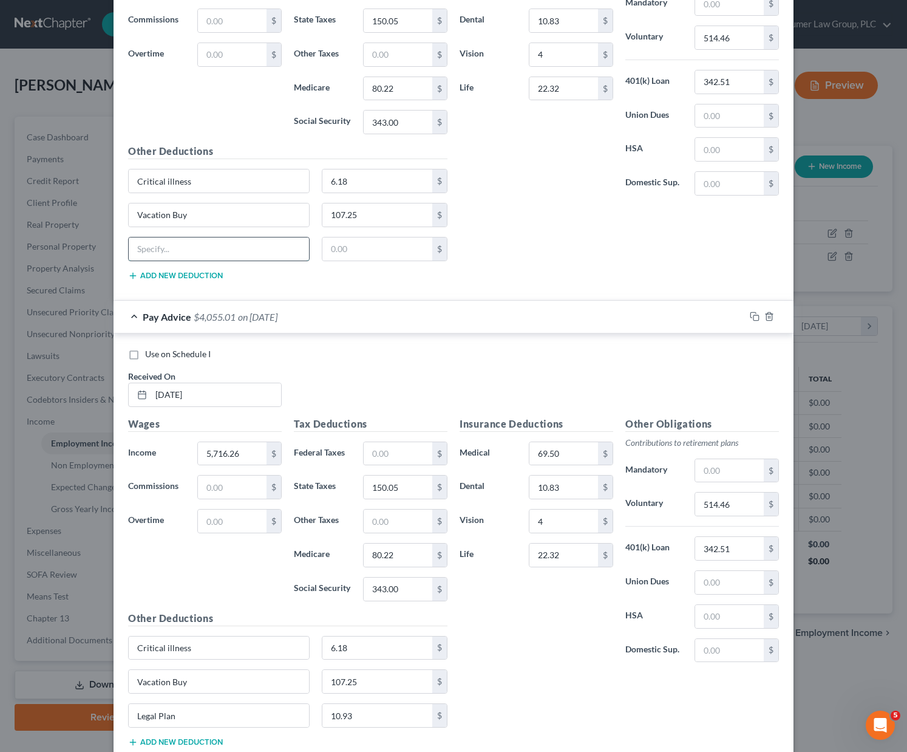
click at [211, 258] on input "text" at bounding box center [219, 248] width 180 height 23
type input "Legal Plan"
click at [345, 246] on input "text" at bounding box center [378, 248] width 111 height 23
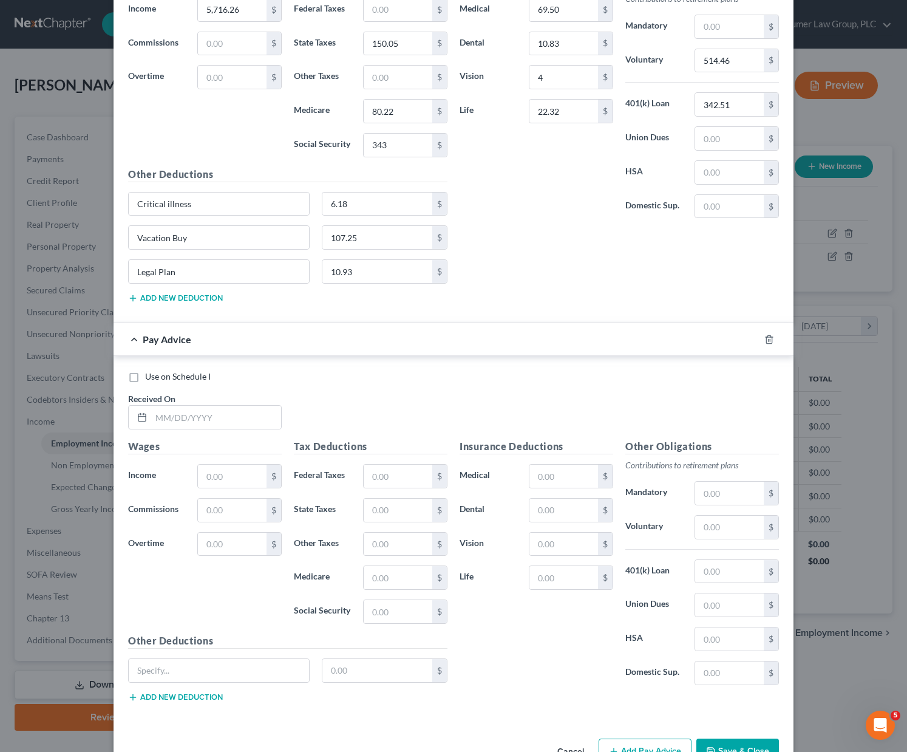
scroll to position [2479, 0]
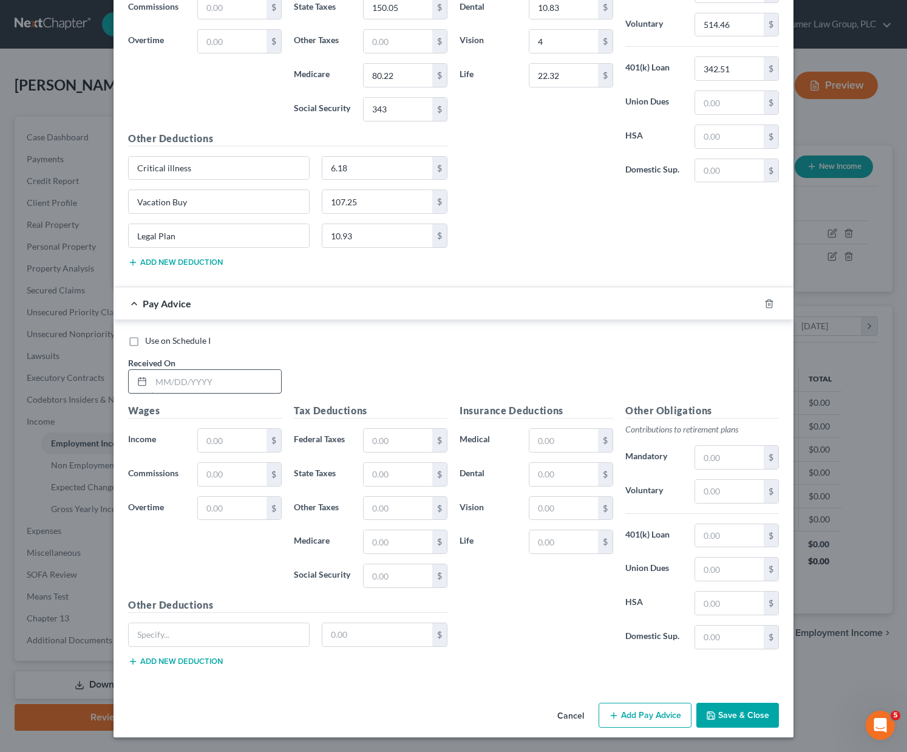
type input "10.93"
click at [196, 384] on input "text" at bounding box center [216, 381] width 130 height 23
click at [162, 375] on input "text" at bounding box center [216, 381] width 130 height 23
type input "[DATE]"
type input "5,716.26"
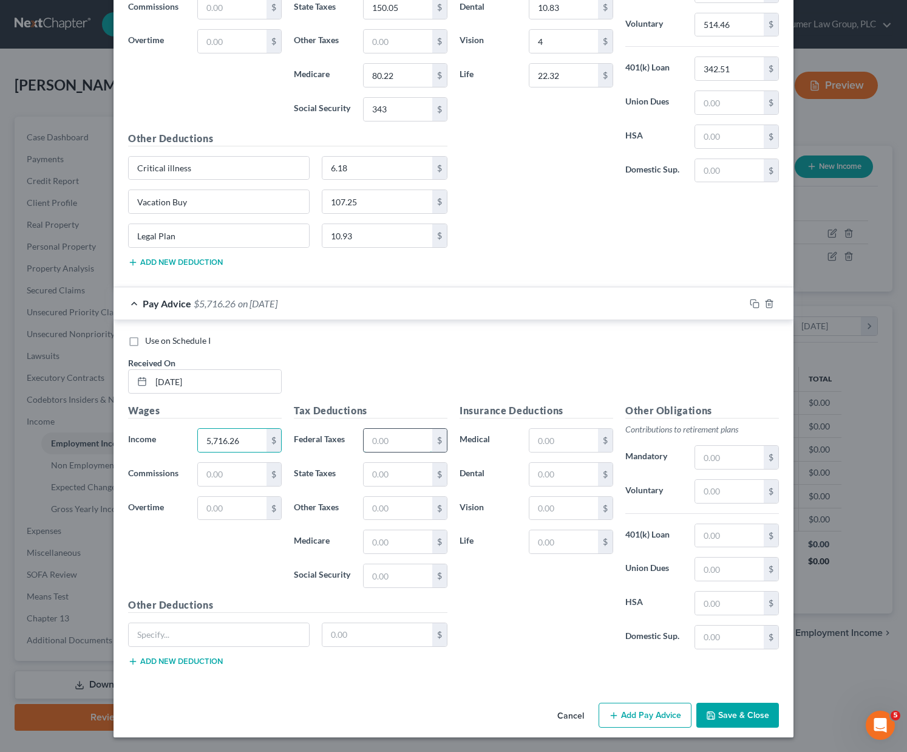
click at [389, 437] on input "text" at bounding box center [398, 440] width 69 height 23
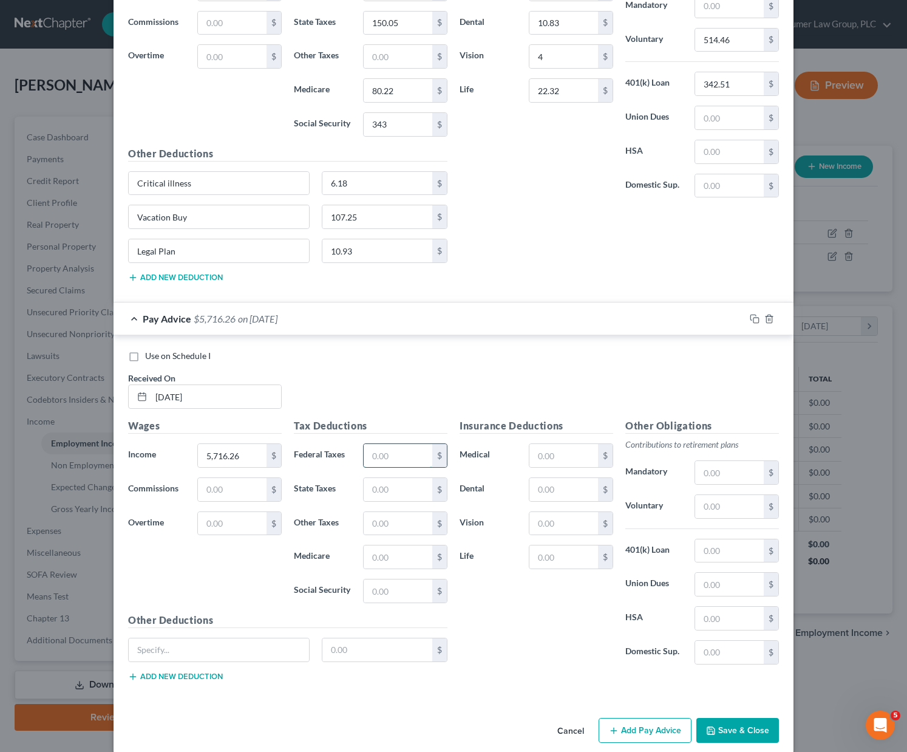
scroll to position [2461, 0]
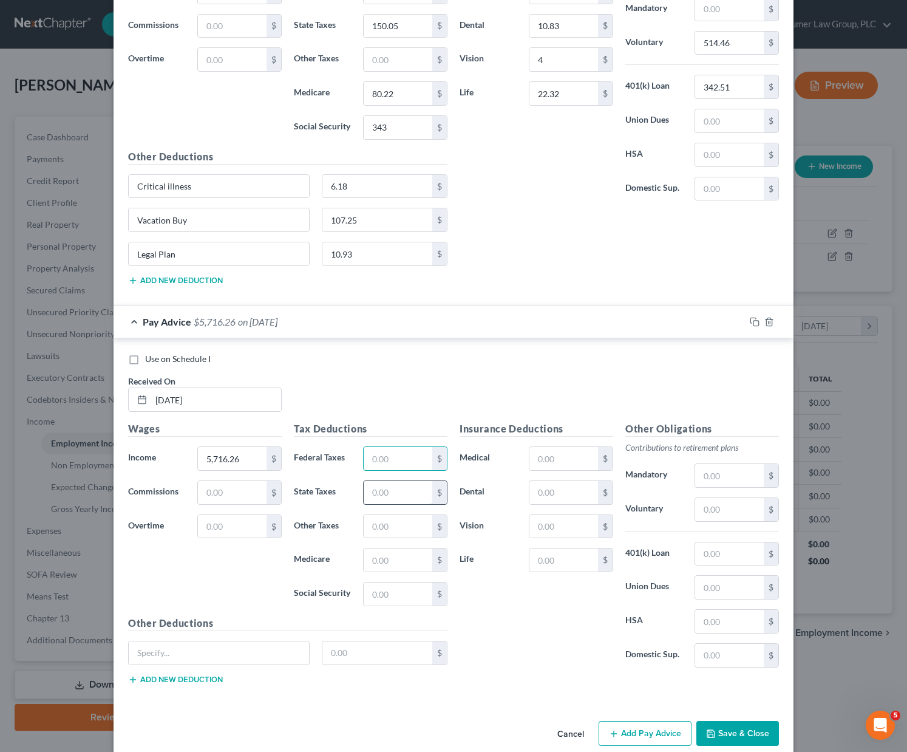
click at [371, 493] on input "text" at bounding box center [398, 492] width 69 height 23
type input "150.05"
type input "80.22"
type input "343.00"
click at [563, 454] on input "text" at bounding box center [564, 458] width 69 height 23
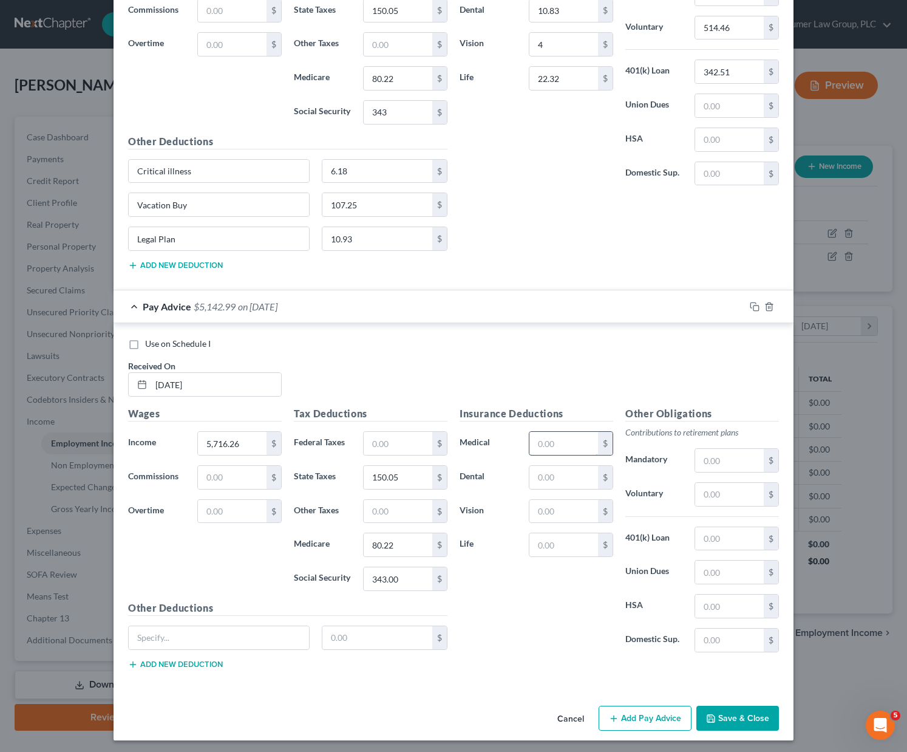
scroll to position [2479, 0]
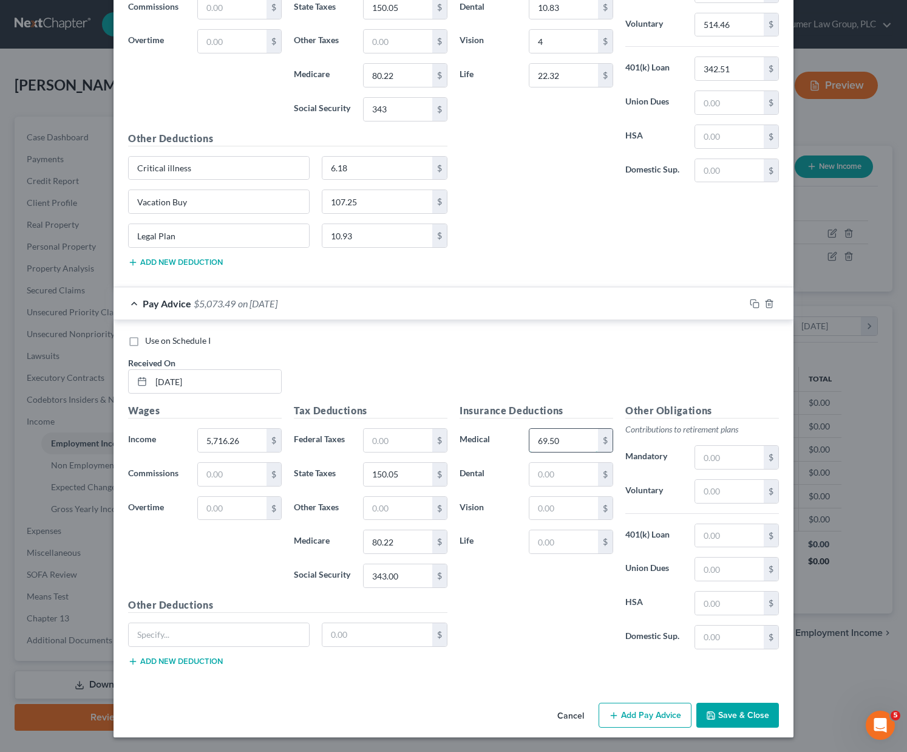
type input "69.50"
type input "10.83"
type input "4"
type input "22.32"
click at [705, 494] on input "text" at bounding box center [729, 491] width 69 height 23
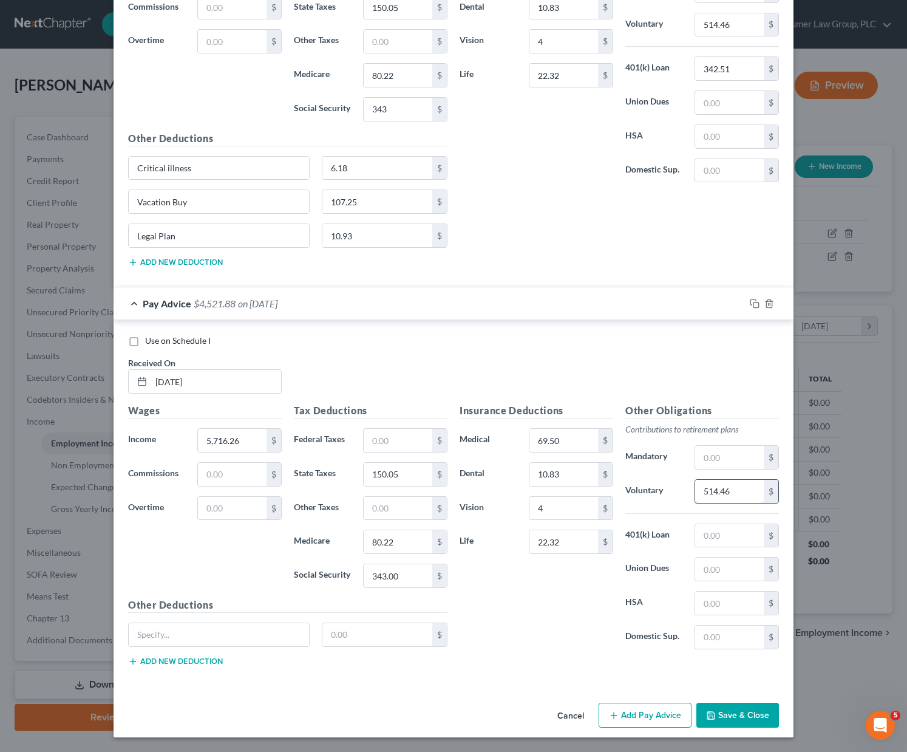
type input "514.46"
type input "342.51"
click at [181, 641] on input "text" at bounding box center [219, 634] width 180 height 23
type input "Critical illness"
click at [366, 630] on input "text" at bounding box center [378, 634] width 111 height 23
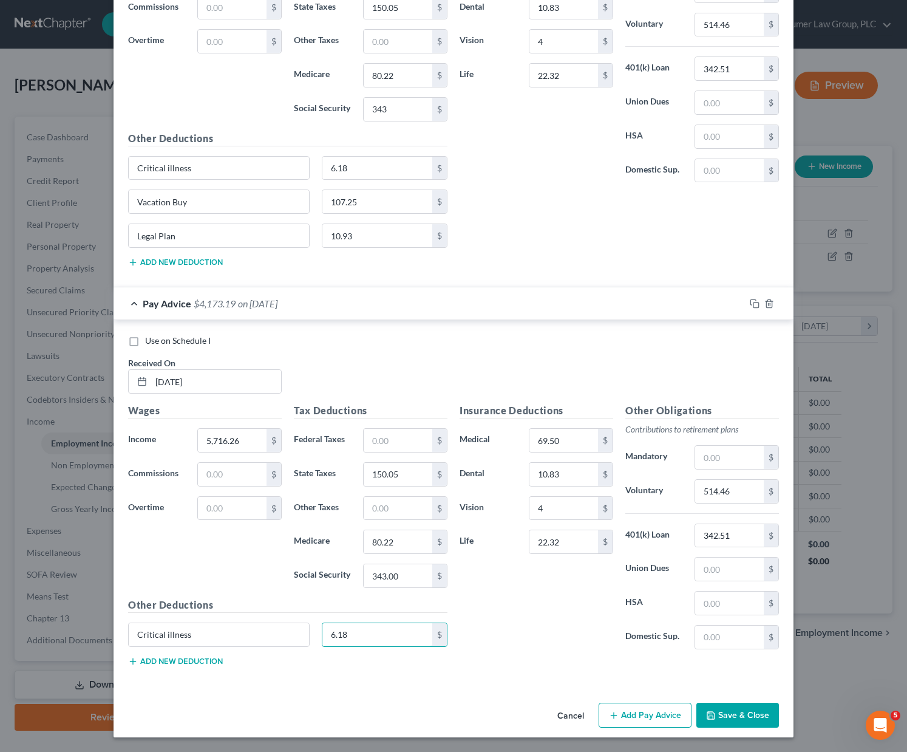
type input "6.18"
click at [181, 658] on button "Add new deduction" at bounding box center [175, 662] width 95 height 10
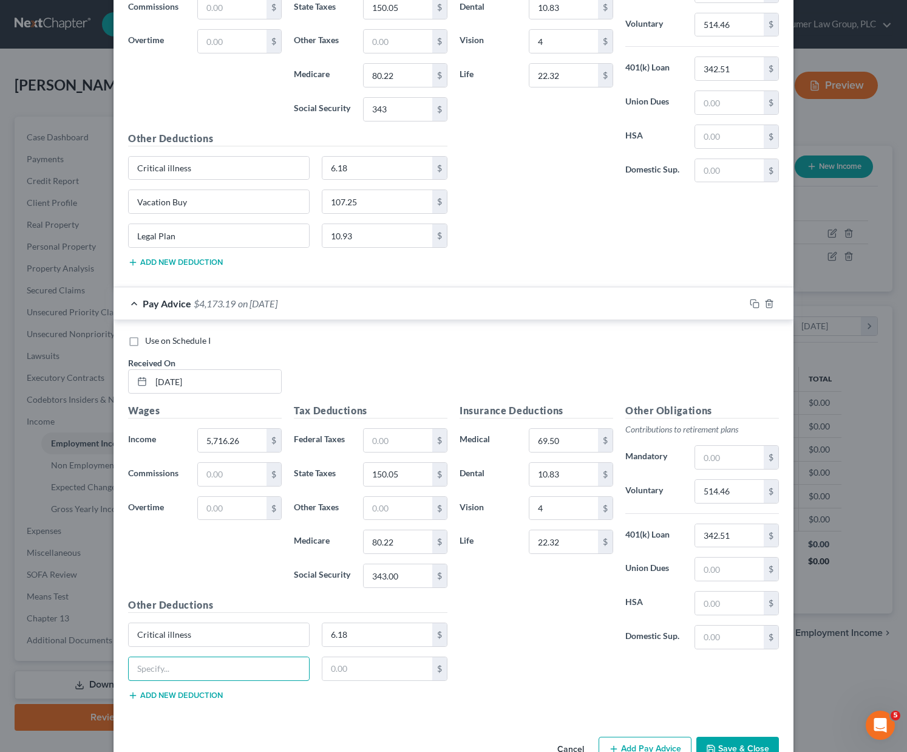
click at [181, 658] on input "text" at bounding box center [219, 668] width 180 height 23
type input "c"
type input "Vacation Buy"
type input "107.25"
click at [158, 692] on button "Add new deduction" at bounding box center [175, 696] width 95 height 10
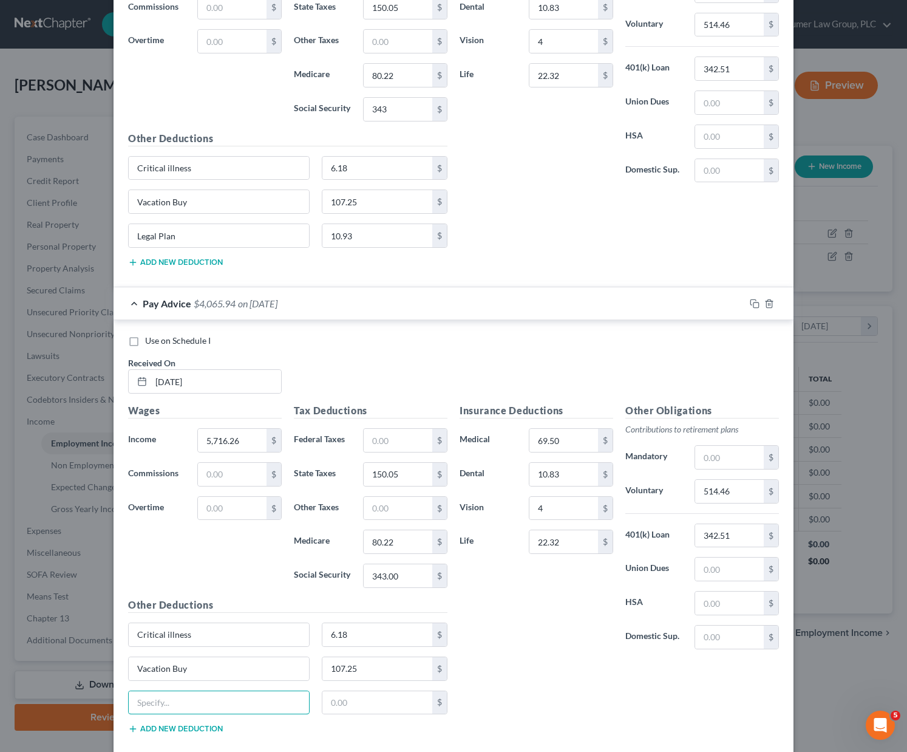
click at [158, 692] on input "text" at bounding box center [219, 702] width 180 height 23
type input "Legal Plan"
click at [354, 705] on input "text" at bounding box center [378, 702] width 111 height 23
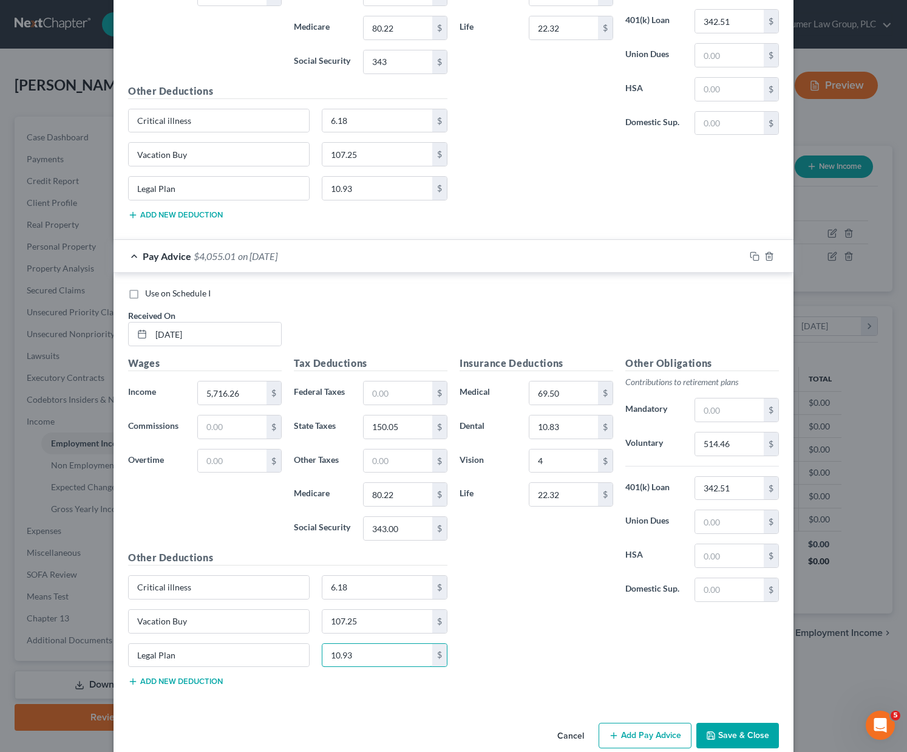
scroll to position [2547, 0]
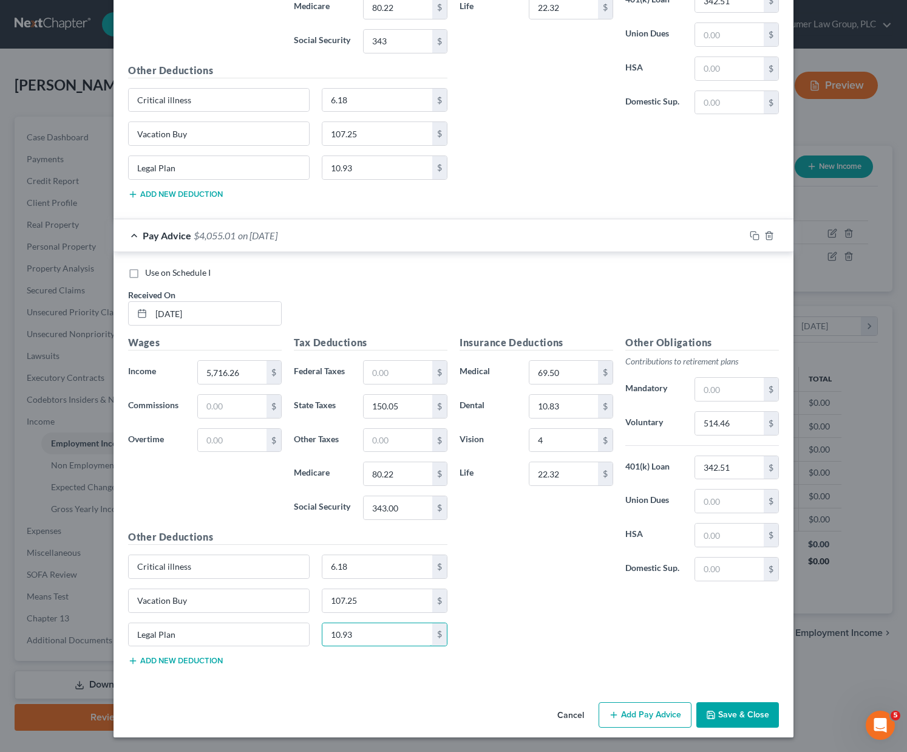
type input "10.93"
click at [648, 707] on button "Add Pay Advice" at bounding box center [645, 715] width 93 height 26
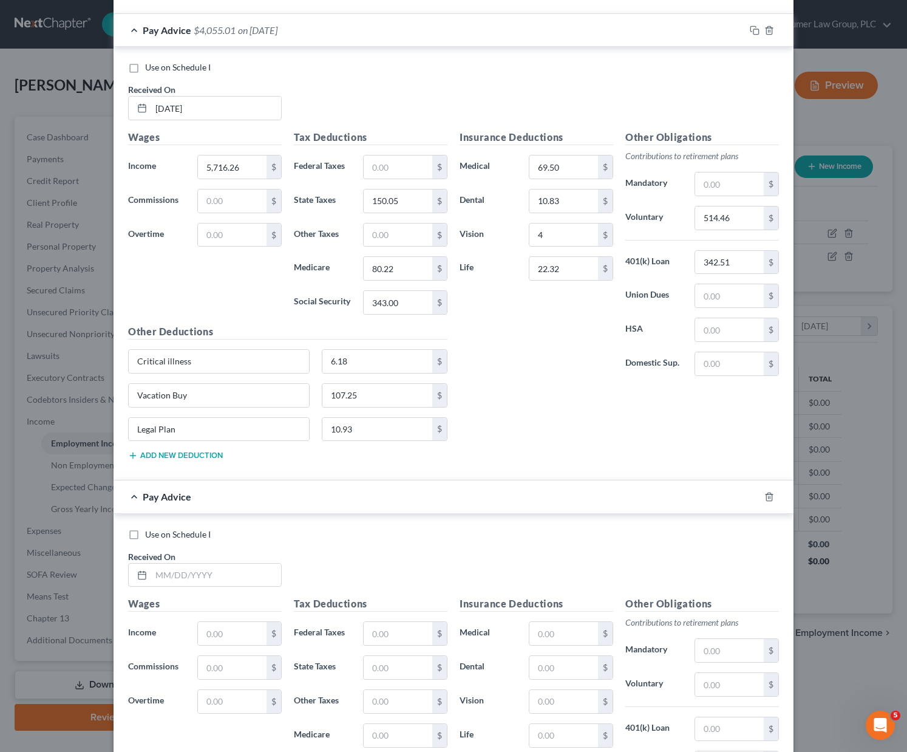
scroll to position [2753, 0]
click at [174, 570] on input "text" at bounding box center [216, 573] width 130 height 23
type input "[DATE]"
type input "5,716.26"
click at [386, 669] on input "text" at bounding box center [398, 666] width 69 height 23
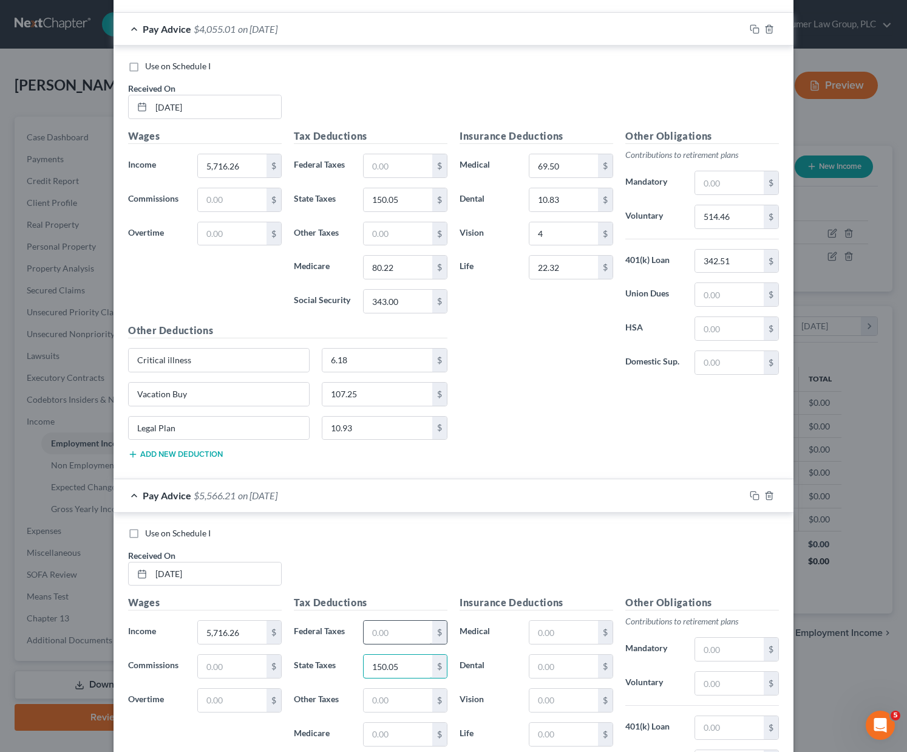
type input "150.05"
click at [390, 633] on input "text" at bounding box center [398, 632] width 69 height 23
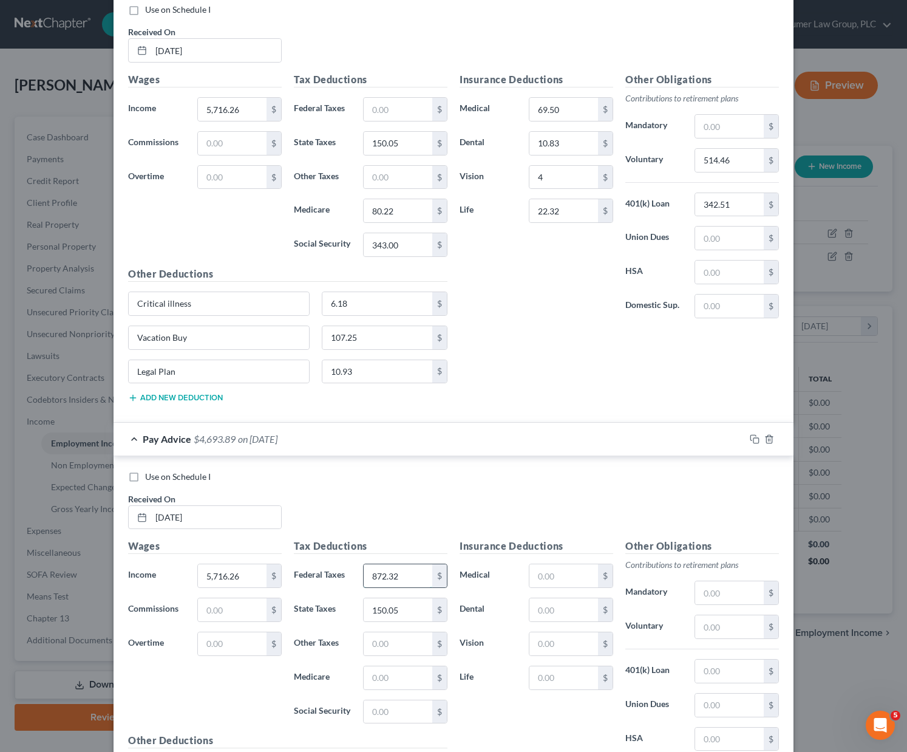
scroll to position [2946, 0]
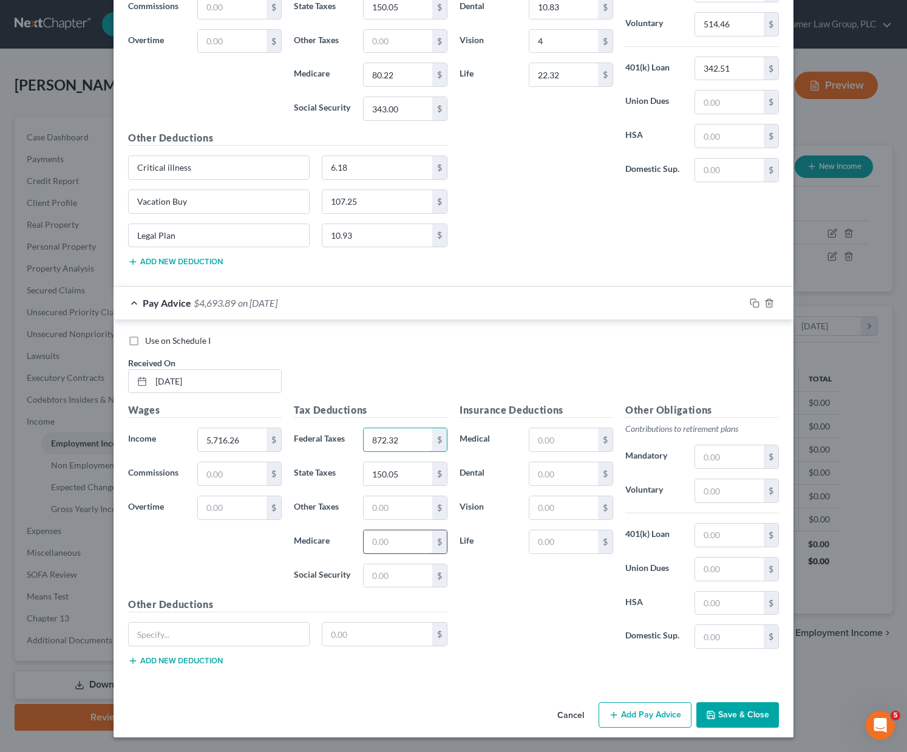
type input "872.32"
click at [376, 533] on input "text" at bounding box center [398, 541] width 69 height 23
type input "80.22"
type input "343"
click at [542, 438] on input "text" at bounding box center [564, 439] width 69 height 23
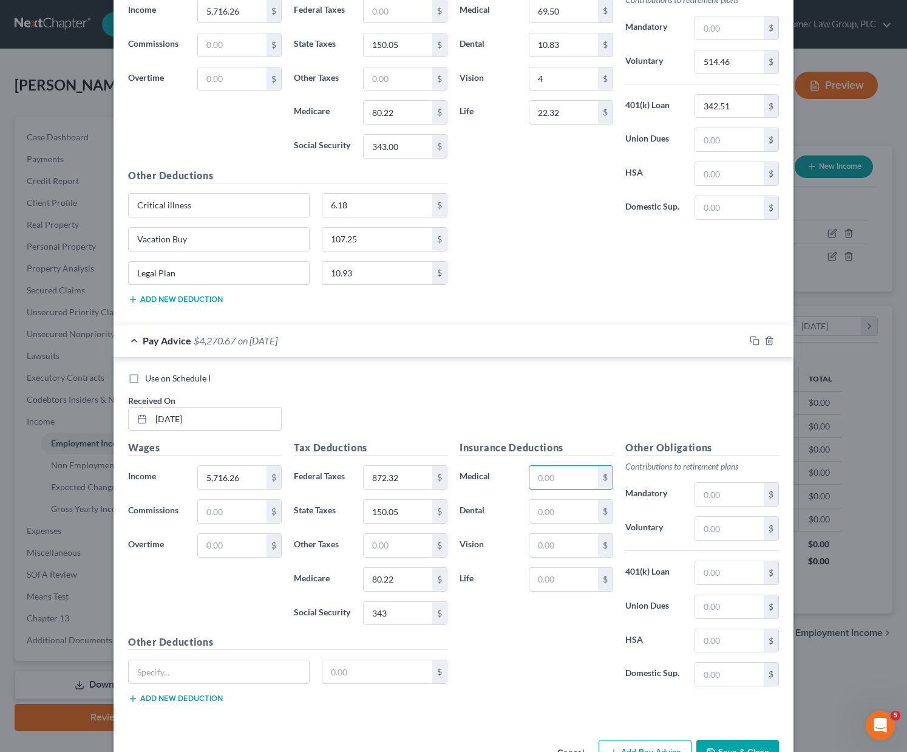
scroll to position [2906, 0]
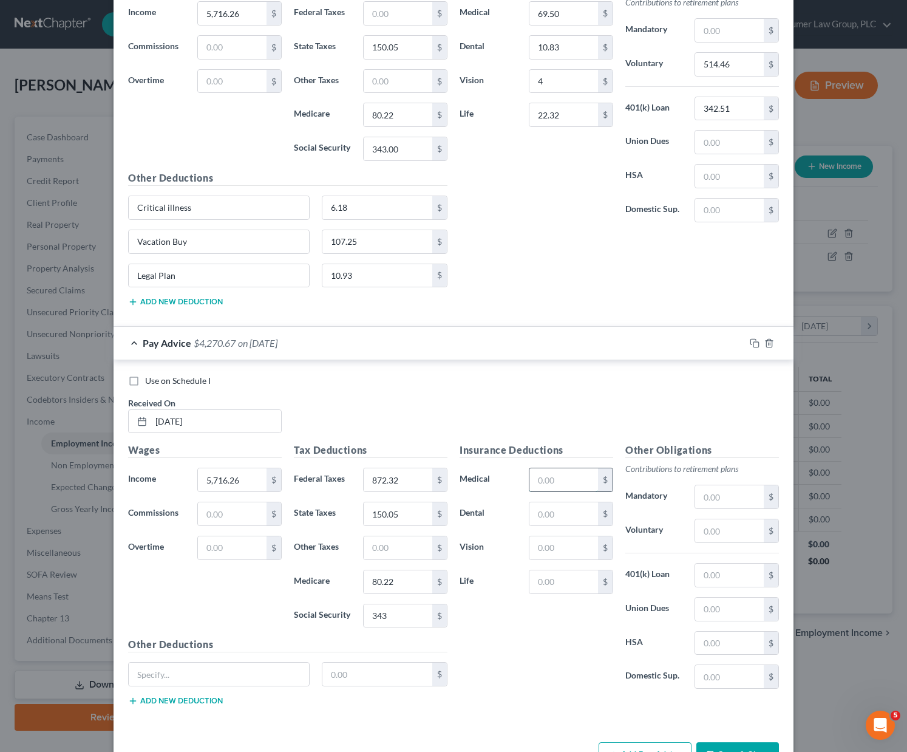
click at [535, 479] on input "text" at bounding box center [564, 479] width 69 height 23
type input "69.60"
type input "10.83"
type input "4"
type input "22.32"
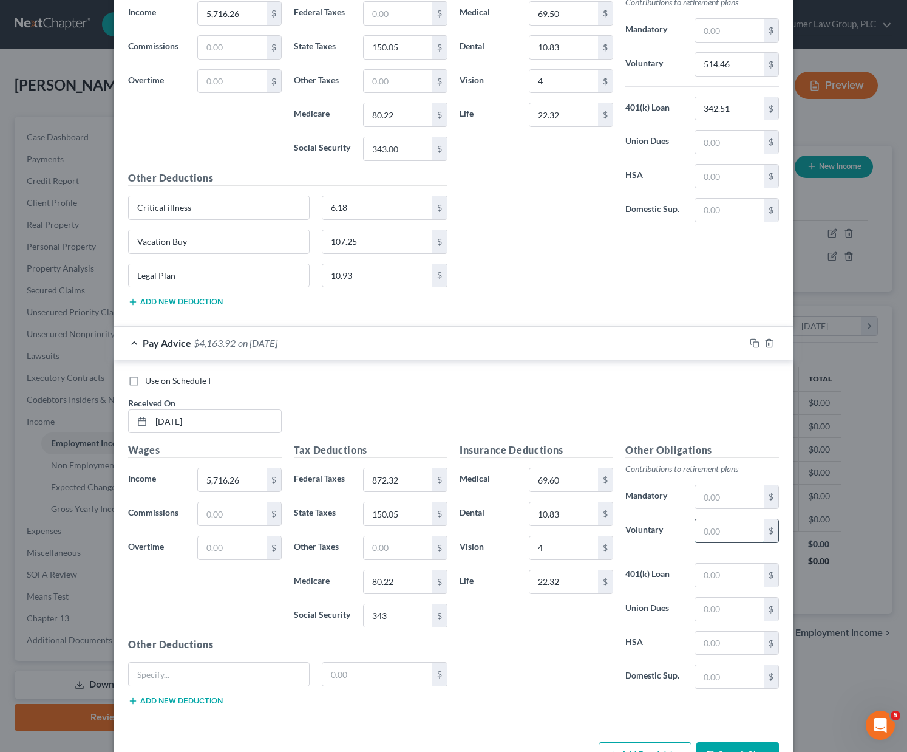
click at [725, 539] on input "text" at bounding box center [729, 530] width 69 height 23
type input "514.46"
type input "342.51"
click at [190, 669] on input "text" at bounding box center [219, 674] width 180 height 23
type input "Critical illness"
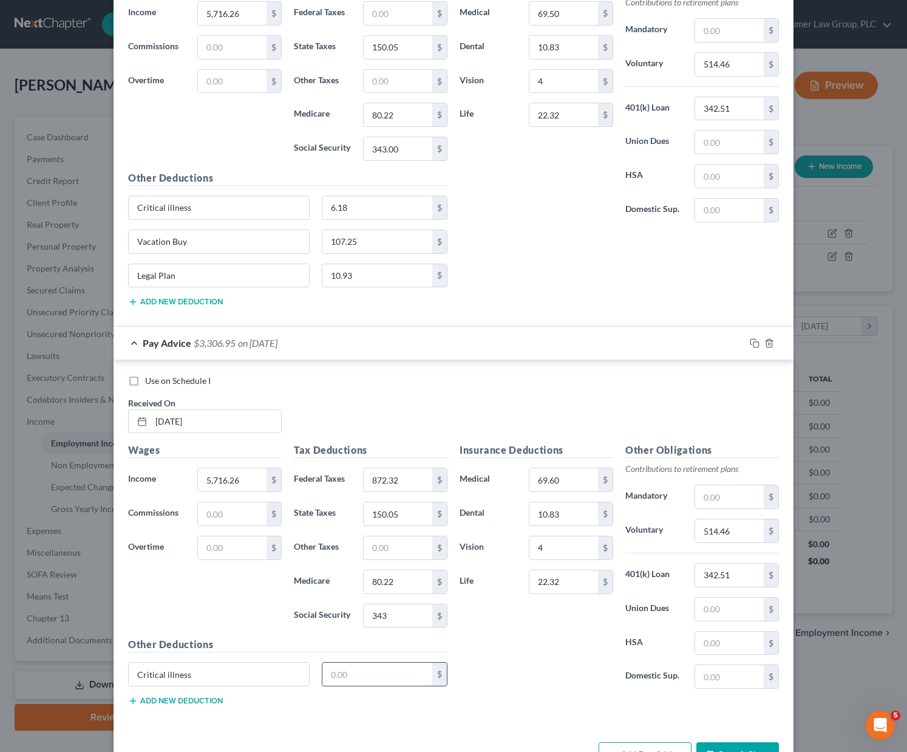
click at [343, 674] on input "text" at bounding box center [378, 674] width 111 height 23
type input "6.18"
click at [197, 695] on div "Critical illness 6.18 $" at bounding box center [288, 679] width 332 height 34
click at [194, 699] on button "Add new deduction" at bounding box center [175, 701] width 95 height 10
click at [194, 697] on input "text" at bounding box center [219, 708] width 180 height 23
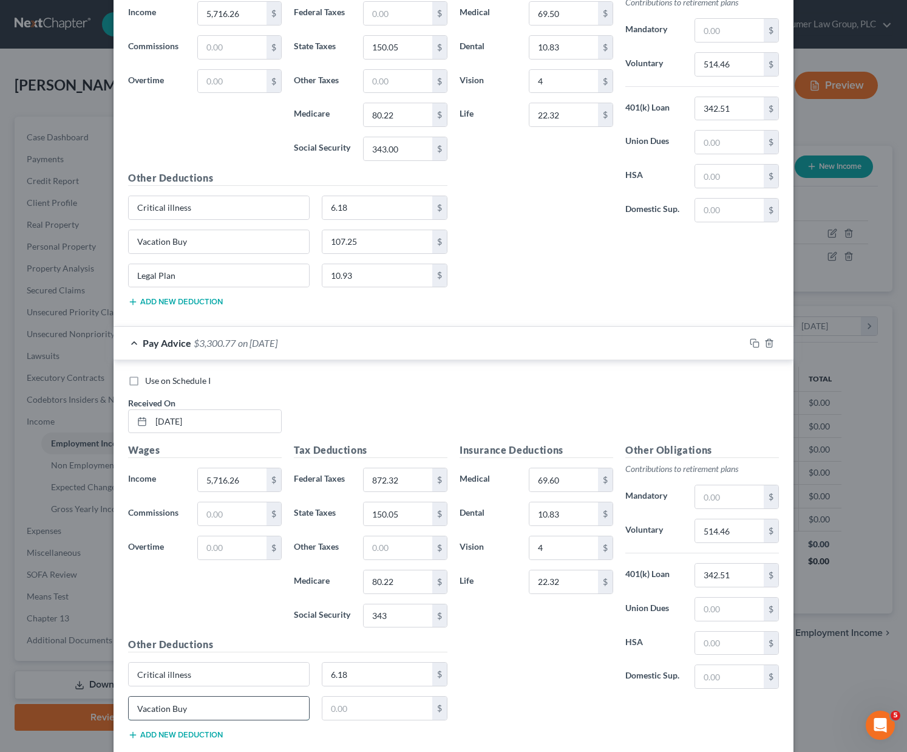
type input "Vacation Buy"
type input "107.25"
click at [186, 732] on button "Add new deduction" at bounding box center [175, 735] width 95 height 10
click at [168, 739] on input "text" at bounding box center [219, 742] width 180 height 23
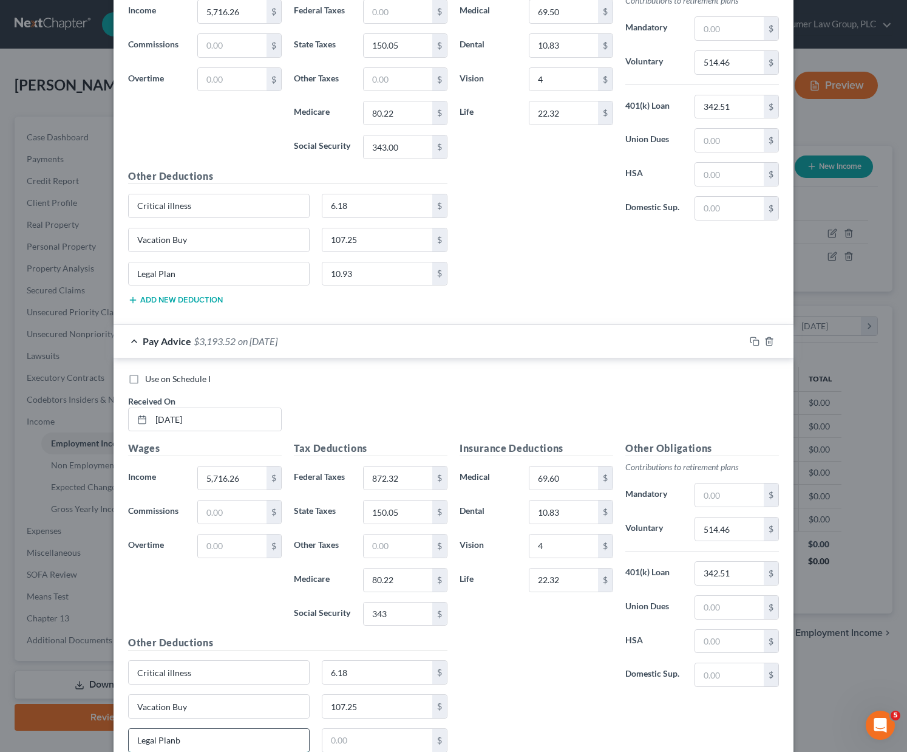
click at [199, 743] on input "Legal Planb" at bounding box center [219, 740] width 180 height 23
type input "Legal Plan"
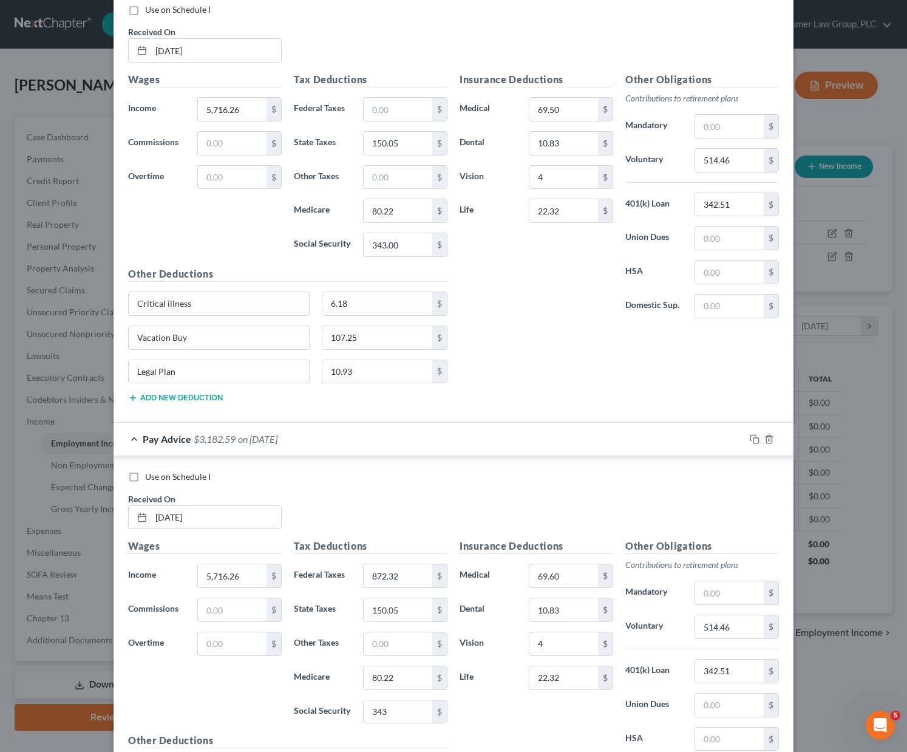
scroll to position [2804, 0]
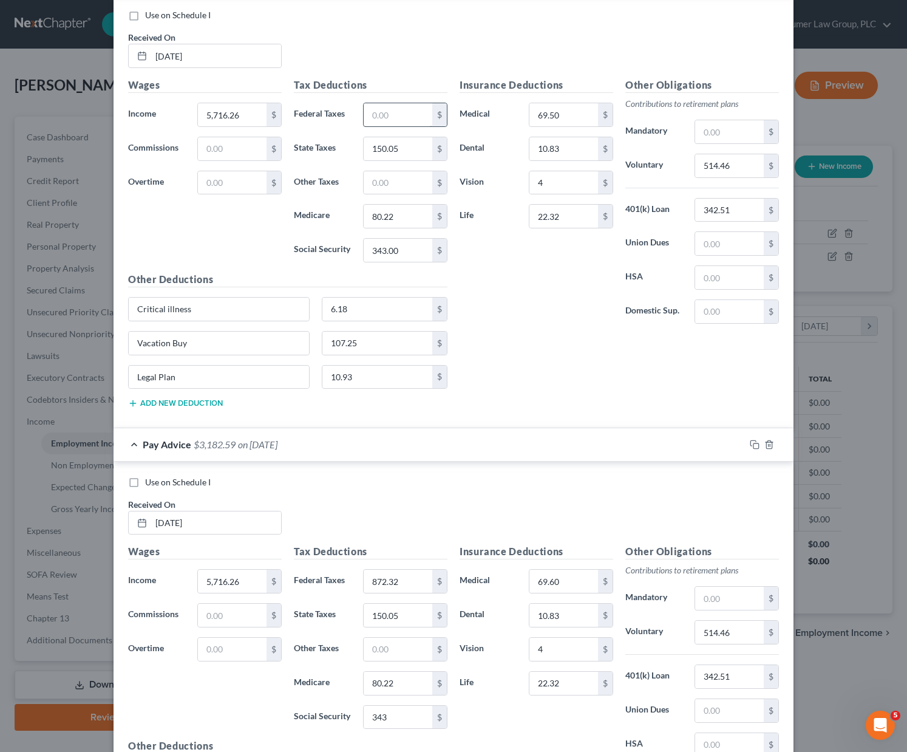
type input "10.93"
click at [386, 115] on input "text" at bounding box center [398, 114] width 69 height 23
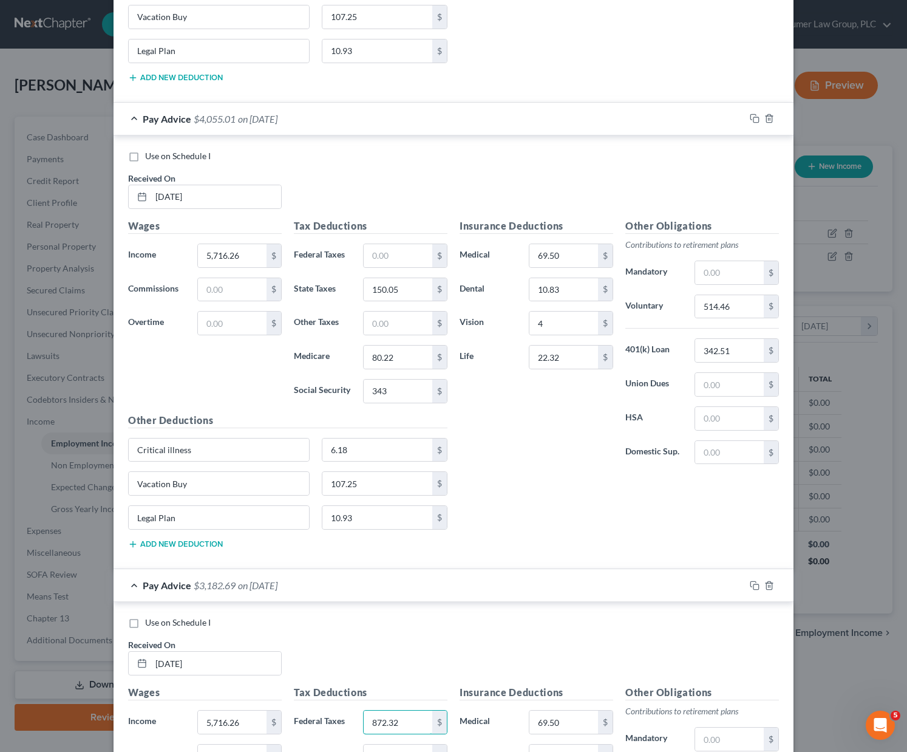
scroll to position [2196, 0]
type input "872.32"
click at [386, 252] on input "text" at bounding box center [398, 256] width 69 height 23
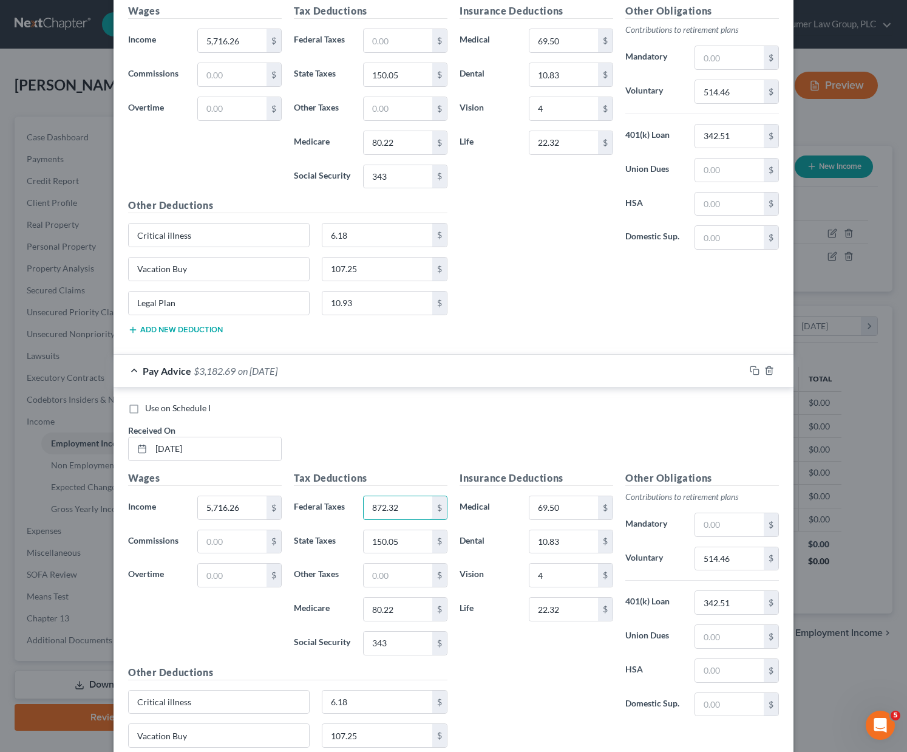
scroll to position [1860, 0]
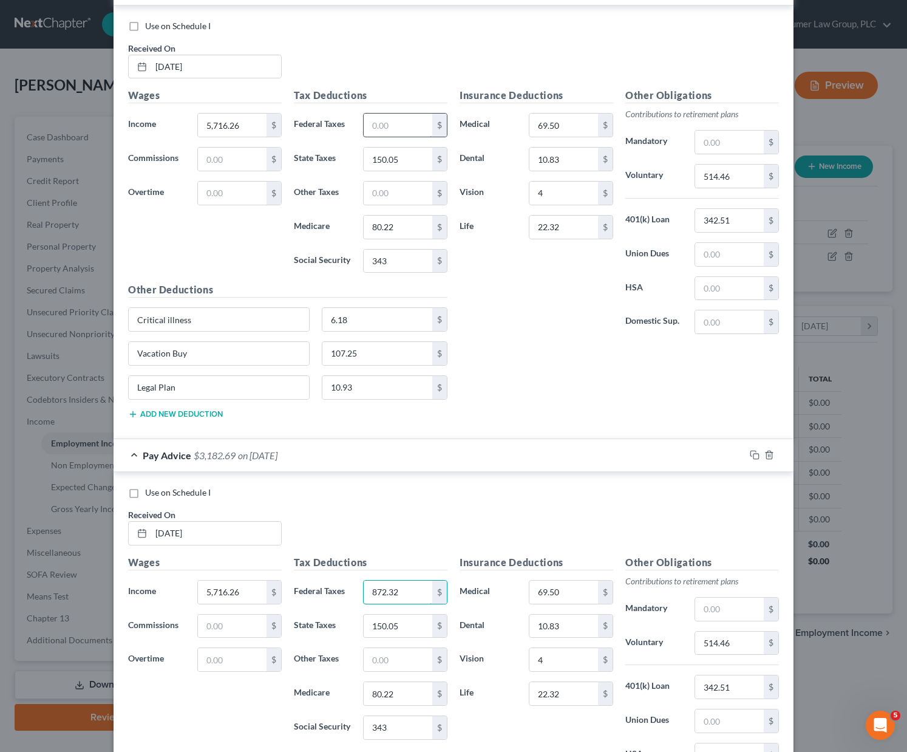
type input "872.32"
click at [400, 127] on input "text" at bounding box center [398, 125] width 69 height 23
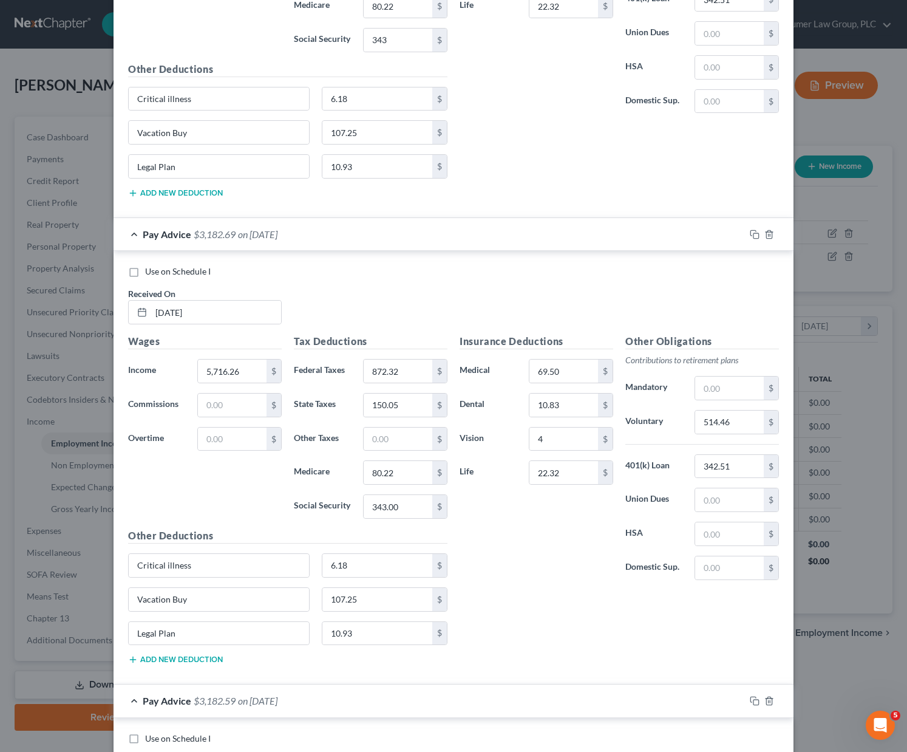
scroll to position [3013, 0]
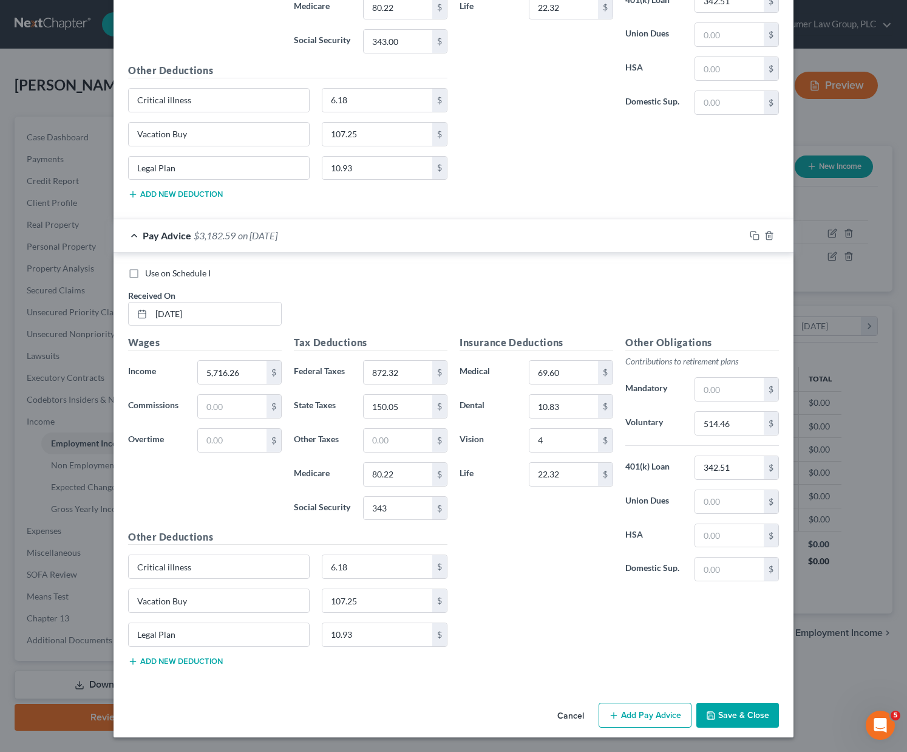
type input "872.32"
click at [649, 719] on button "Add Pay Advice" at bounding box center [645, 716] width 93 height 26
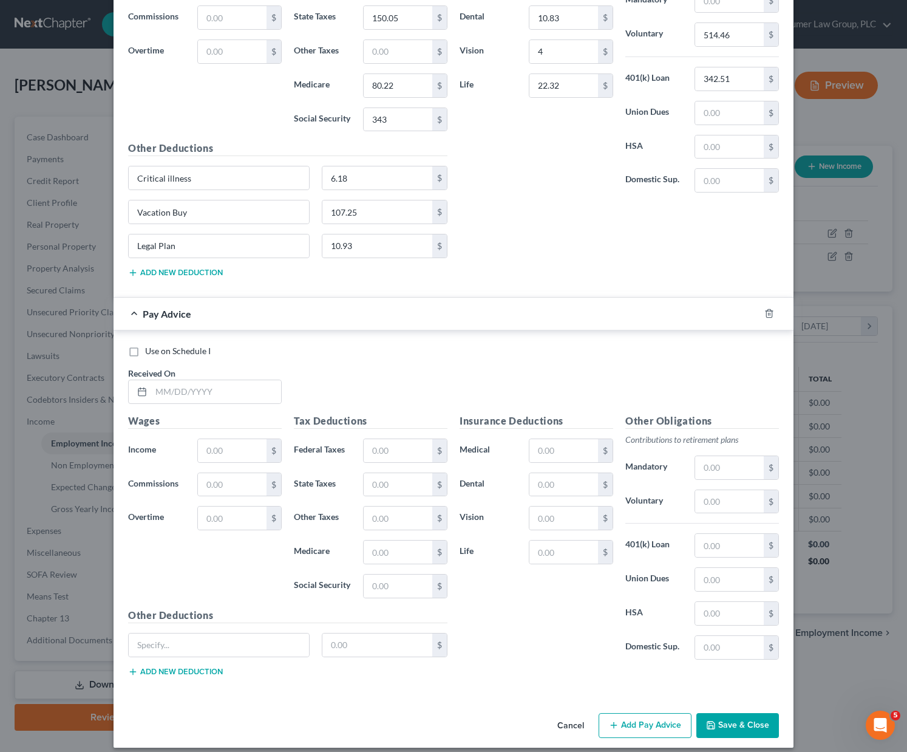
scroll to position [3412, 0]
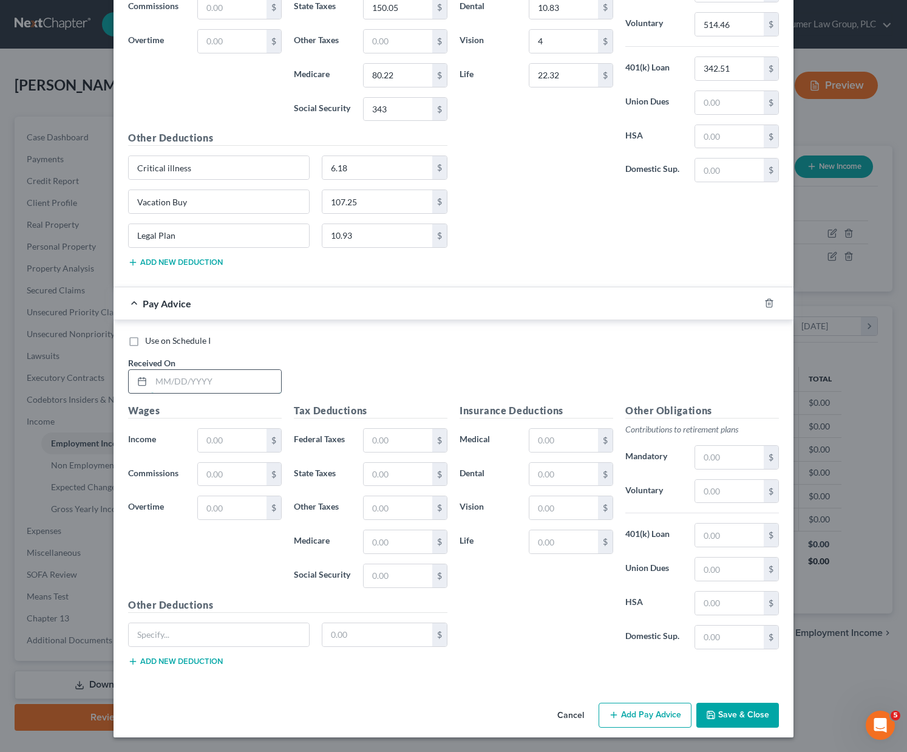
click at [166, 378] on input "text" at bounding box center [216, 381] width 130 height 23
type input "[DATE]"
type input "5,716.26"
click at [381, 440] on input "text" at bounding box center [398, 440] width 69 height 23
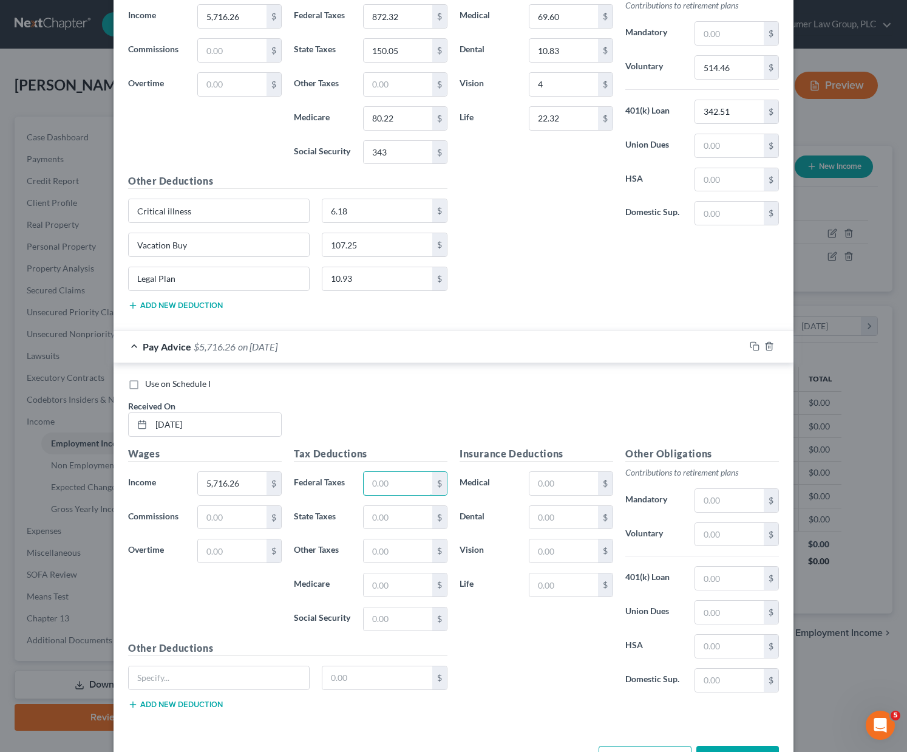
scroll to position [3368, 0]
click at [371, 513] on input "text" at bounding box center [398, 518] width 69 height 23
type input "150.05"
click at [391, 557] on input "text" at bounding box center [398, 552] width 69 height 23
click at [372, 584] on input "text" at bounding box center [398, 586] width 69 height 23
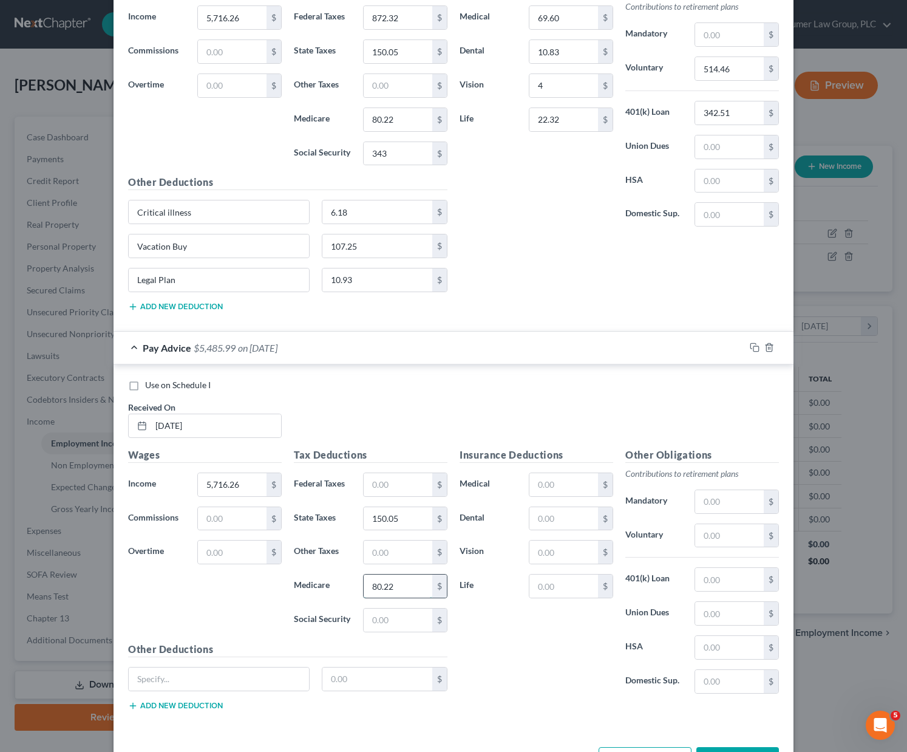
type input "80.22"
type input "343"
click at [560, 479] on input "text" at bounding box center [564, 484] width 69 height 23
type input "69.60"
click at [547, 517] on input "text" at bounding box center [564, 518] width 69 height 23
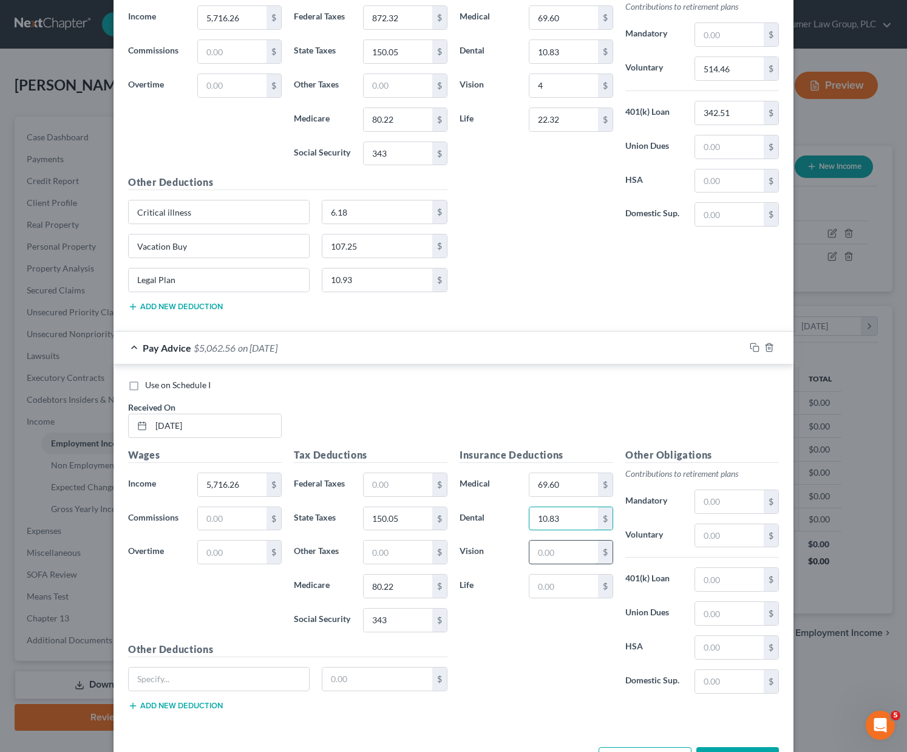
type input "10.83"
click at [543, 555] on input "text" at bounding box center [564, 552] width 69 height 23
type input "4"
click at [542, 583] on input "text" at bounding box center [564, 586] width 69 height 23
type input "22.32"
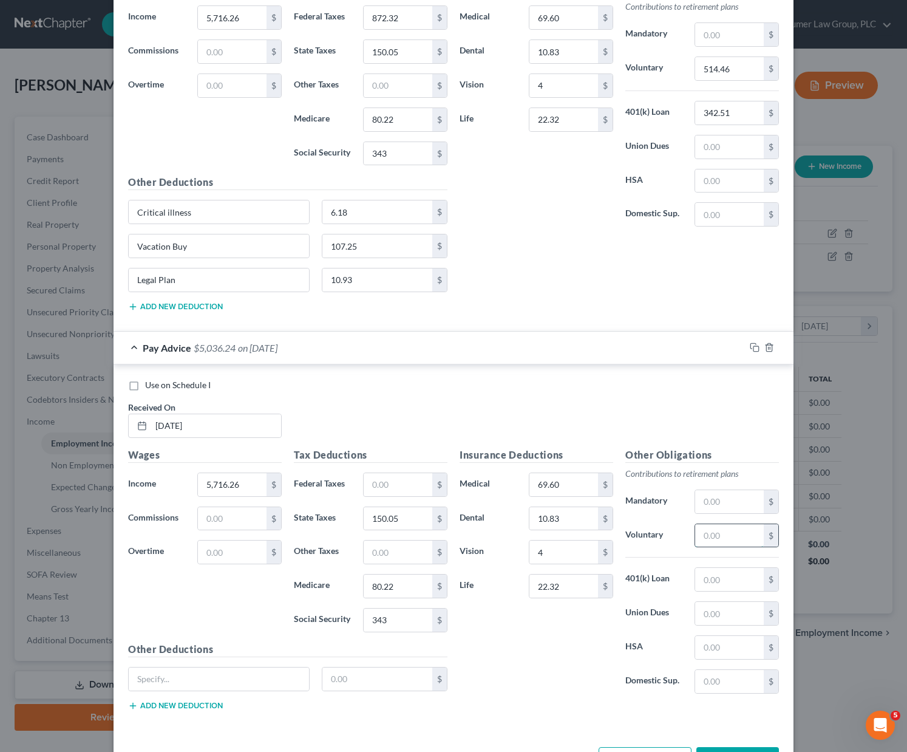
click at [721, 531] on input "text" at bounding box center [729, 535] width 69 height 23
type input "514.46"
type input "342.51"
click at [178, 688] on input "text" at bounding box center [219, 679] width 180 height 23
type input "Critical illness"
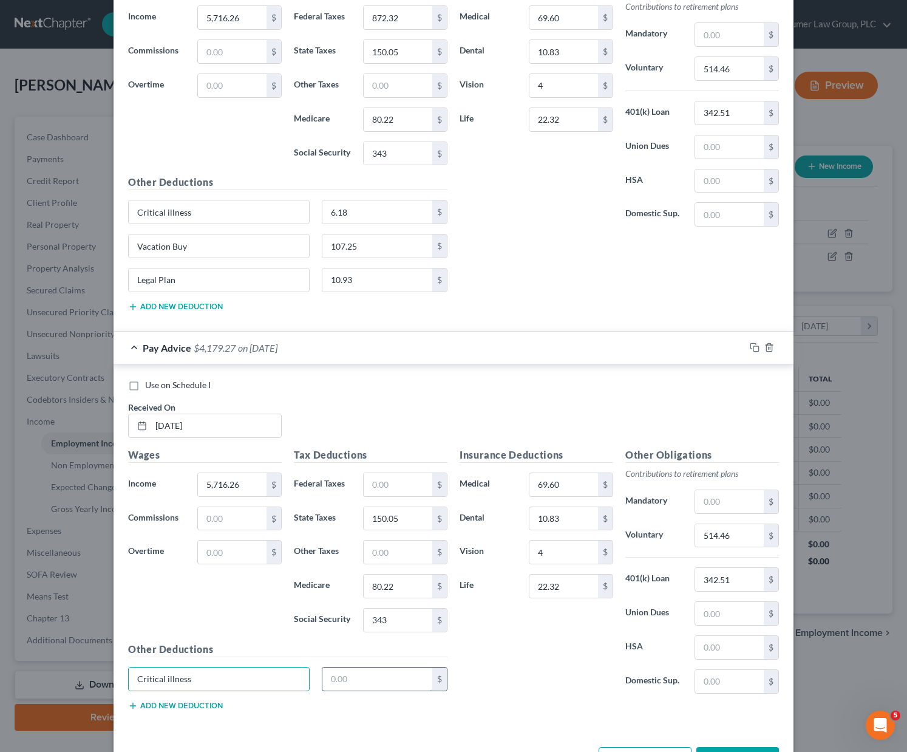
click at [367, 678] on input "text" at bounding box center [378, 679] width 111 height 23
type input "6.18"
click at [201, 708] on button "Add new deduction" at bounding box center [175, 706] width 95 height 10
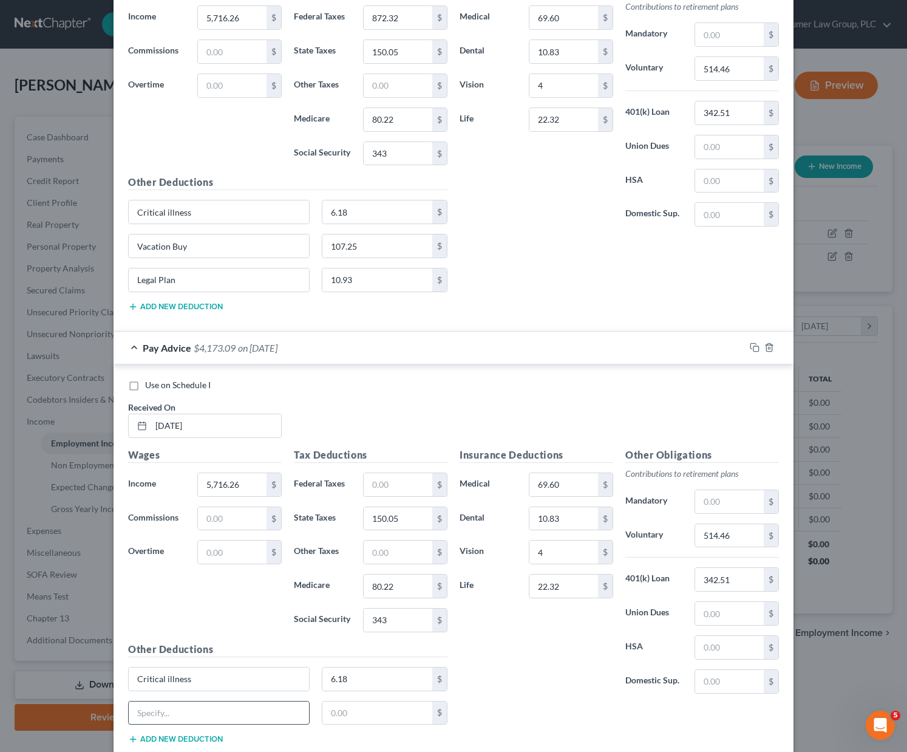
click at [201, 707] on input "text" at bounding box center [219, 713] width 180 height 23
type input "Vacation Buy"
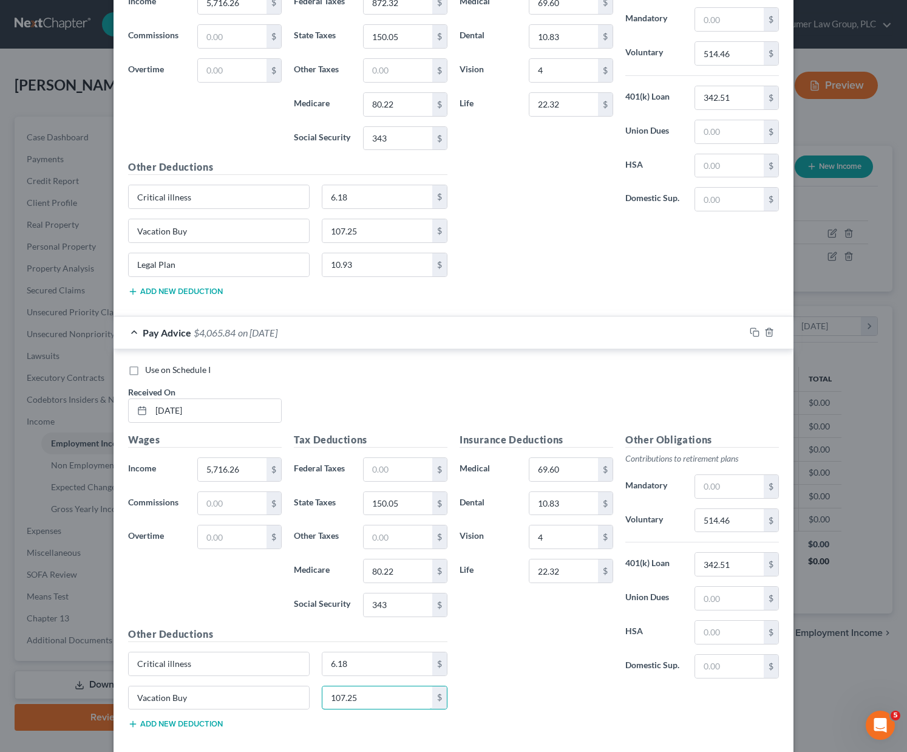
scroll to position [3384, 0]
type input "107.25"
click at [178, 723] on button "Add new deduction" at bounding box center [175, 724] width 95 height 10
click at [178, 722] on input "text" at bounding box center [219, 730] width 180 height 23
type input "Legal Plan"
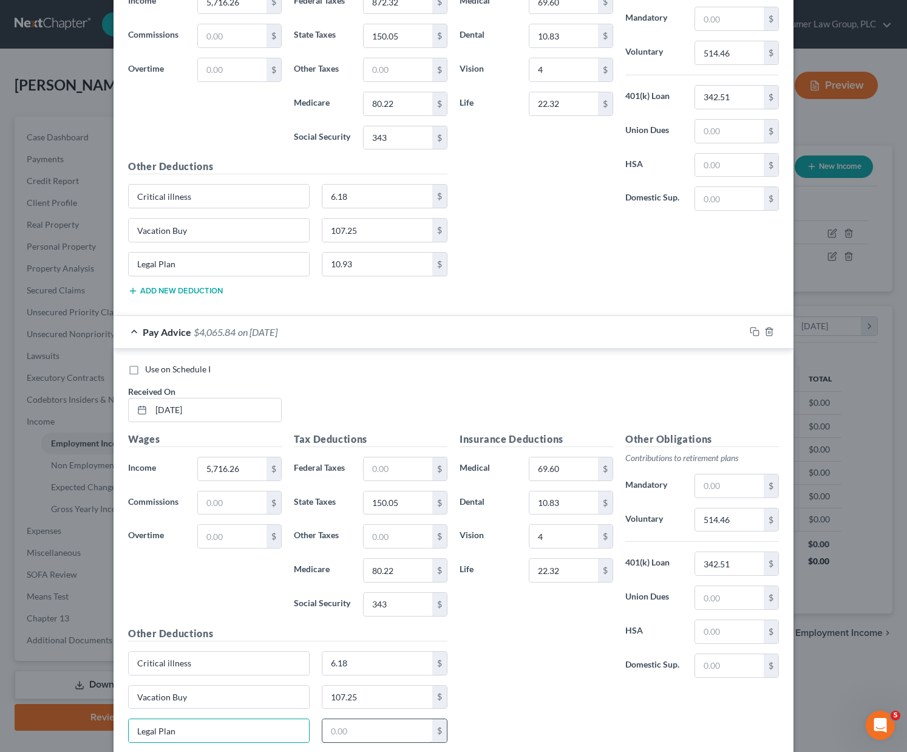
click at [369, 738] on input "text" at bounding box center [378, 730] width 111 height 23
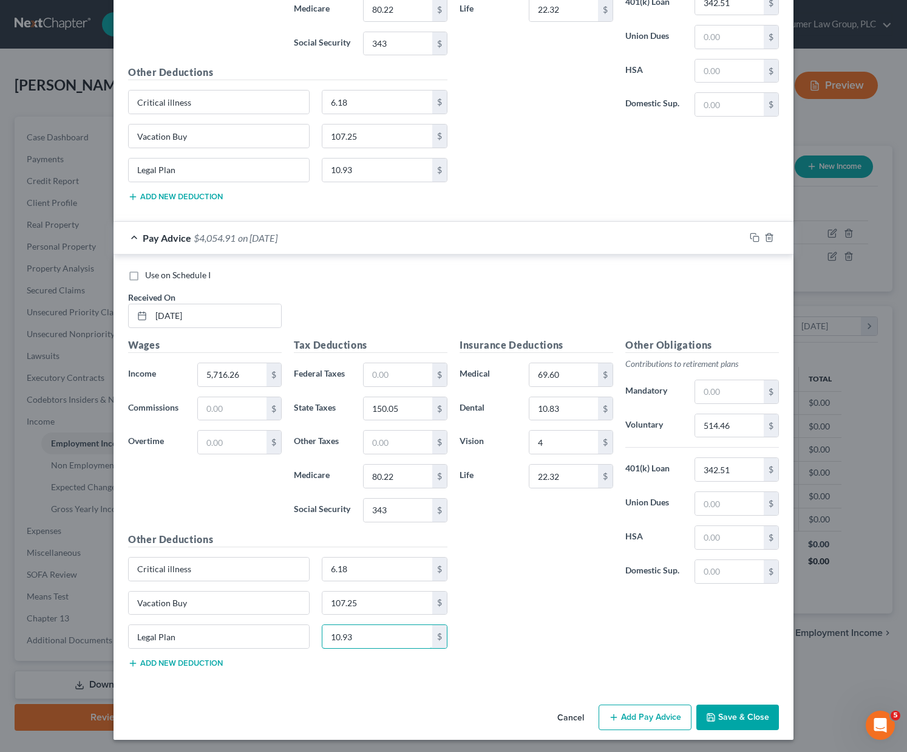
scroll to position [3480, 0]
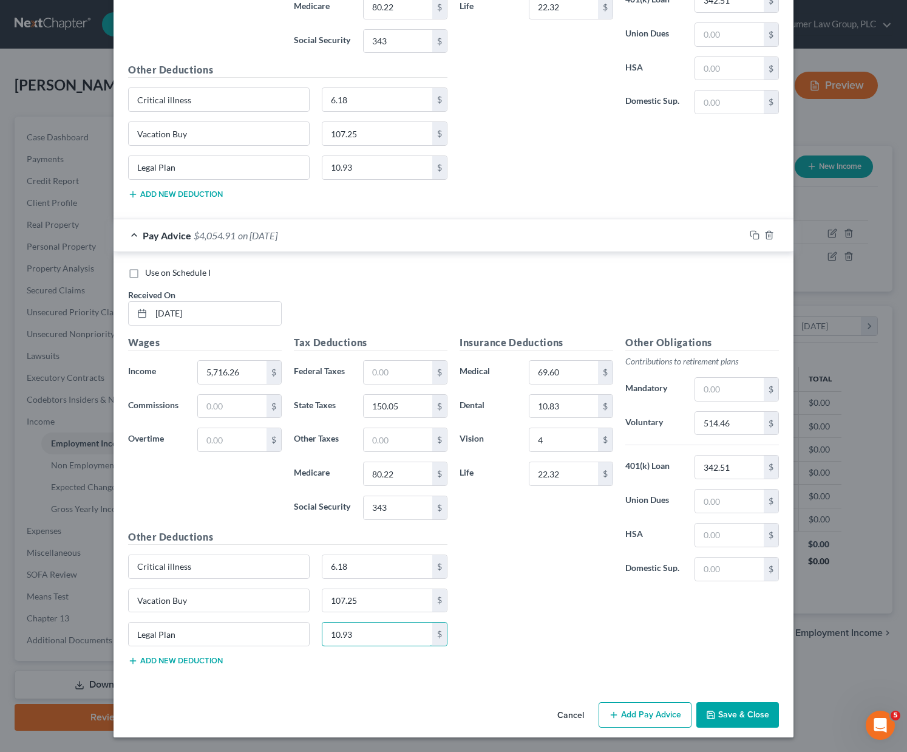
type input "10.93"
click at [644, 716] on button "Add Pay Advice" at bounding box center [645, 715] width 93 height 26
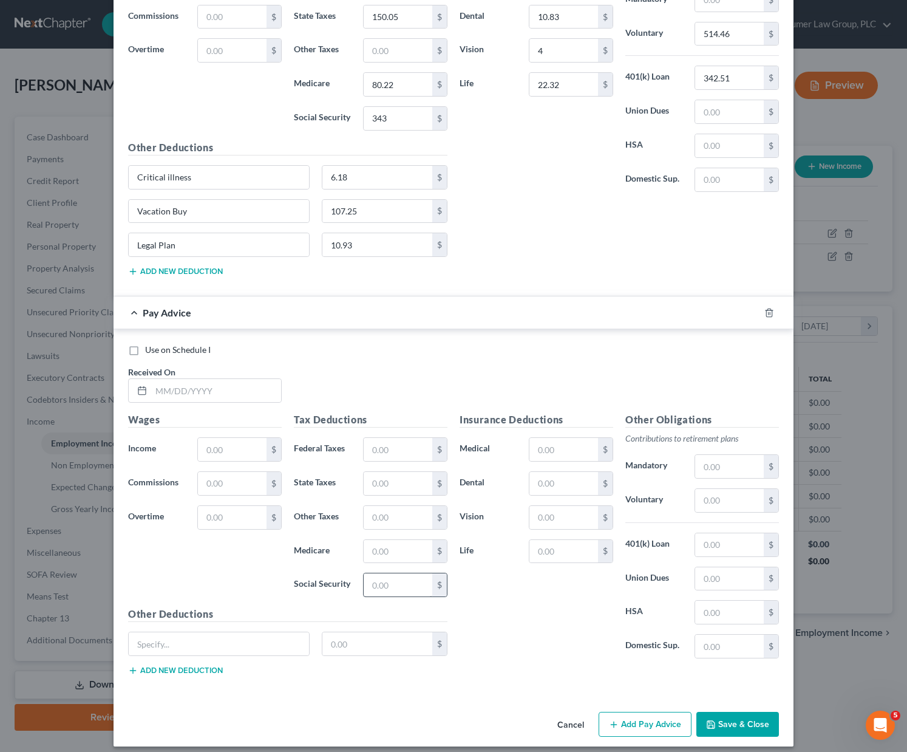
scroll to position [3879, 0]
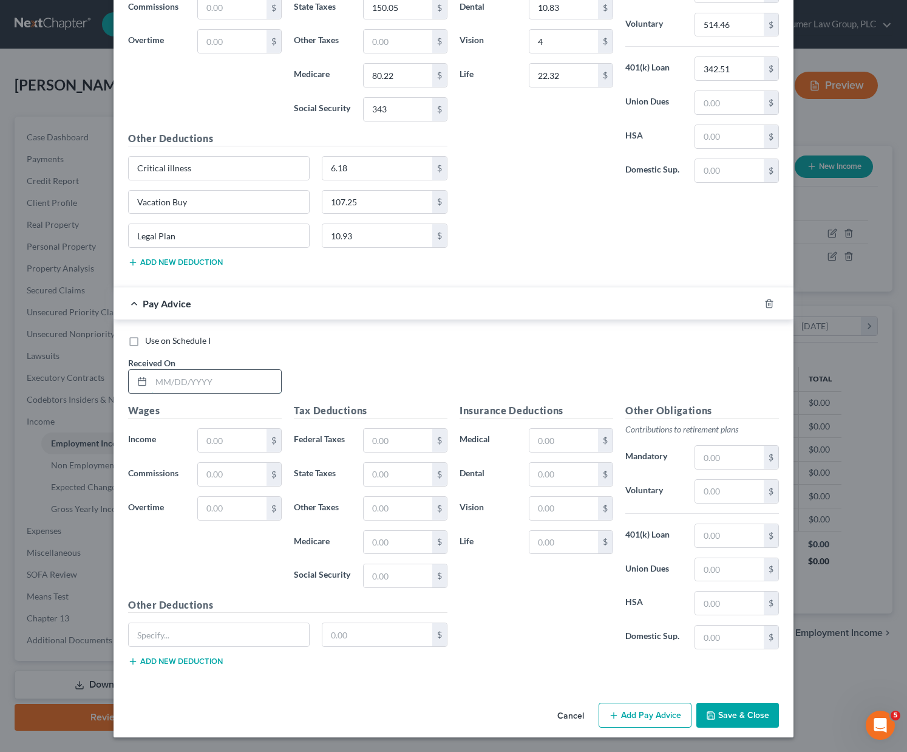
click at [181, 384] on input "text" at bounding box center [216, 381] width 130 height 23
type input "[DATE]"
type input "5,716.26"
click at [368, 471] on input "text" at bounding box center [398, 474] width 69 height 23
type input "150.05"
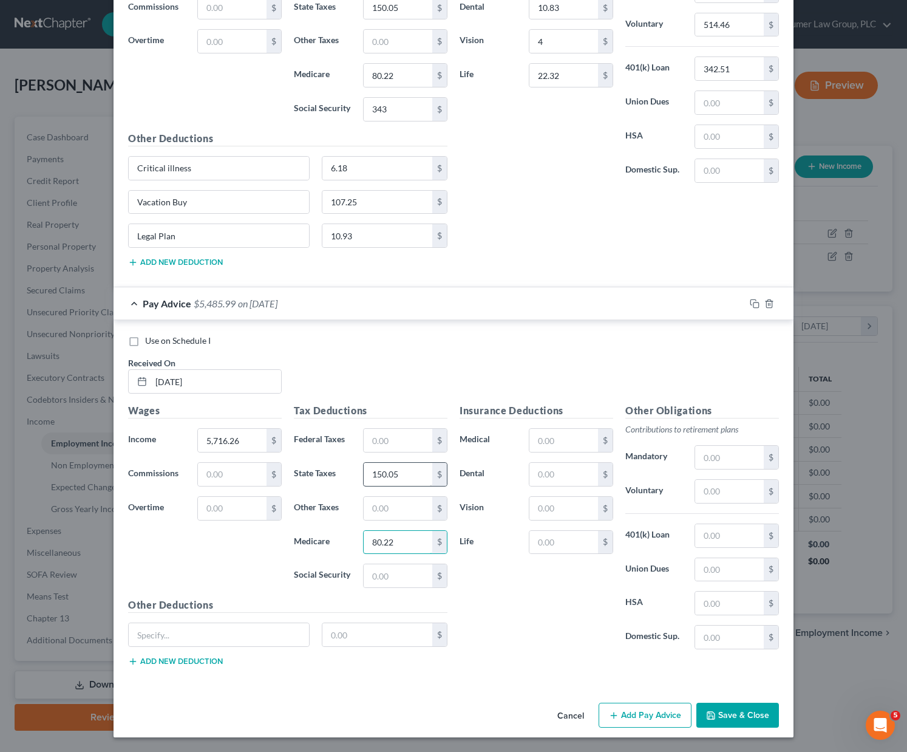
type input "80.22"
type input "343.00"
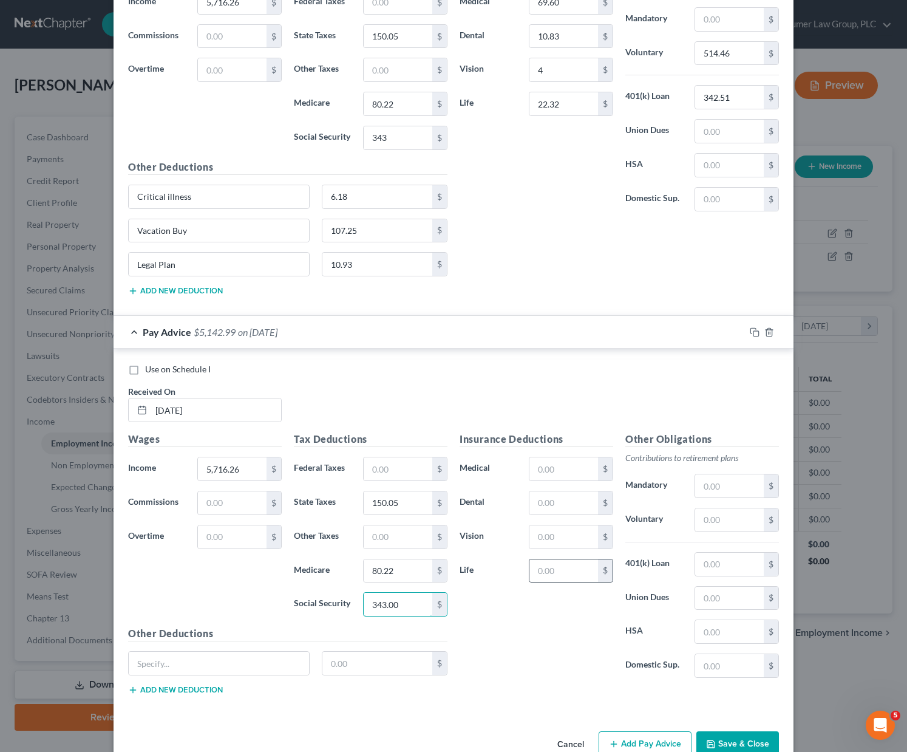
scroll to position [3850, 0]
click at [564, 470] on input "text" at bounding box center [564, 469] width 69 height 23
type input "69.60"
type input "10.83"
type input "4"
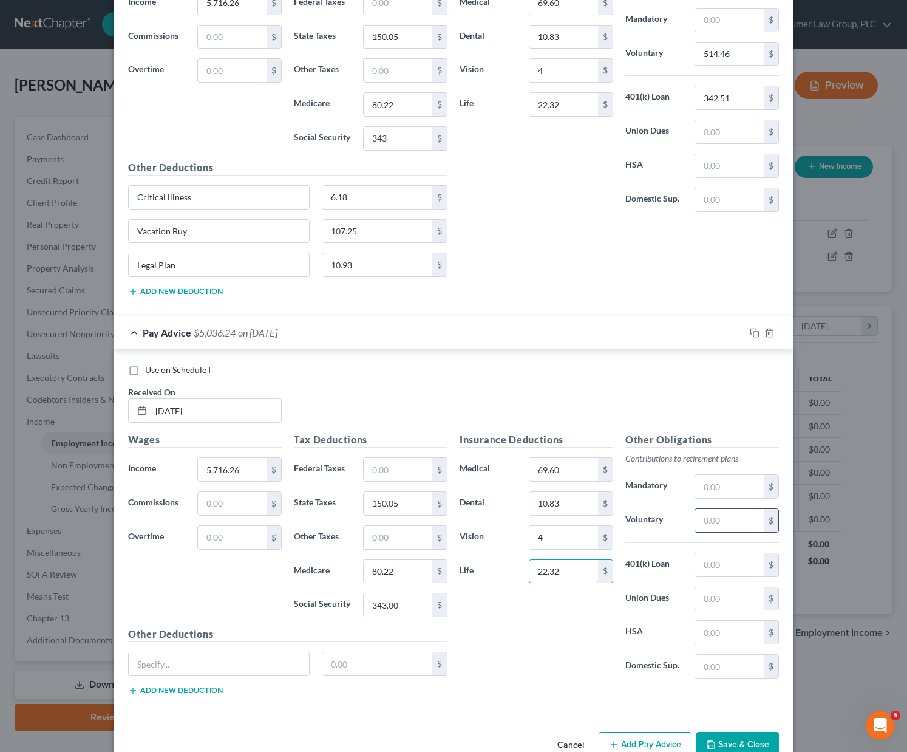
type input "22.32"
click at [711, 521] on input "text" at bounding box center [729, 520] width 69 height 23
type input "514.46"
type input "342.51"
click at [216, 665] on input "text" at bounding box center [219, 663] width 180 height 23
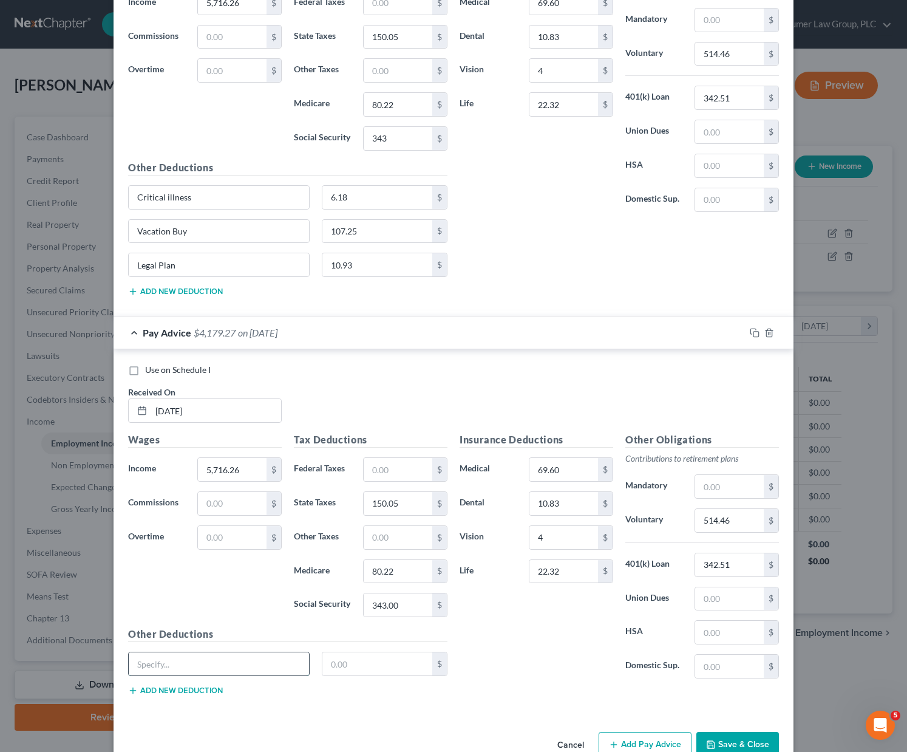
type input "Critical illness"
click at [354, 671] on input "text" at bounding box center [378, 663] width 111 height 23
type input "6.18"
click at [169, 692] on button "Add new deduction" at bounding box center [175, 691] width 95 height 10
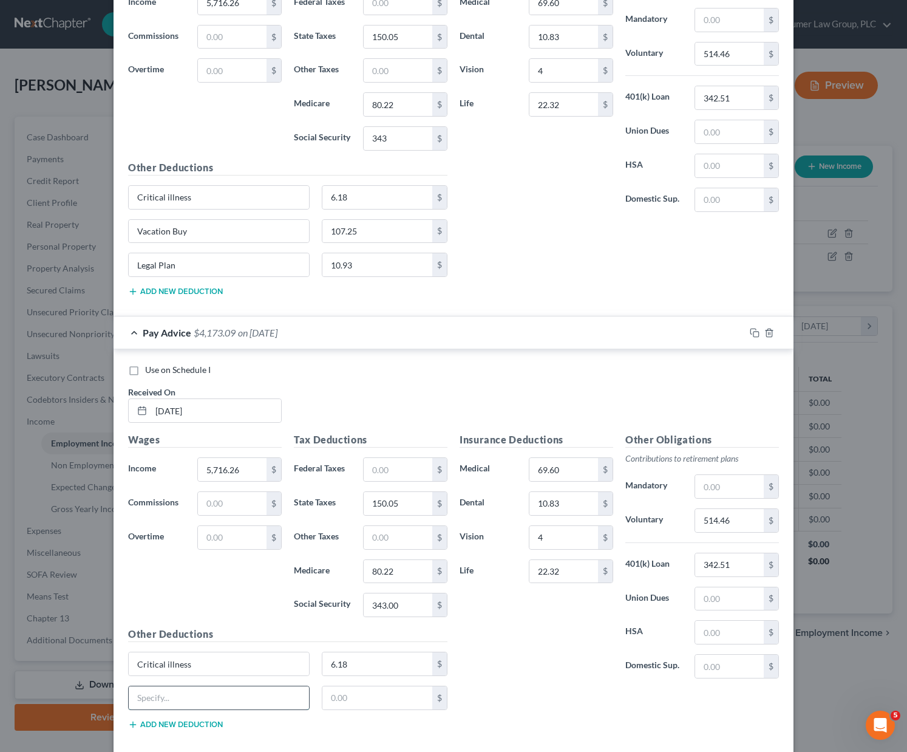
click at [169, 692] on input "text" at bounding box center [219, 697] width 180 height 23
type input "v"
type input "Vacation Buy"
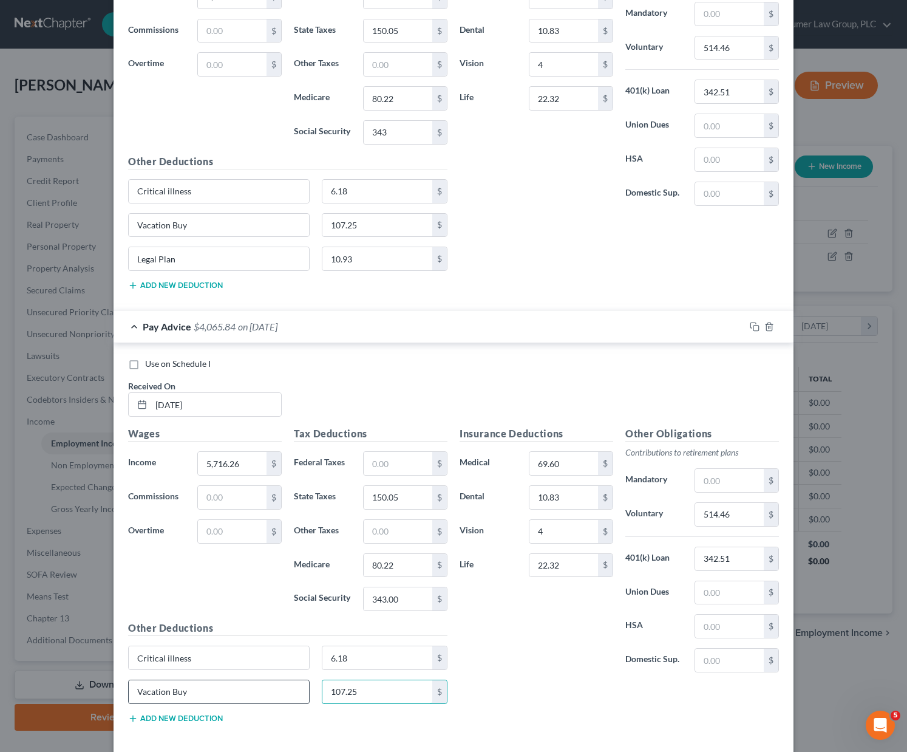
scroll to position [3866, 0]
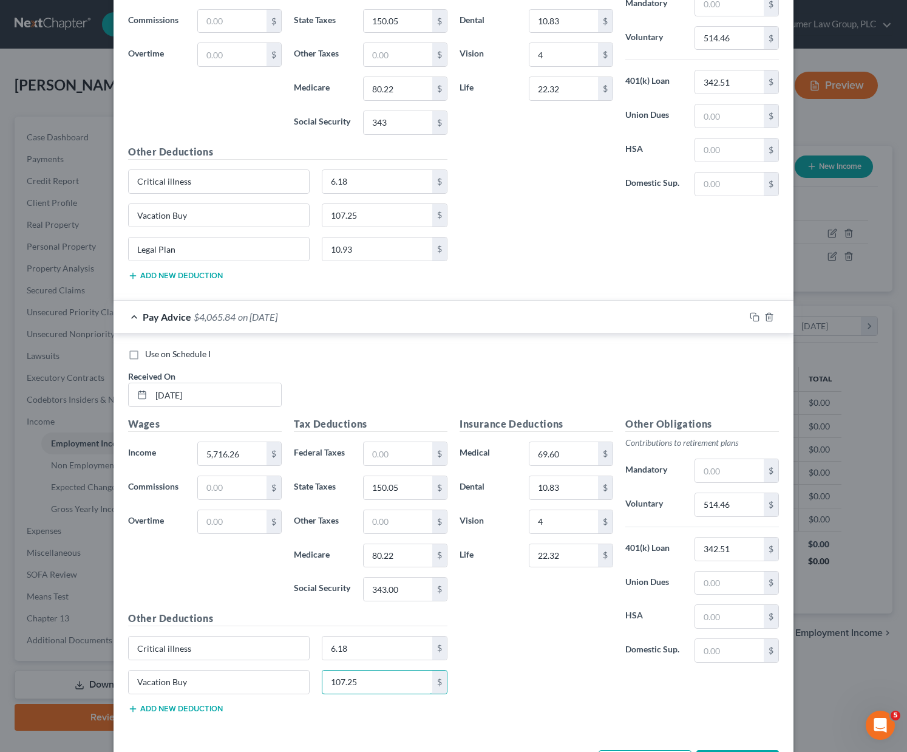
type input "107.25"
click at [149, 709] on button "Add new deduction" at bounding box center [175, 709] width 95 height 10
click at [149, 709] on input "text" at bounding box center [219, 716] width 180 height 23
type input "l"
type input "Legal Plan"
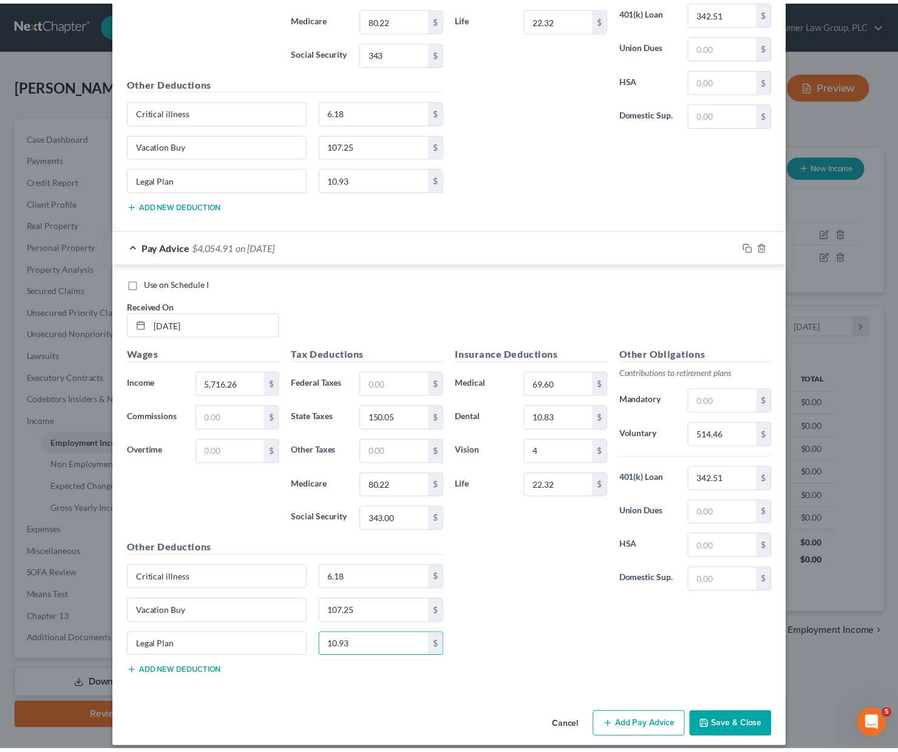
scroll to position [3947, 0]
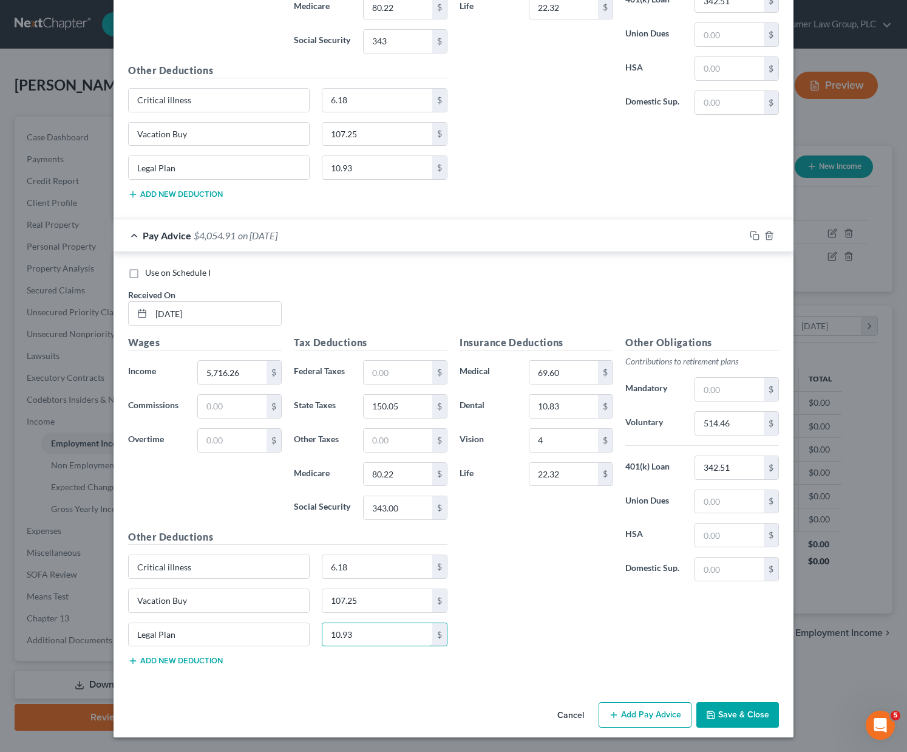
type input "10.93"
click at [736, 712] on button "Save & Close" at bounding box center [738, 715] width 83 height 26
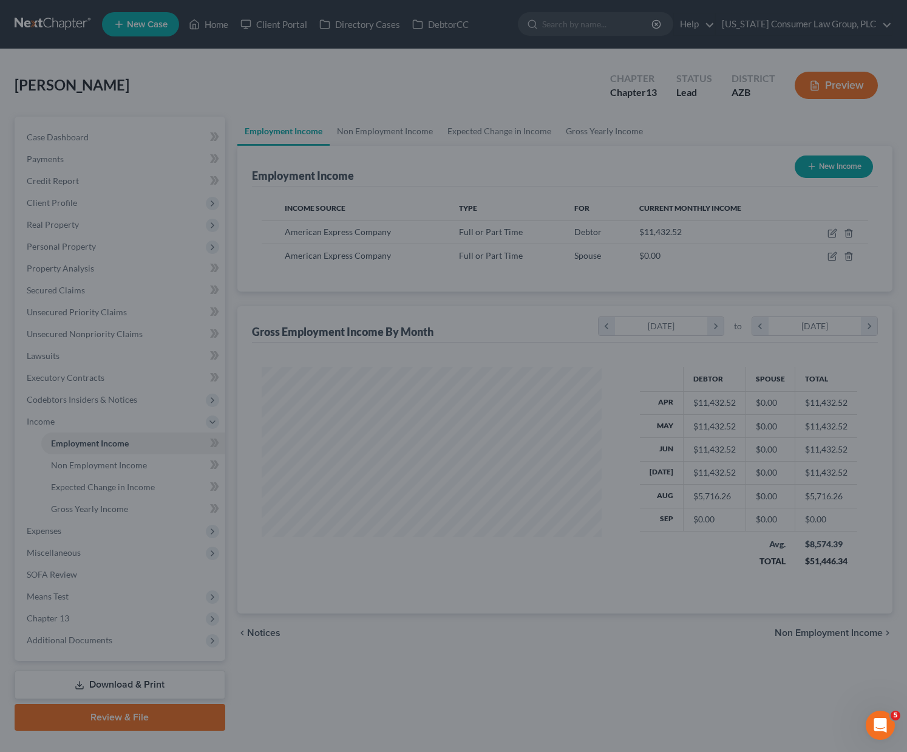
scroll to position [607193, 607046]
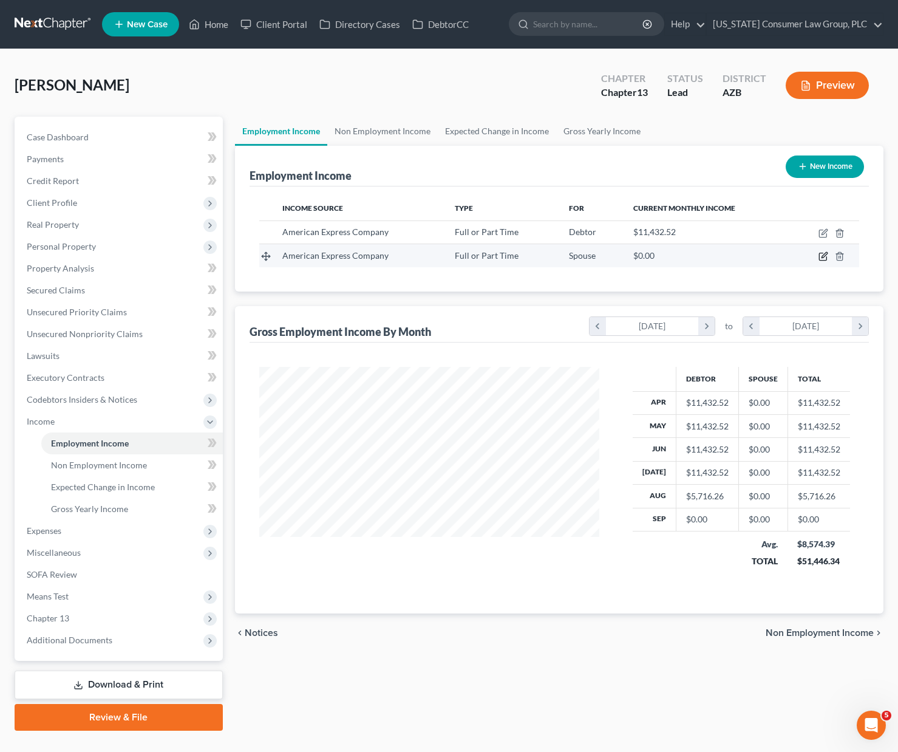
click at [823, 256] on icon "button" at bounding box center [824, 255] width 5 height 5
select select "0"
select select "3"
select select "1"
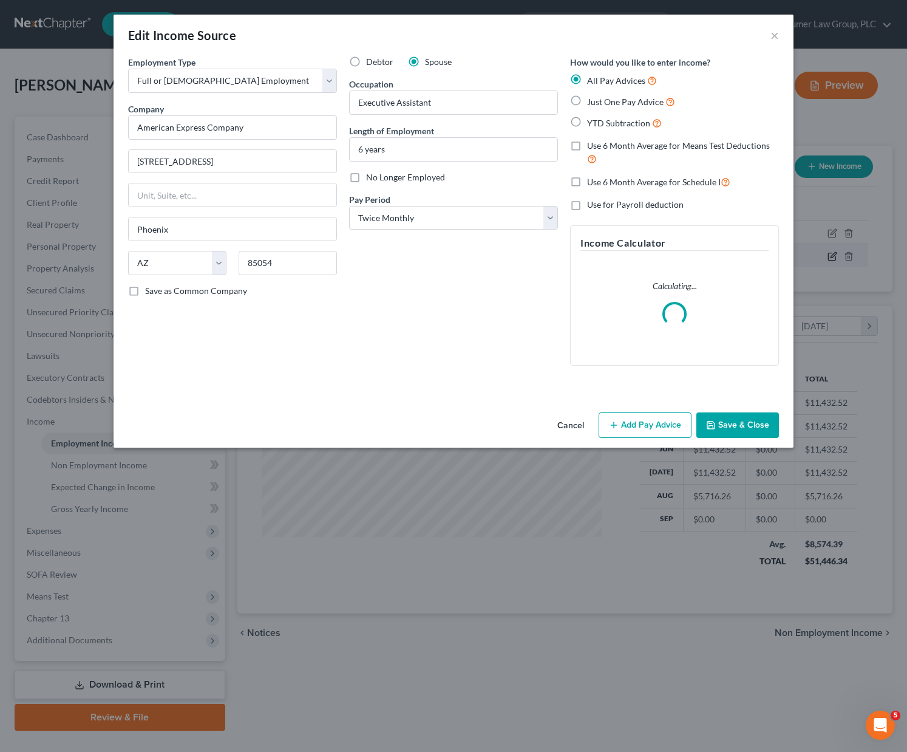
scroll to position [218, 369]
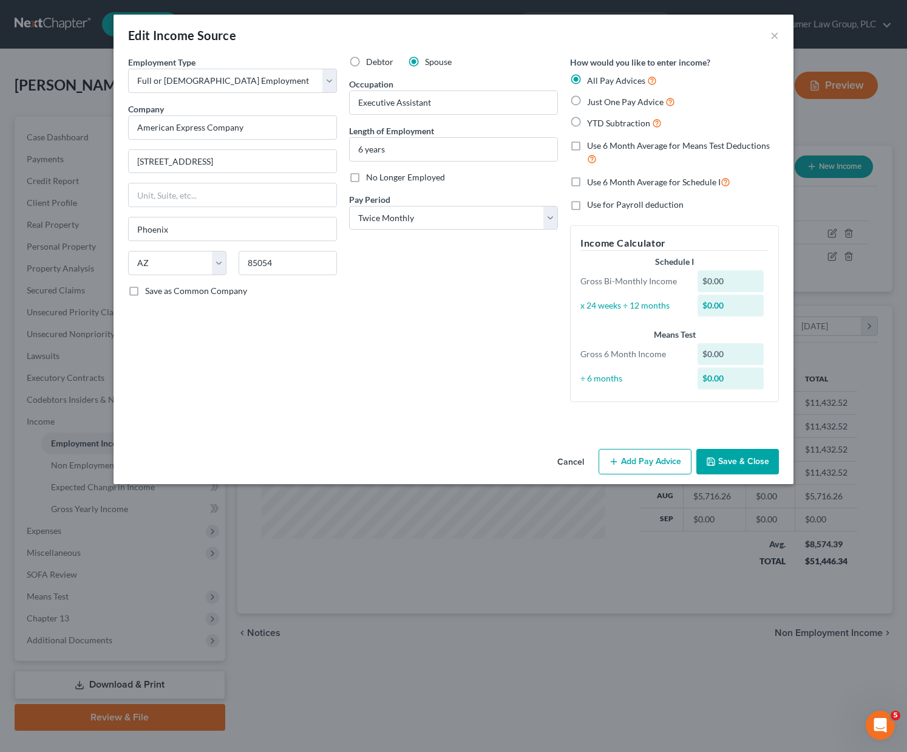
click at [650, 458] on button "Add Pay Advice" at bounding box center [645, 462] width 93 height 26
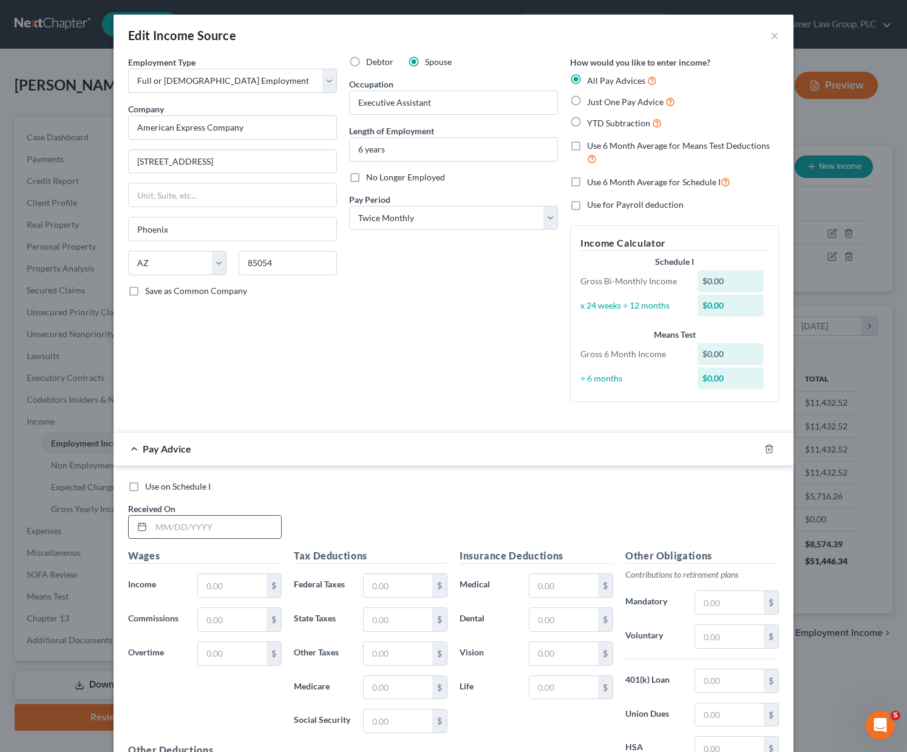
click at [188, 527] on input "text" at bounding box center [216, 527] width 130 height 23
type input "[DATE]"
type input "3,371.29"
click at [401, 584] on input "text" at bounding box center [398, 585] width 69 height 23
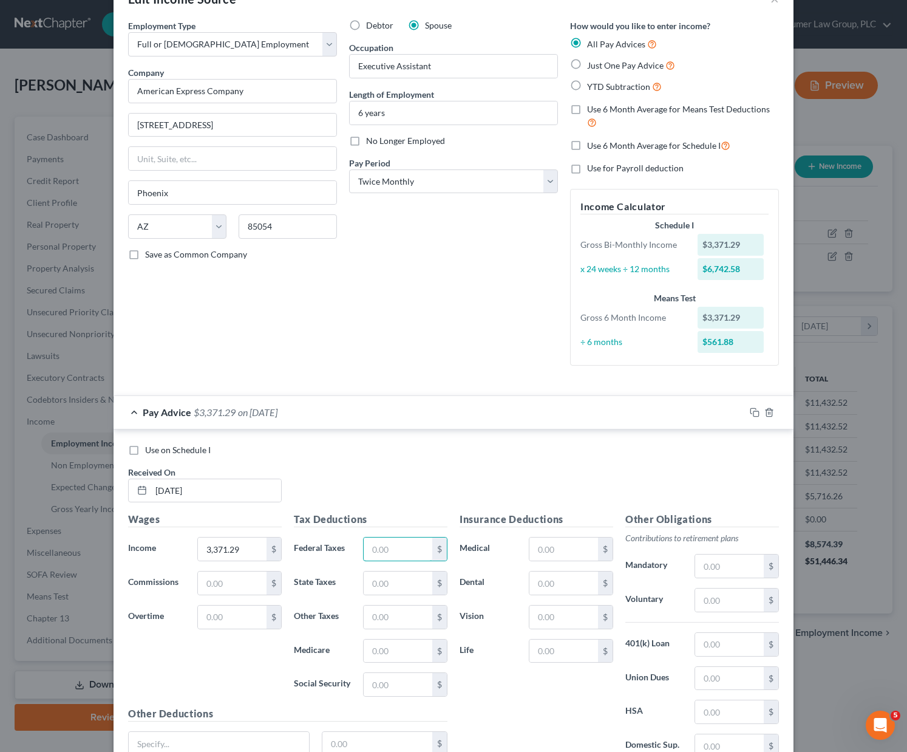
scroll to position [39, 0]
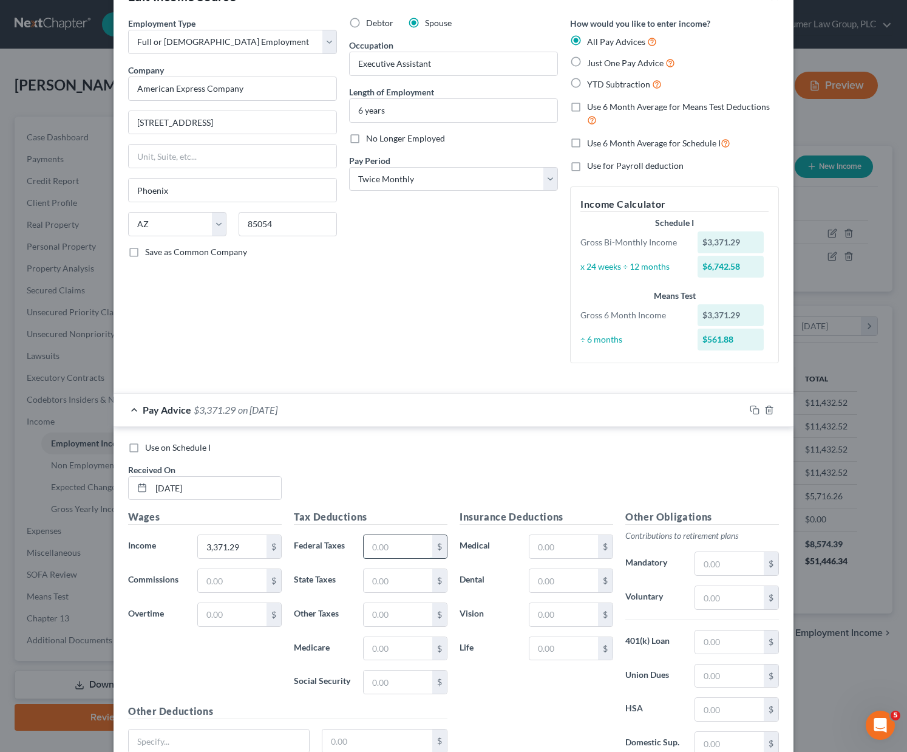
click at [408, 547] on input "text" at bounding box center [398, 546] width 69 height 23
click at [369, 585] on input "text" at bounding box center [398, 580] width 69 height 23
type input "89.14"
click at [369, 652] on input "text" at bounding box center [398, 648] width 69 height 23
type input "46.03"
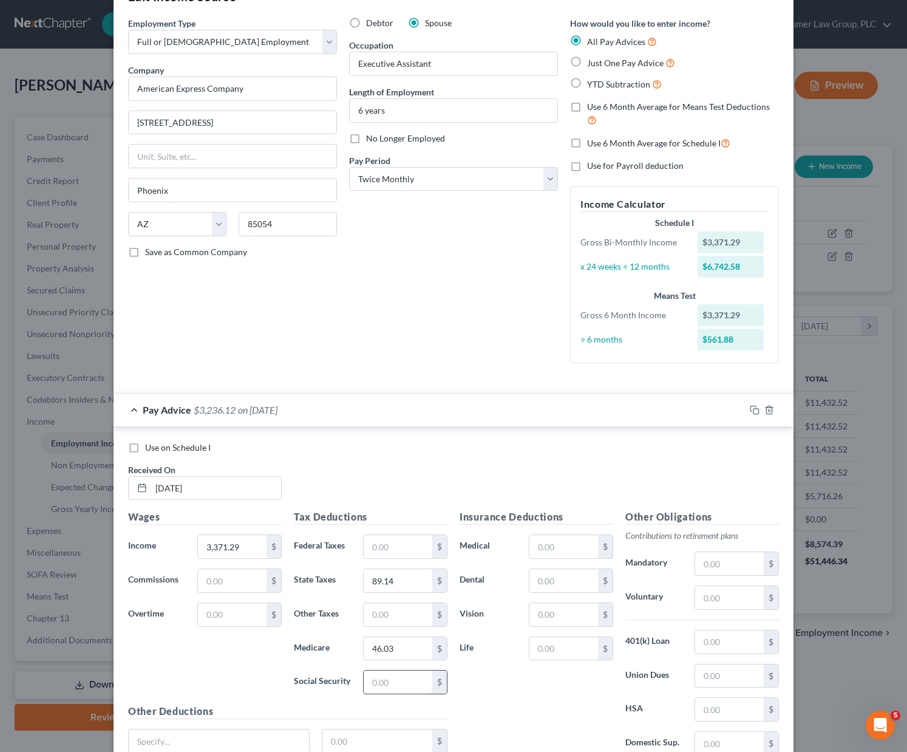
click at [377, 685] on input "text" at bounding box center [398, 682] width 69 height 23
type input "196.84"
click at [571, 544] on input "text" at bounding box center [564, 546] width 69 height 23
click at [702, 601] on input "text" at bounding box center [729, 597] width 69 height 23
type input "202.28"
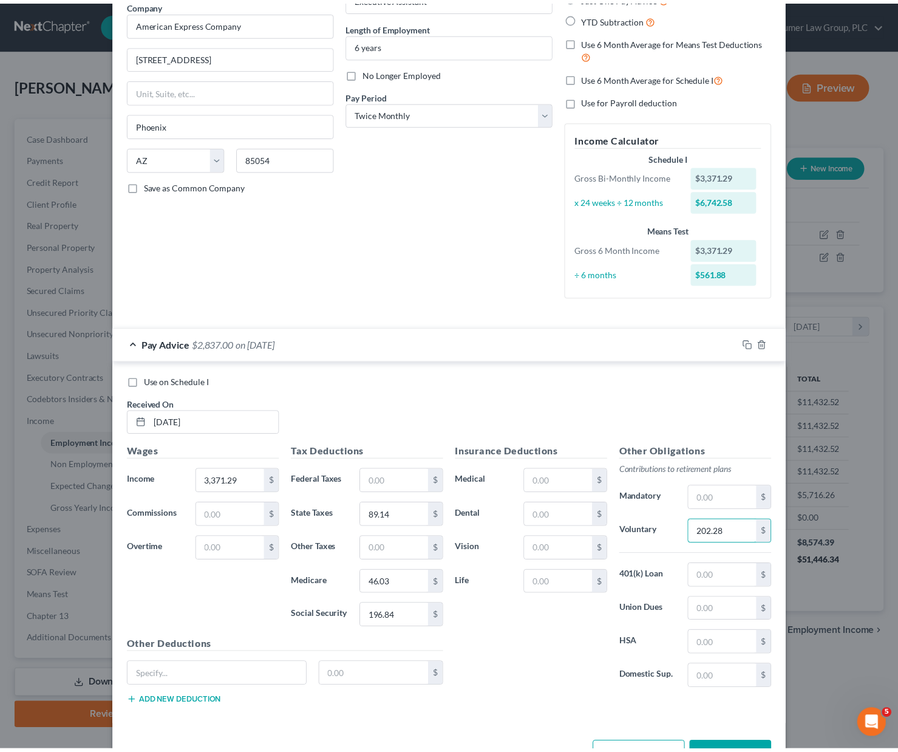
scroll to position [146, 0]
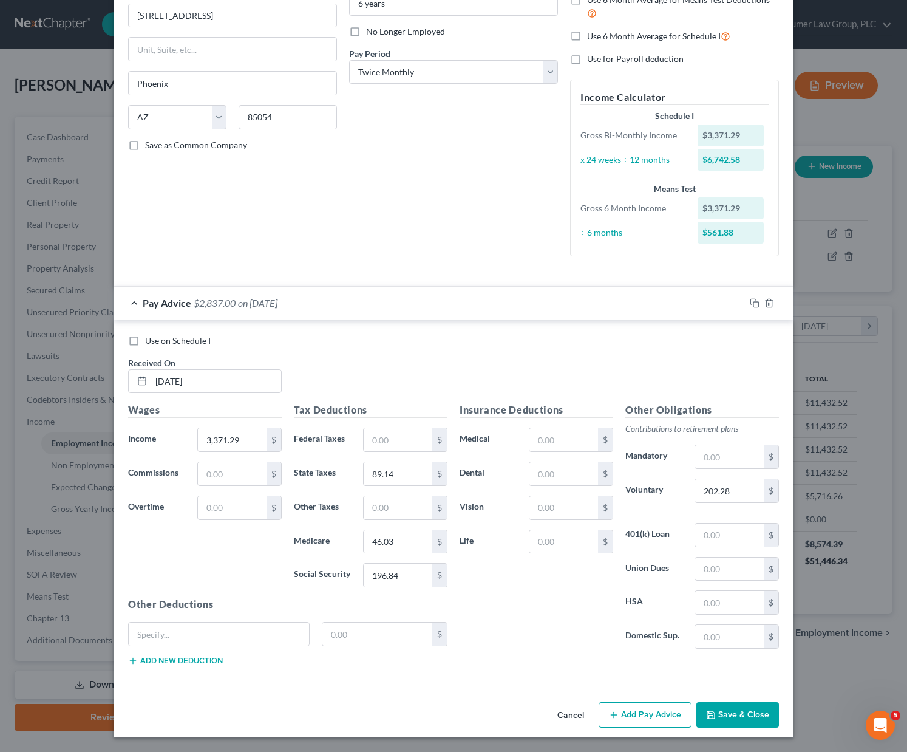
click at [736, 713] on button "Save & Close" at bounding box center [738, 715] width 83 height 26
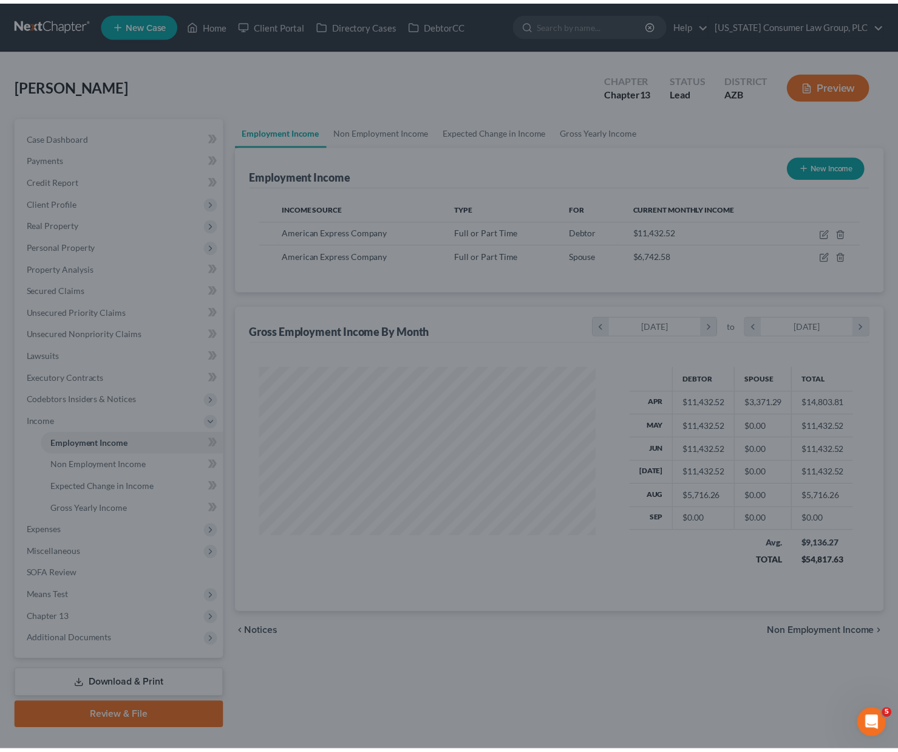
scroll to position [607193, 607046]
